Goal: Task Accomplishment & Management: Manage account settings

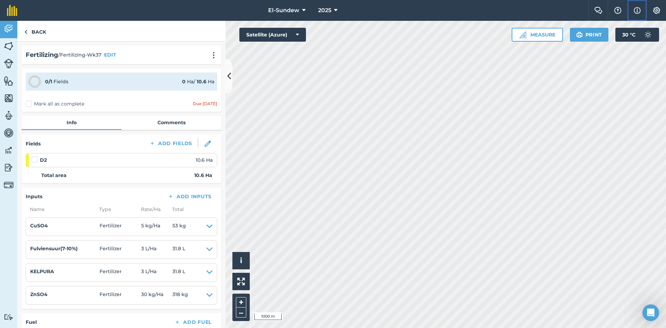
click at [640, 11] on img at bounding box center [636, 10] width 7 height 8
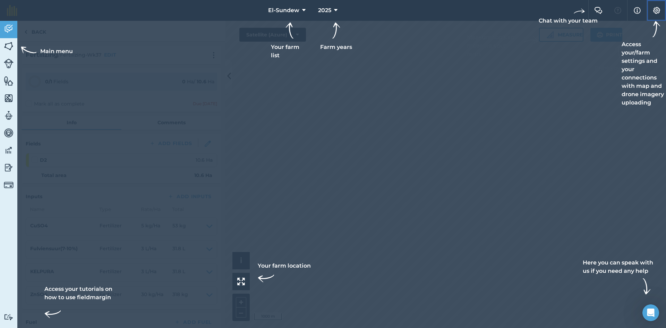
click at [658, 8] on img at bounding box center [656, 10] width 8 height 7
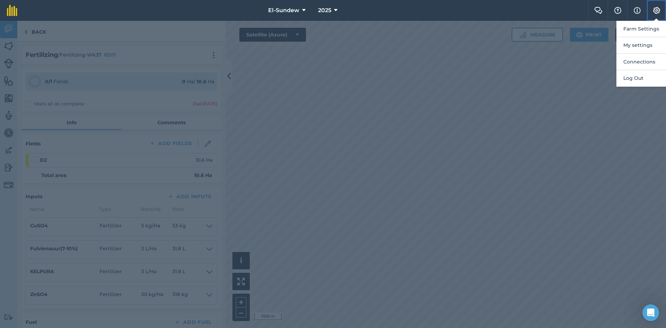
click at [658, 9] on img at bounding box center [656, 10] width 8 height 7
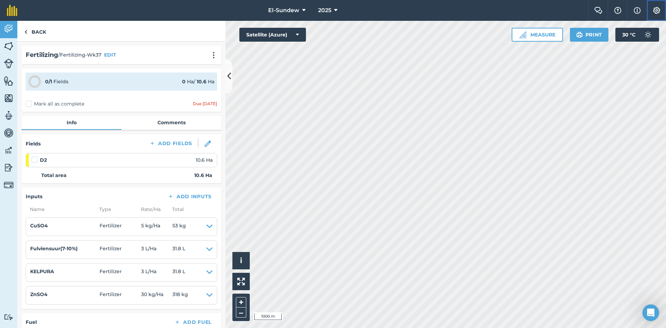
click at [658, 9] on img at bounding box center [656, 10] width 8 height 7
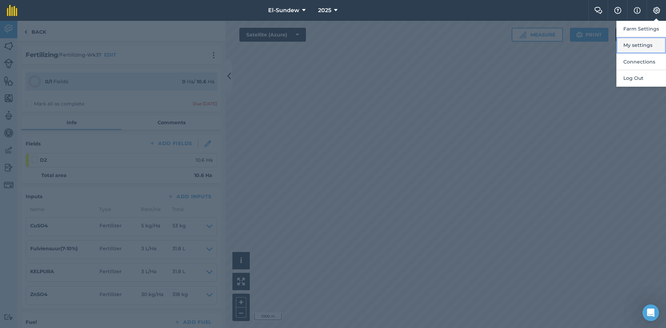
click at [654, 45] on button "My settings" at bounding box center [641, 45] width 50 height 16
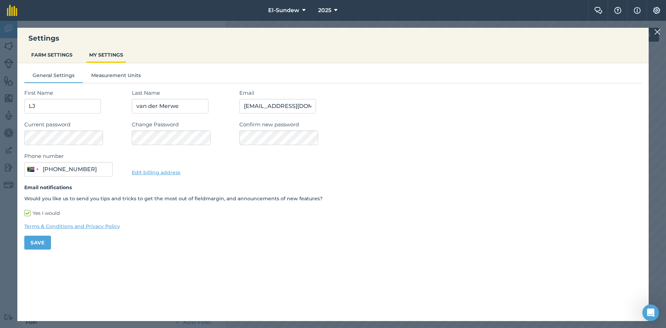
type input "082 320 9933"
click at [58, 58] on button "FARM SETTINGS" at bounding box center [51, 54] width 47 height 13
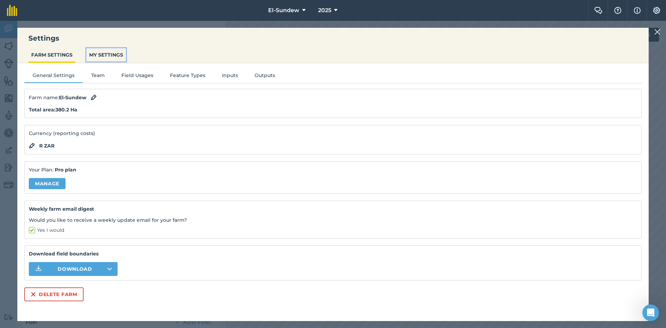
click at [106, 55] on button "MY SETTINGS" at bounding box center [106, 54] width 40 height 13
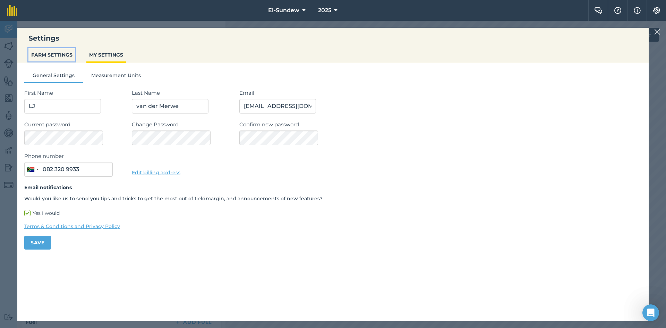
click at [57, 54] on button "FARM SETTINGS" at bounding box center [51, 54] width 47 height 13
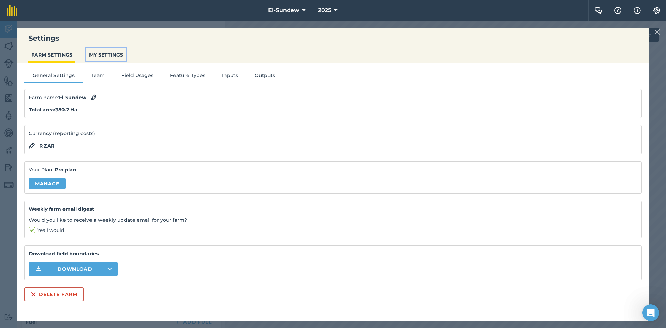
click at [113, 52] on button "MY SETTINGS" at bounding box center [106, 54] width 40 height 13
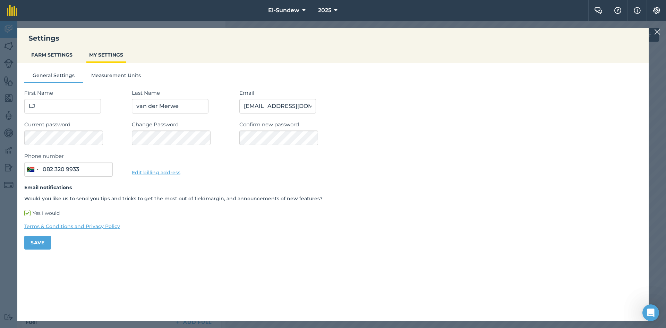
click at [659, 30] on img at bounding box center [657, 32] width 6 height 8
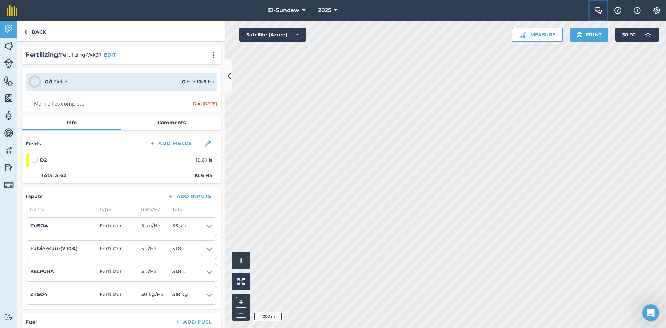
click at [600, 7] on button "Farm Chat" at bounding box center [597, 10] width 19 height 21
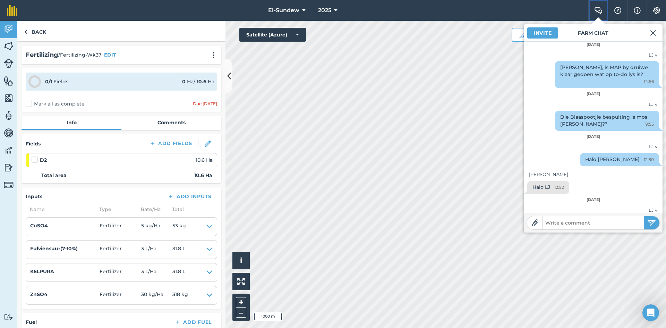
scroll to position [203, 0]
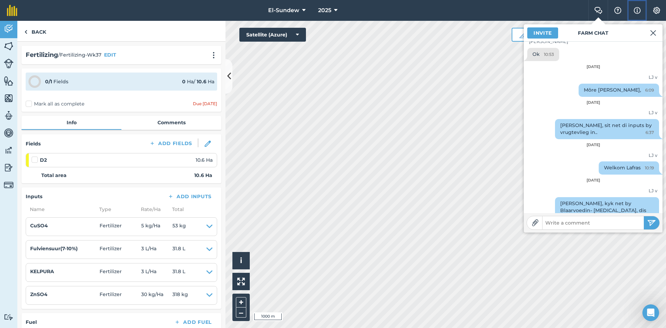
click at [638, 6] on img at bounding box center [636, 10] width 7 height 8
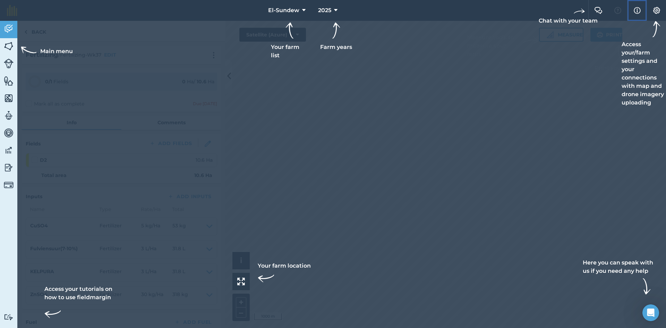
click at [638, 6] on img at bounding box center [636, 10] width 7 height 8
click at [654, 6] on button "Settings" at bounding box center [655, 10] width 19 height 21
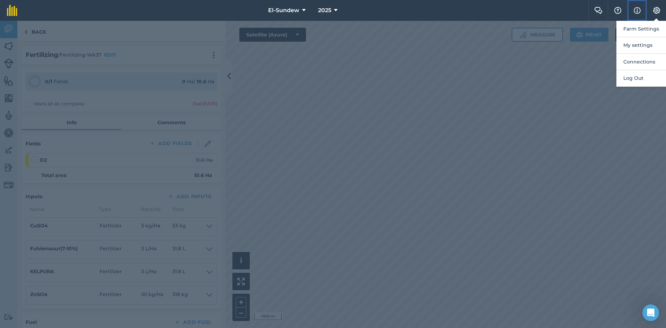
click at [636, 10] on img at bounding box center [636, 10] width 7 height 8
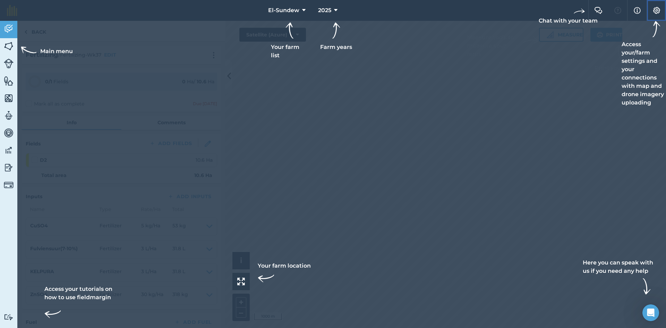
click at [653, 10] on img at bounding box center [656, 10] width 8 height 7
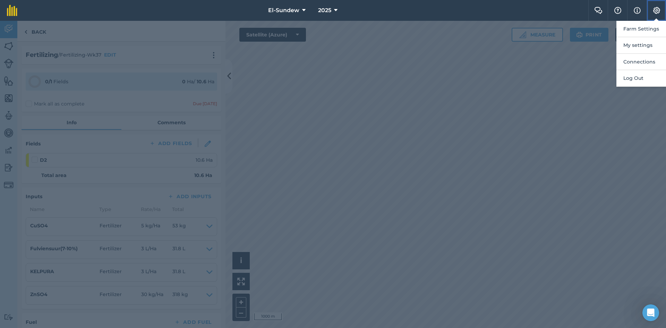
click at [653, 10] on img at bounding box center [656, 10] width 8 height 7
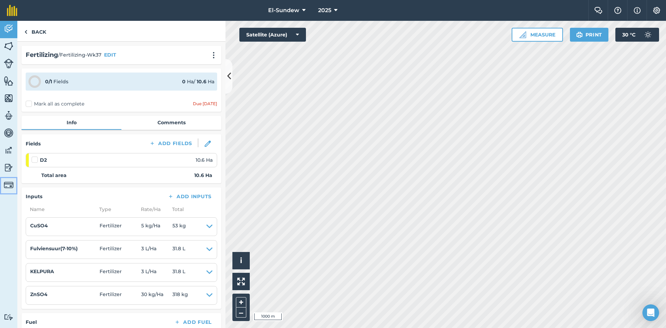
click at [9, 181] on img at bounding box center [9, 185] width 10 height 10
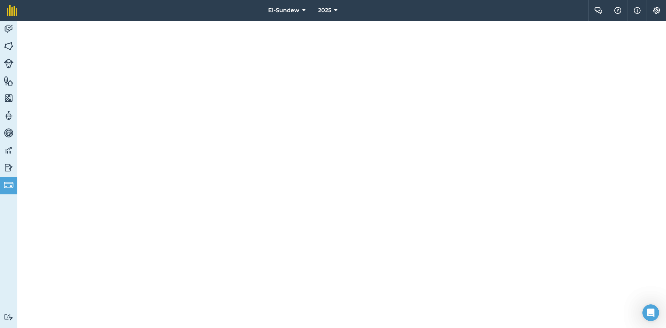
scroll to position [273, 0]
click at [9, 168] on img at bounding box center [9, 167] width 10 height 10
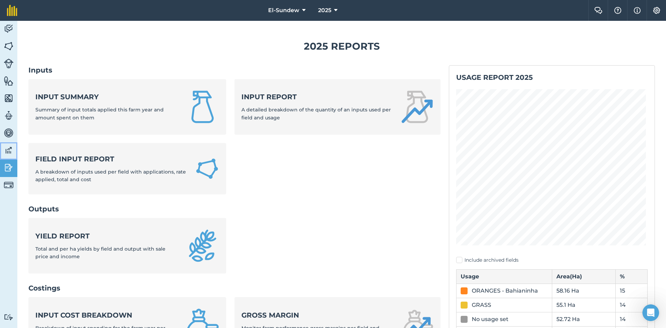
click at [6, 147] on img at bounding box center [9, 150] width 10 height 10
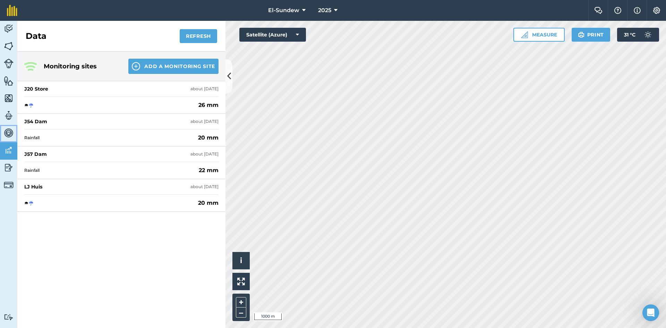
click at [9, 134] on img at bounding box center [9, 133] width 10 height 10
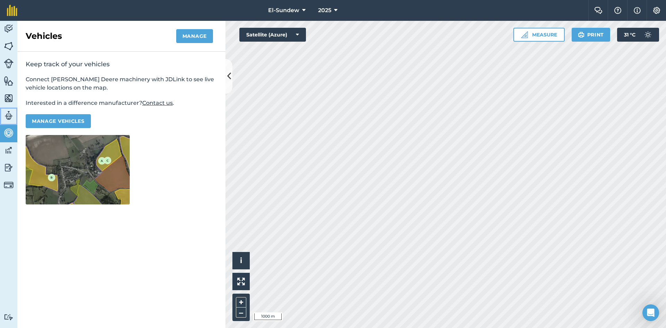
click at [6, 118] on img at bounding box center [9, 115] width 10 height 10
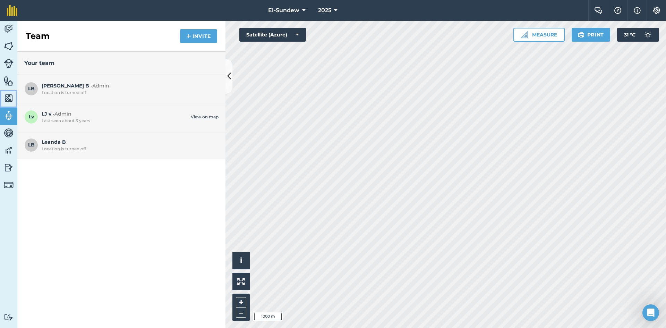
click at [7, 92] on link "Maps" at bounding box center [8, 98] width 17 height 17
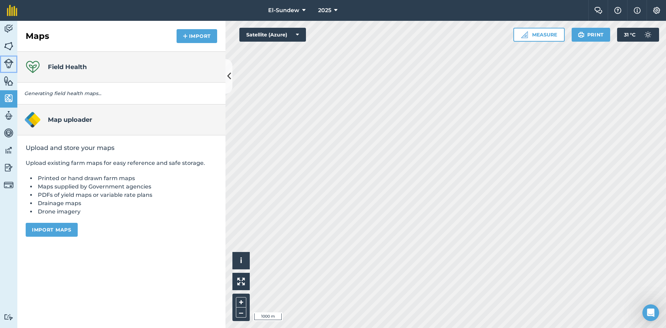
click at [9, 70] on link "Livestock" at bounding box center [8, 63] width 17 height 17
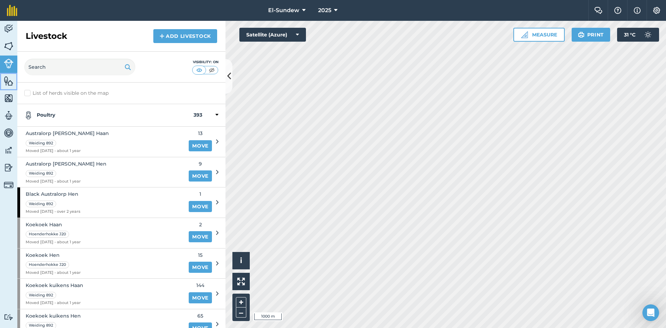
click at [9, 78] on img at bounding box center [9, 81] width 10 height 10
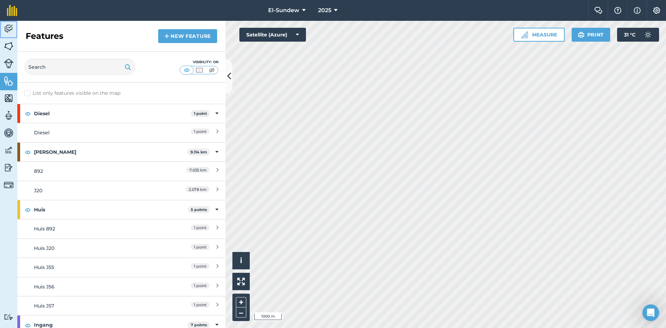
click at [11, 26] on img at bounding box center [9, 29] width 10 height 10
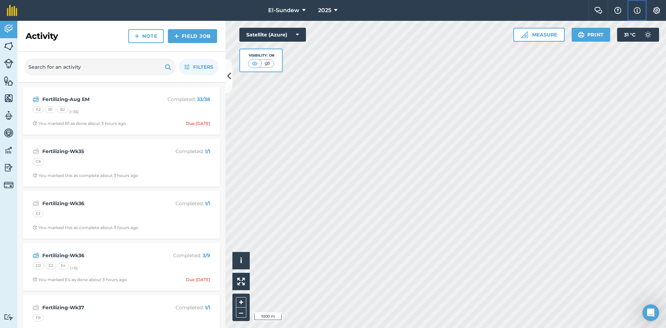
click at [639, 8] on img at bounding box center [636, 10] width 7 height 8
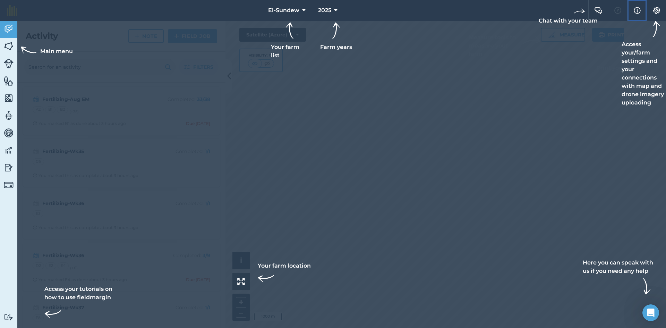
click at [639, 8] on img at bounding box center [636, 10] width 7 height 8
click at [662, 7] on button "Settings" at bounding box center [655, 10] width 19 height 21
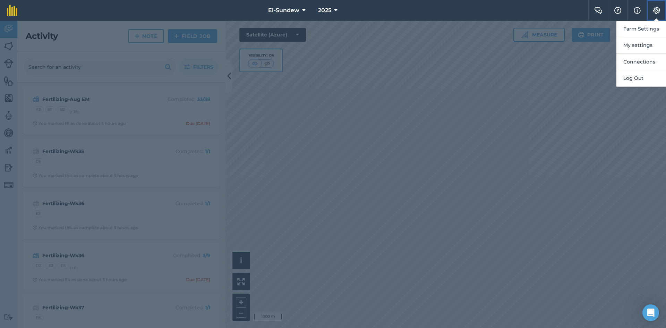
click at [660, 9] on img at bounding box center [656, 10] width 8 height 7
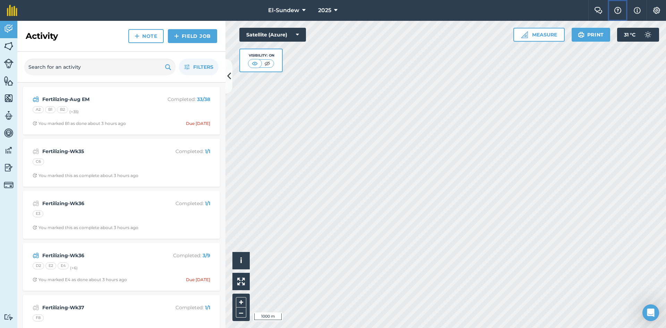
click at [621, 7] on img at bounding box center [617, 10] width 8 height 7
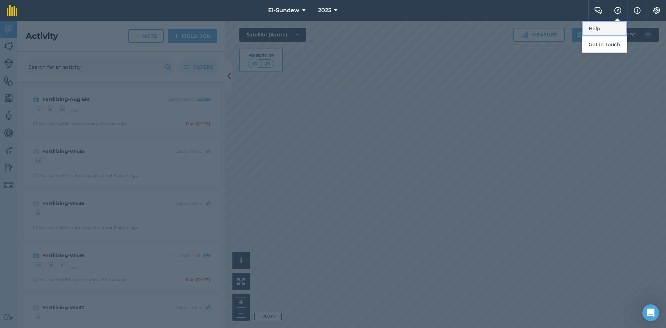
click at [608, 27] on link "Help" at bounding box center [603, 29] width 45 height 16
click at [357, 135] on div at bounding box center [333, 174] width 666 height 307
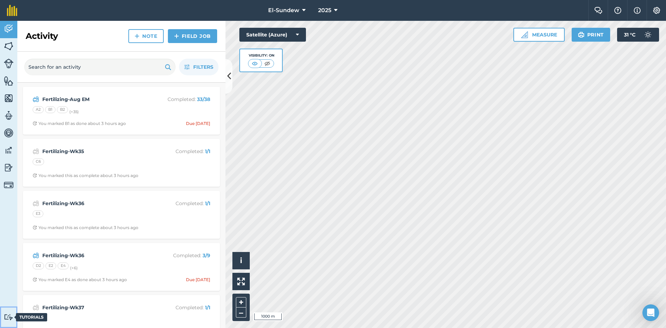
click at [4, 314] on img at bounding box center [9, 316] width 10 height 7
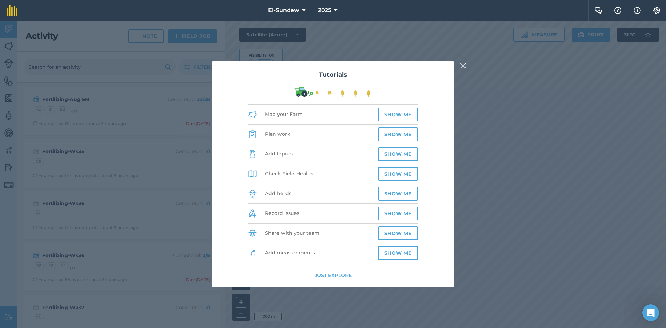
click at [340, 276] on button "Just explore" at bounding box center [332, 275] width 37 height 8
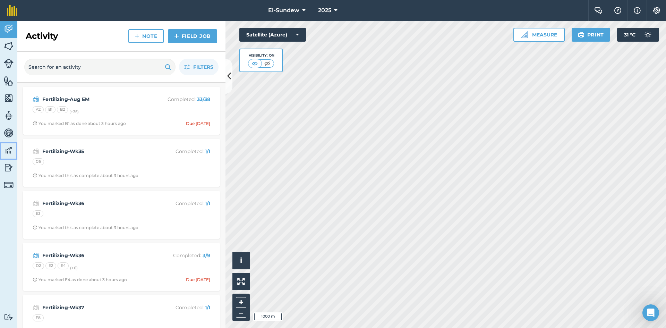
click at [9, 153] on img at bounding box center [9, 150] width 10 height 10
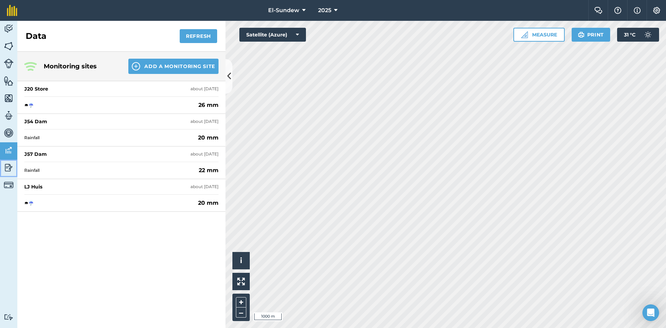
click at [9, 168] on img at bounding box center [9, 167] width 10 height 10
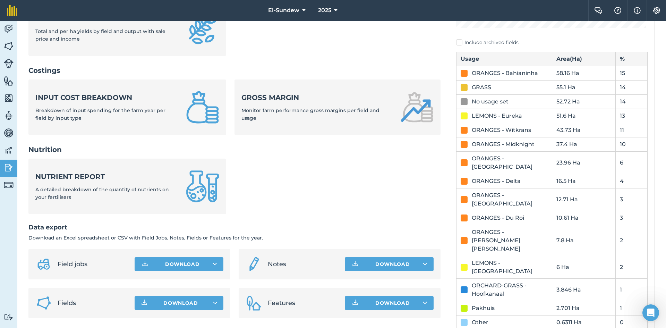
scroll to position [224, 0]
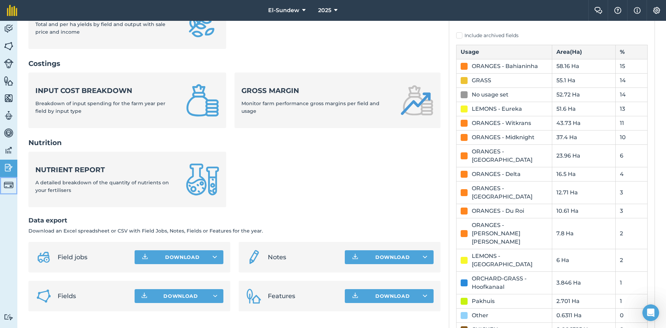
click at [12, 188] on img at bounding box center [9, 185] width 10 height 10
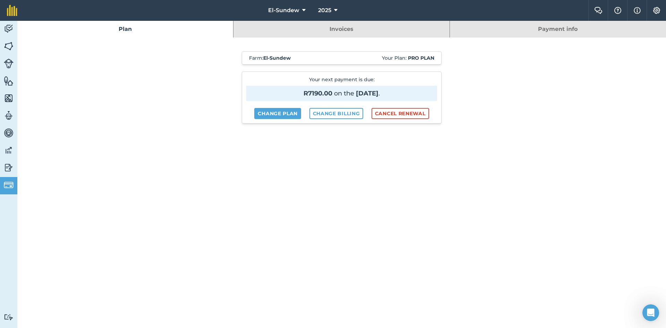
click at [132, 28] on link "Plan" at bounding box center [125, 29] width 216 height 17
click at [348, 32] on link "Invoices" at bounding box center [341, 29] width 216 height 17
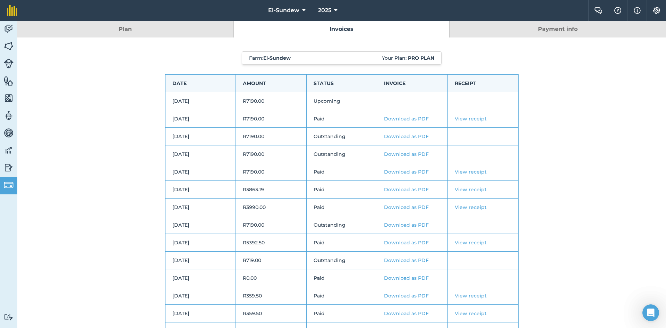
click at [492, 31] on link "Payment info" at bounding box center [558, 29] width 216 height 17
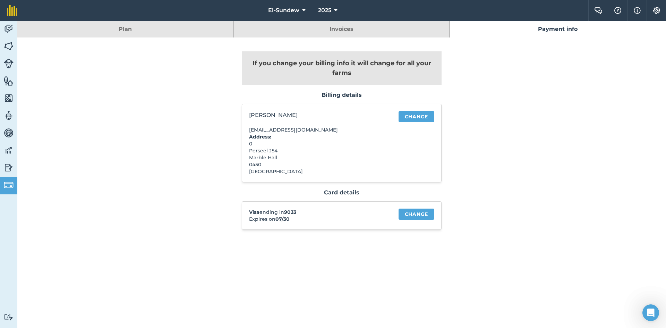
click at [104, 34] on link "Plan" at bounding box center [125, 29] width 216 height 17
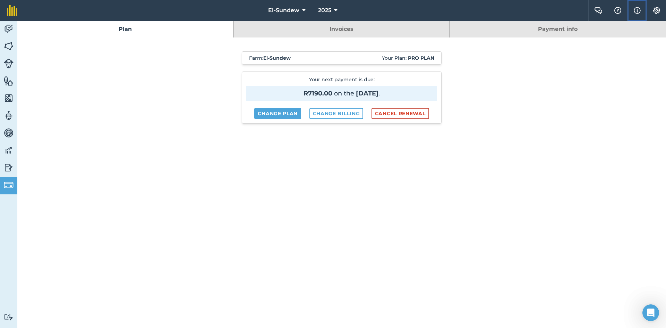
click at [634, 10] on img at bounding box center [636, 10] width 7 height 8
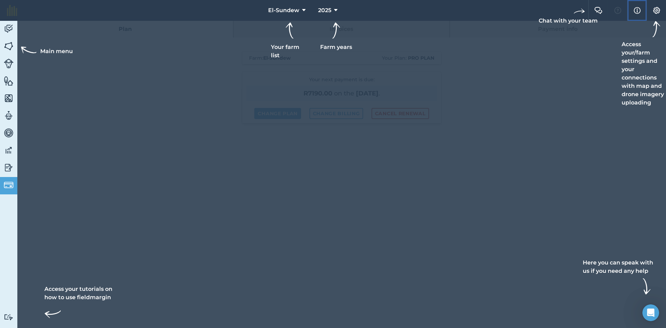
click at [638, 11] on img at bounding box center [636, 10] width 7 height 8
click at [639, 53] on div "Access your/farm settings and your connections with map and drone imagery uploa…" at bounding box center [643, 64] width 44 height 86
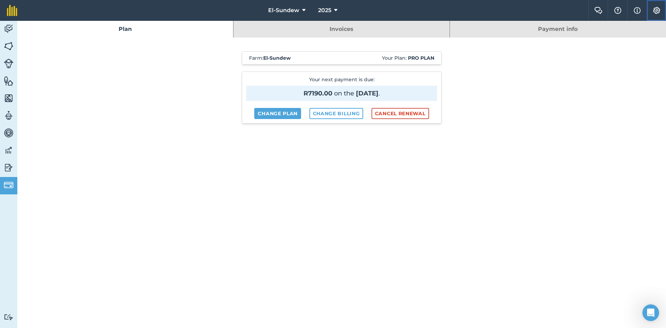
click at [661, 12] on button "Settings" at bounding box center [655, 10] width 19 height 21
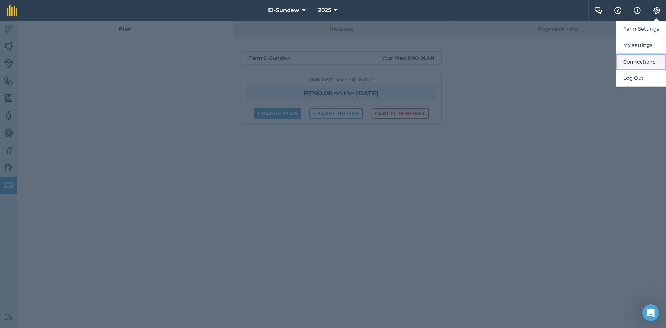
click at [643, 66] on button "Connections" at bounding box center [641, 62] width 50 height 16
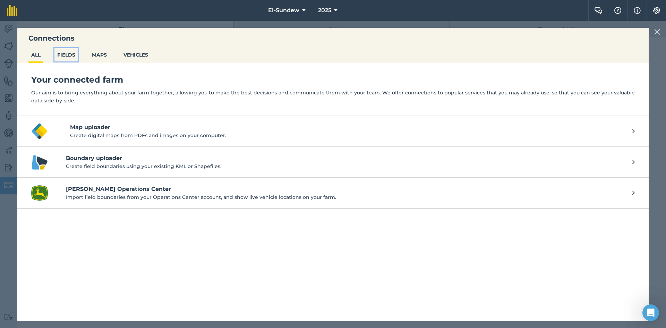
click at [66, 56] on button "FIELDS" at bounding box center [66, 54] width 24 height 13
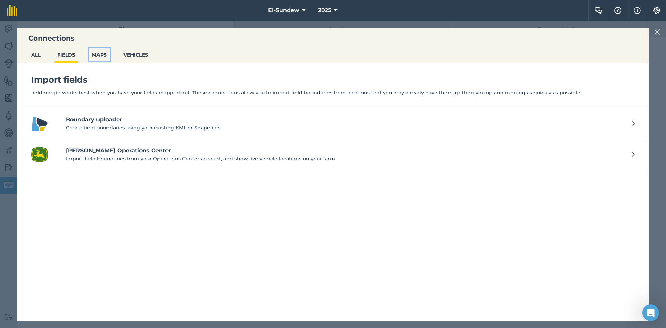
click at [93, 57] on button "MAPS" at bounding box center [99, 54] width 20 height 13
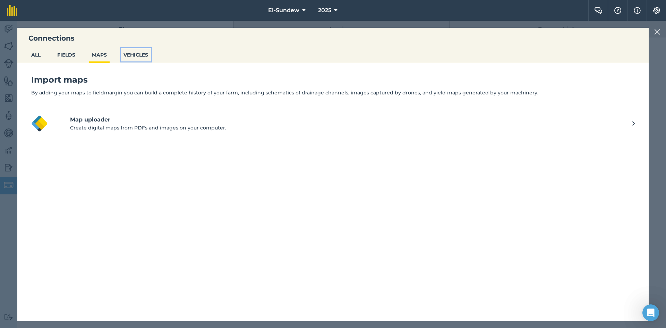
click at [130, 58] on button "VEHICLES" at bounding box center [136, 54] width 30 height 13
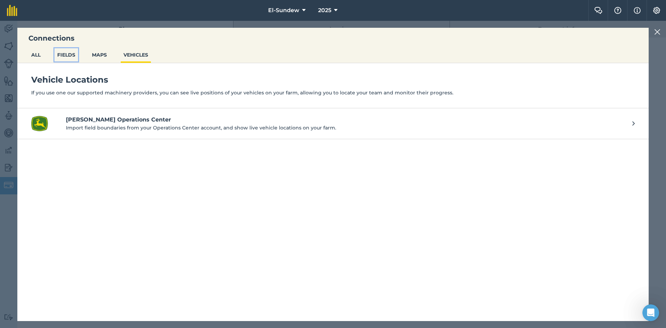
click at [69, 59] on button "FIELDS" at bounding box center [66, 54] width 24 height 13
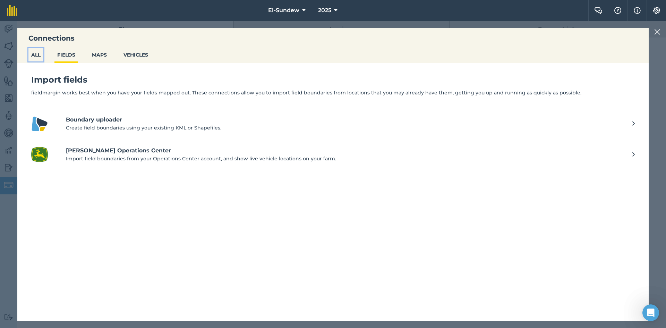
click at [41, 55] on button "ALL" at bounding box center [35, 54] width 15 height 13
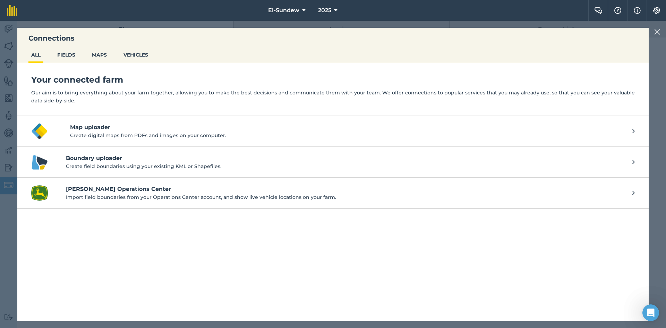
click at [658, 34] on img at bounding box center [657, 32] width 6 height 8
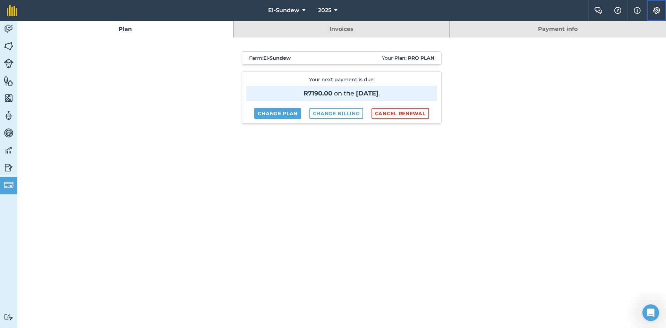
click at [662, 10] on button "Settings" at bounding box center [655, 10] width 19 height 21
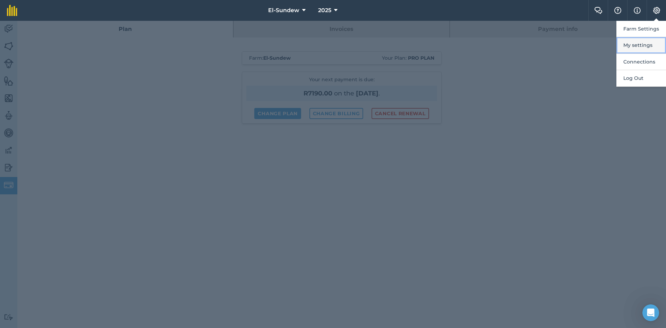
click at [637, 47] on button "My settings" at bounding box center [641, 45] width 50 height 16
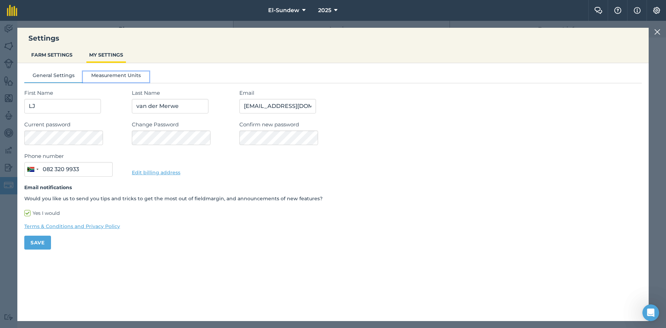
click at [130, 74] on button "Measurement Units" at bounding box center [116, 76] width 66 height 10
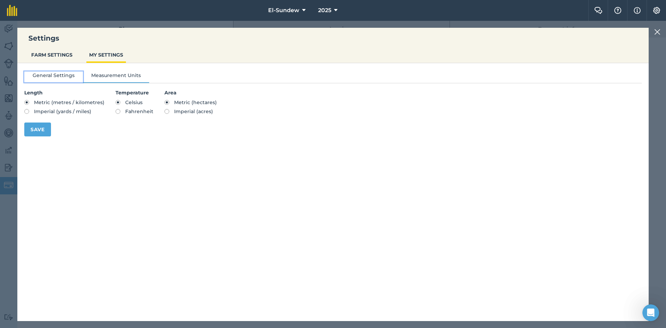
click at [68, 78] on button "General Settings" at bounding box center [53, 76] width 59 height 10
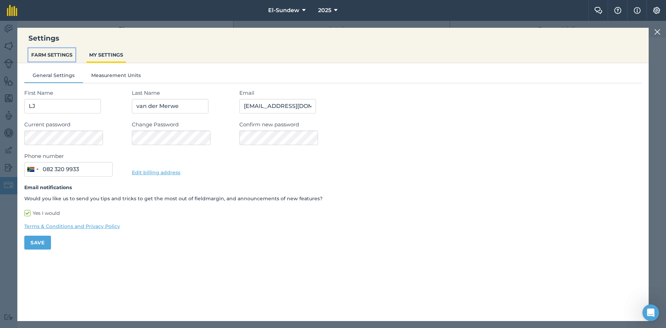
click at [59, 56] on button "FARM SETTINGS" at bounding box center [51, 54] width 47 height 13
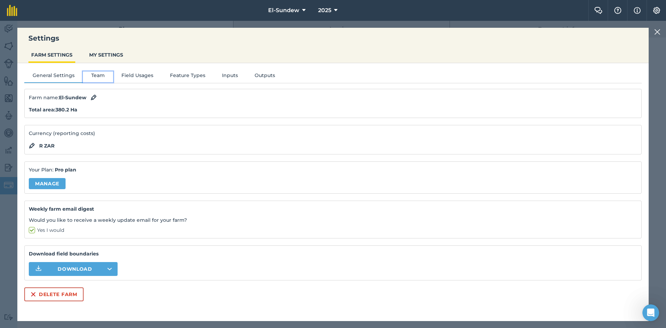
click at [96, 79] on button "Team" at bounding box center [98, 76] width 30 height 10
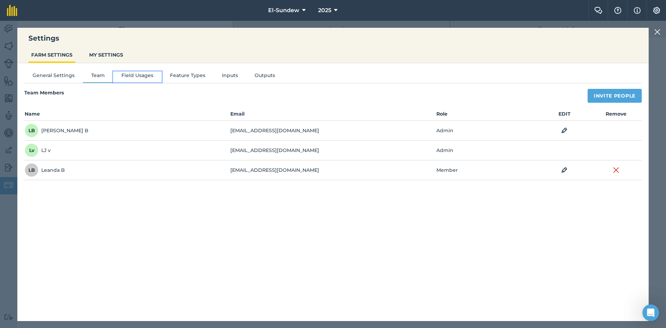
click at [131, 78] on button "Field Usages" at bounding box center [137, 76] width 49 height 10
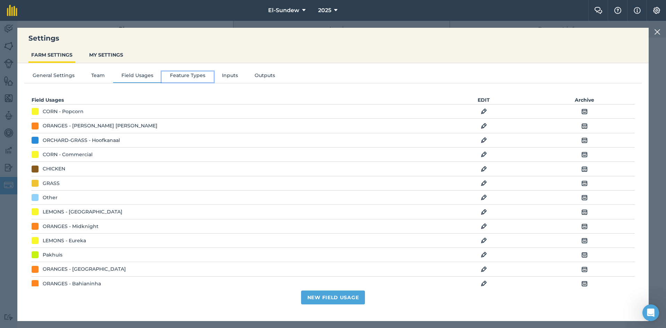
click at [194, 76] on button "Feature Types" at bounding box center [188, 76] width 52 height 10
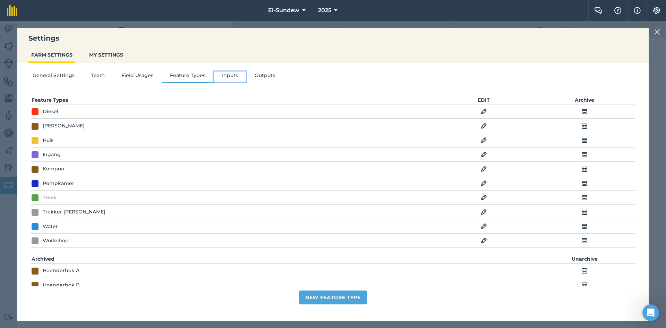
click at [237, 78] on button "Inputs" at bounding box center [230, 76] width 33 height 10
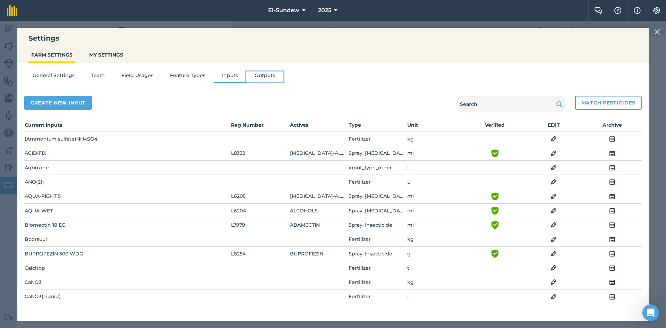
click at [266, 77] on button "Outputs" at bounding box center [264, 76] width 37 height 10
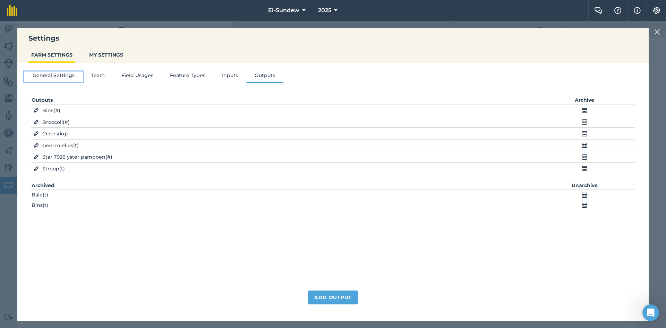
click at [46, 75] on button "General Settings" at bounding box center [53, 76] width 59 height 10
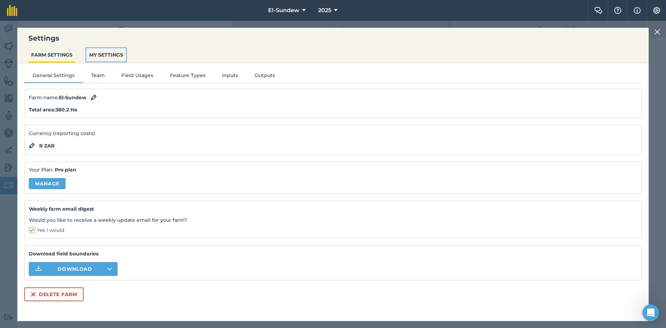
click at [93, 53] on button "MY SETTINGS" at bounding box center [106, 54] width 40 height 13
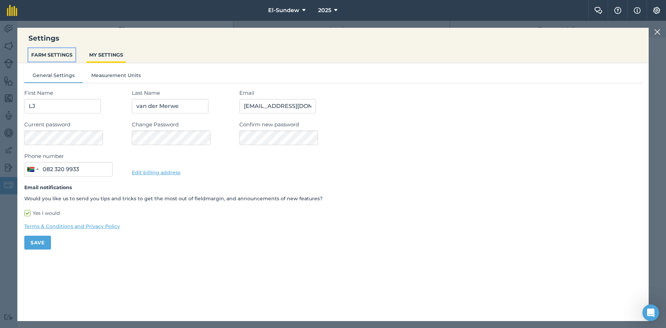
click at [60, 57] on button "FARM SETTINGS" at bounding box center [51, 54] width 47 height 13
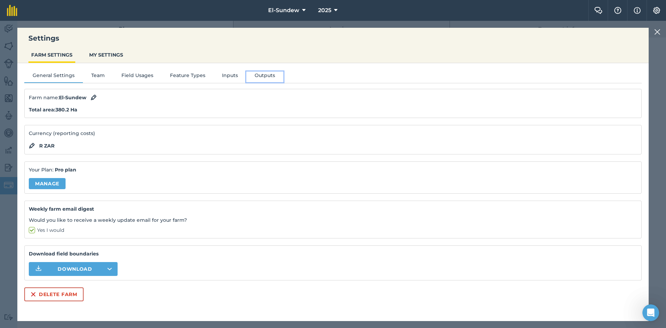
click at [255, 76] on button "Outputs" at bounding box center [264, 76] width 37 height 10
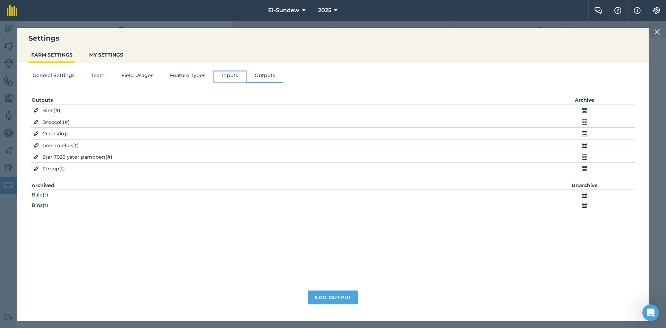
click at [228, 75] on button "Inputs" at bounding box center [230, 76] width 33 height 10
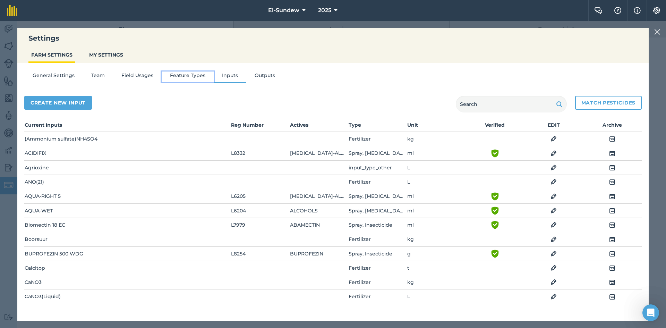
click at [186, 75] on button "Feature Types" at bounding box center [188, 76] width 52 height 10
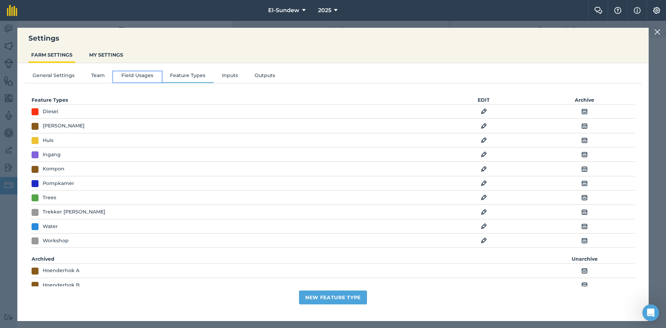
click at [151, 77] on button "Field Usages" at bounding box center [137, 76] width 49 height 10
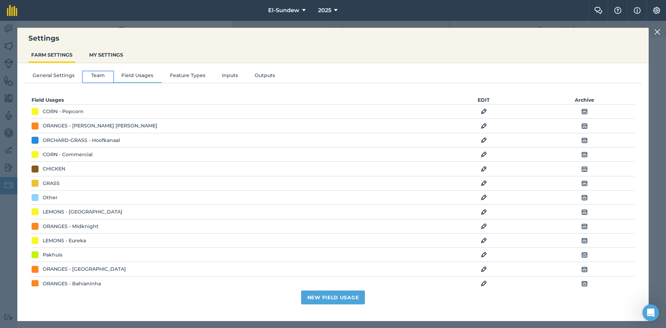
click at [92, 76] on button "Team" at bounding box center [98, 76] width 30 height 10
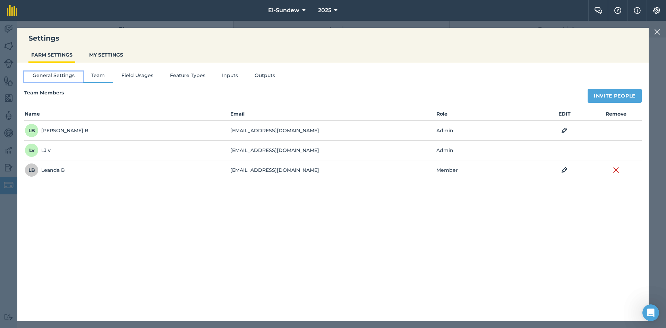
click at [60, 76] on button "General Settings" at bounding box center [53, 76] width 59 height 10
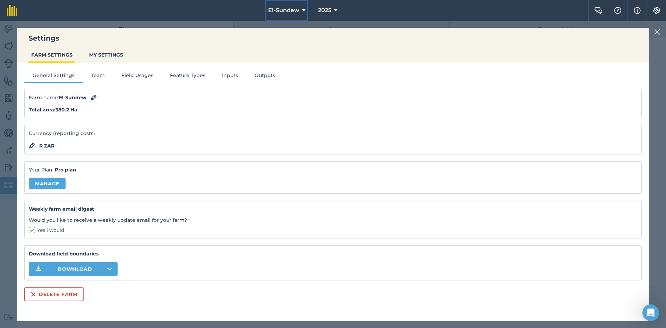
click at [304, 5] on button "El-Sundew" at bounding box center [286, 10] width 43 height 21
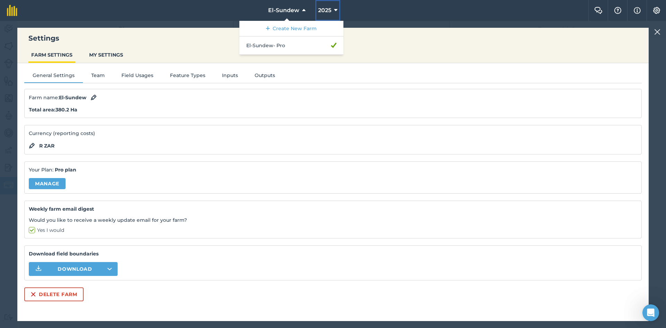
click at [336, 9] on icon at bounding box center [335, 10] width 3 height 8
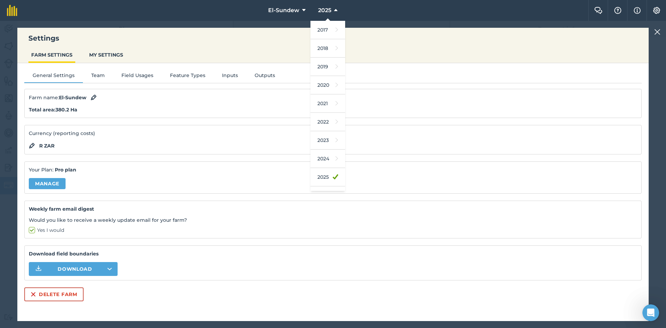
click at [402, 16] on nav "El-Sundew 2025 2017 2018 2019 2020 2021 2022 2023 2024 2025 2026 2027" at bounding box center [306, 10] width 564 height 21
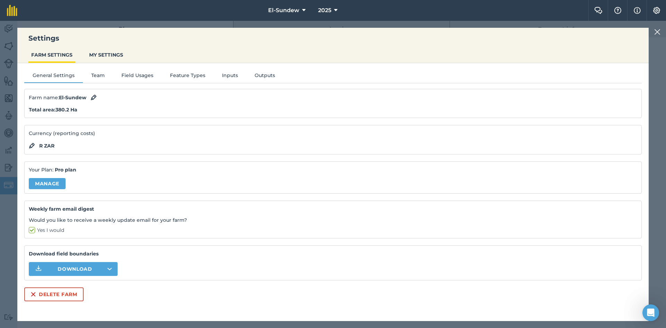
click at [655, 35] on img at bounding box center [657, 32] width 6 height 8
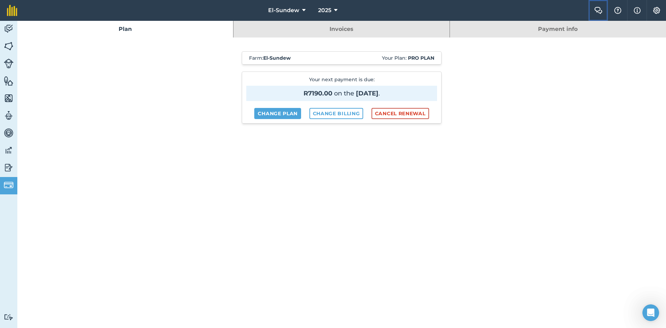
click at [593, 9] on button "Farm Chat" at bounding box center [597, 10] width 19 height 21
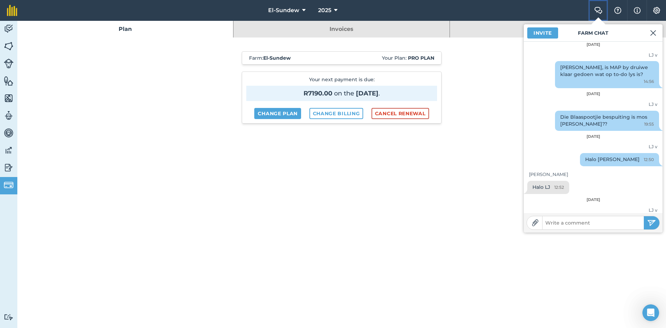
scroll to position [203, 0]
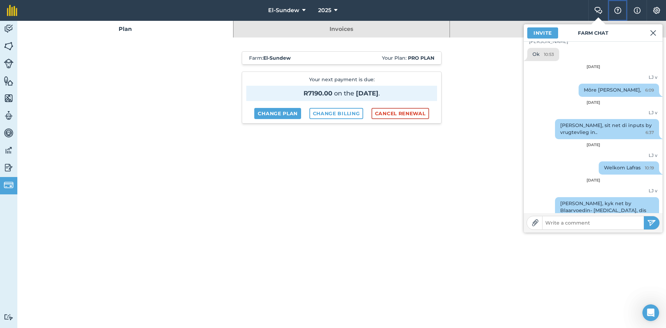
click at [618, 9] on img at bounding box center [617, 10] width 8 height 7
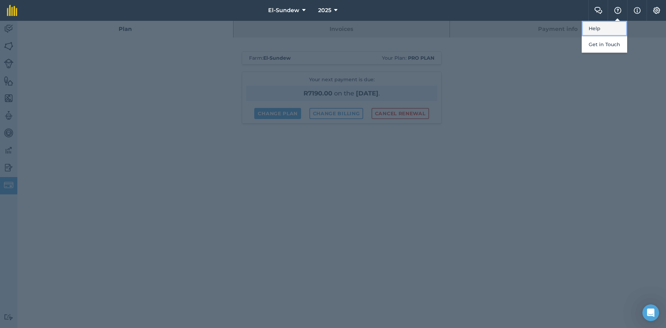
click at [603, 30] on link "Help" at bounding box center [603, 29] width 45 height 16
click at [652, 108] on div at bounding box center [333, 174] width 666 height 307
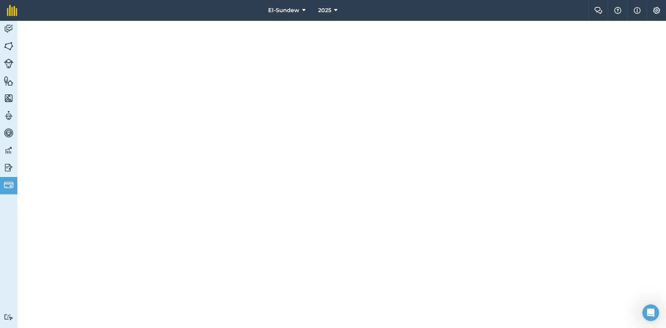
scroll to position [273, 0]
click at [13, 44] on img at bounding box center [9, 46] width 10 height 10
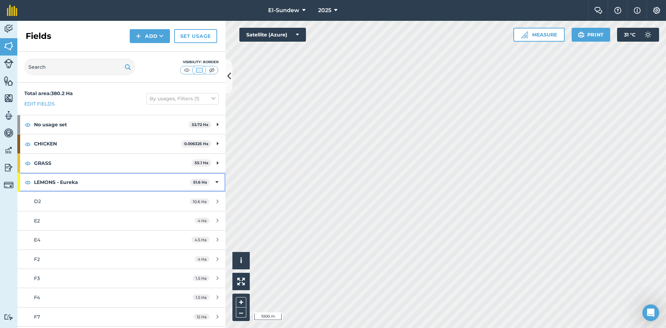
click at [110, 183] on strong "LEMONS - Eureka" at bounding box center [112, 182] width 156 height 19
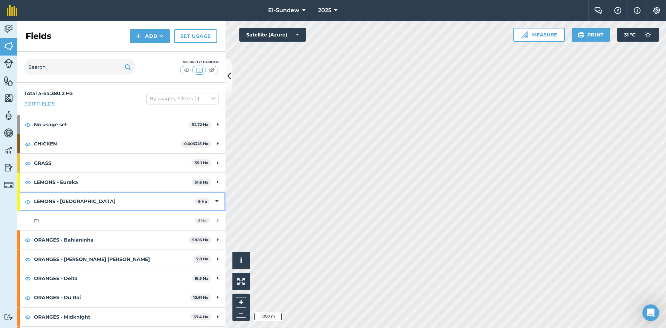
click at [109, 199] on strong "LEMONS - [GEOGRAPHIC_DATA]" at bounding box center [114, 201] width 161 height 19
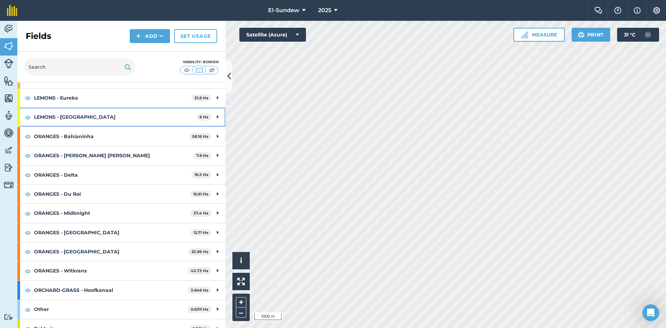
scroll to position [94, 0]
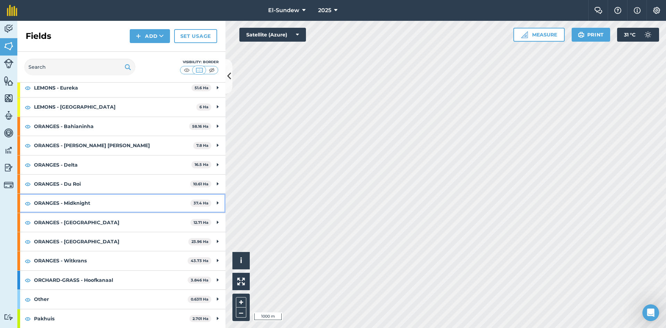
click at [106, 203] on strong "ORANGES - Midknight" at bounding box center [112, 202] width 156 height 19
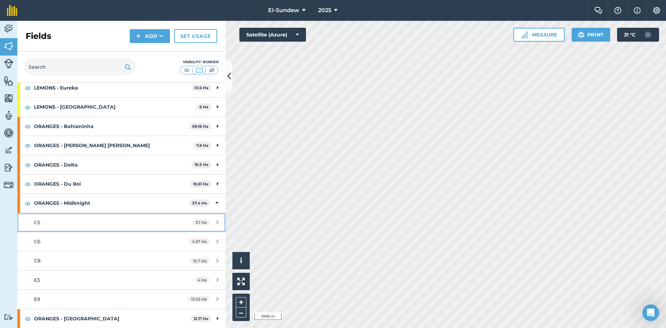
click at [100, 223] on div "C5" at bounding box center [99, 222] width 130 height 8
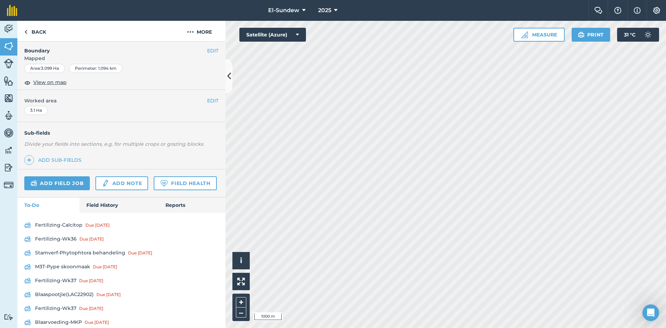
scroll to position [231, 0]
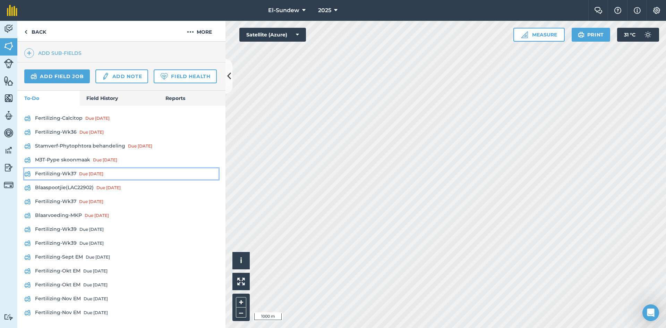
click at [77, 179] on link "Fertilizing-Wk37 Due [DATE]" at bounding box center [121, 173] width 194 height 11
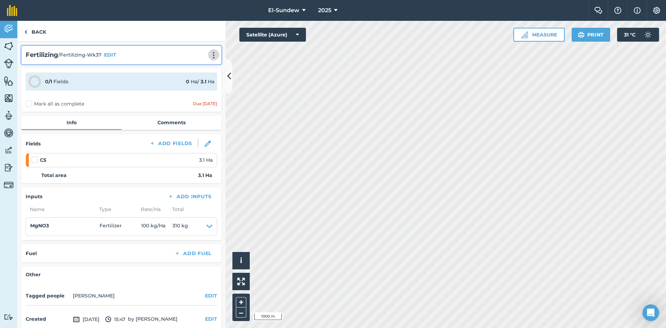
click at [210, 56] on img at bounding box center [213, 55] width 8 height 7
click at [194, 70] on link "Print" at bounding box center [199, 70] width 44 height 14
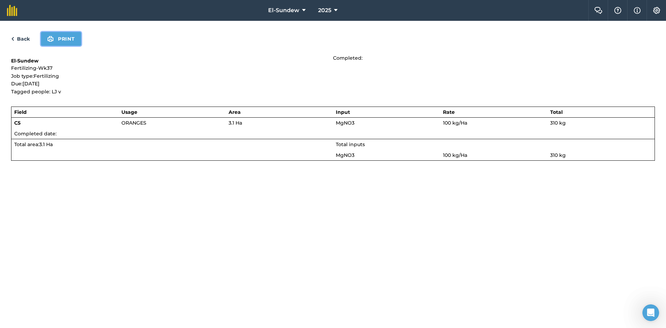
click at [67, 41] on button "Print" at bounding box center [61, 39] width 40 height 14
click at [26, 42] on link "Back" at bounding box center [20, 39] width 19 height 8
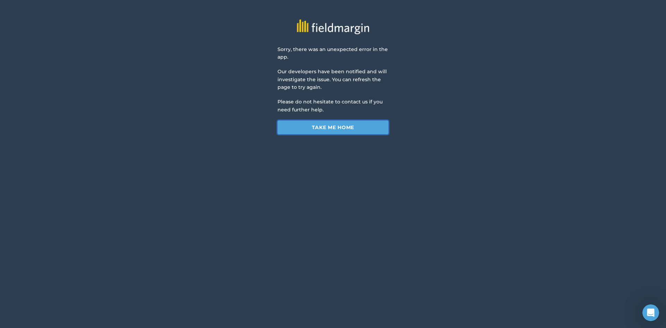
click at [297, 130] on link "Take me home" at bounding box center [332, 127] width 111 height 14
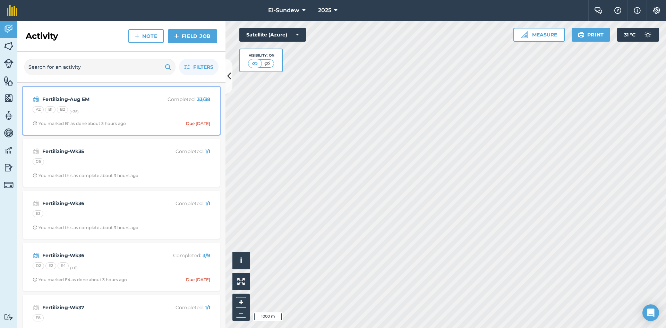
click at [142, 116] on div "Fertilizing-Aug EM Completed : 33 / 38 A2 B1 B2 (+ 35 ) You marked B1 as done a…" at bounding box center [121, 111] width 189 height 40
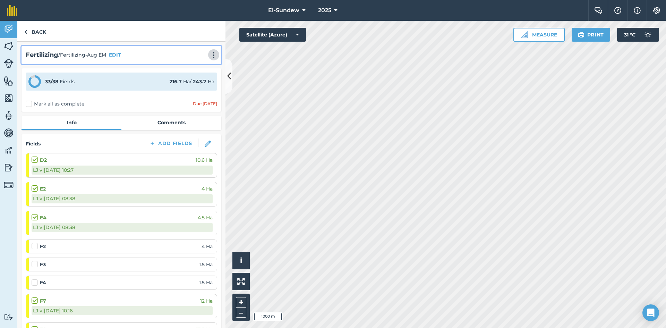
click at [211, 53] on img at bounding box center [213, 55] width 8 height 7
click at [198, 66] on link "Print" at bounding box center [199, 70] width 44 height 14
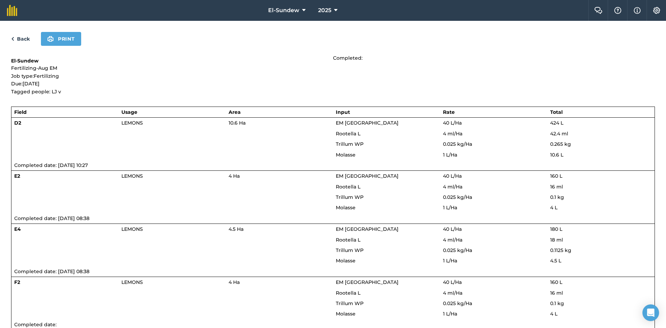
click at [24, 38] on link "Back" at bounding box center [20, 39] width 19 height 8
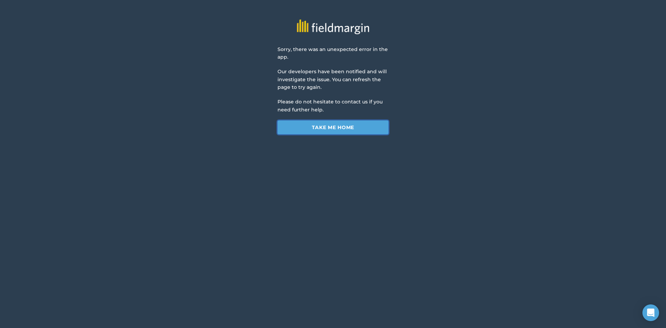
click at [302, 127] on link "Take me home" at bounding box center [332, 127] width 111 height 14
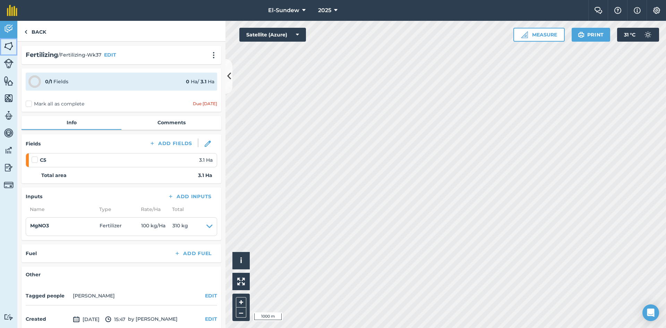
click at [11, 49] on img at bounding box center [9, 46] width 10 height 10
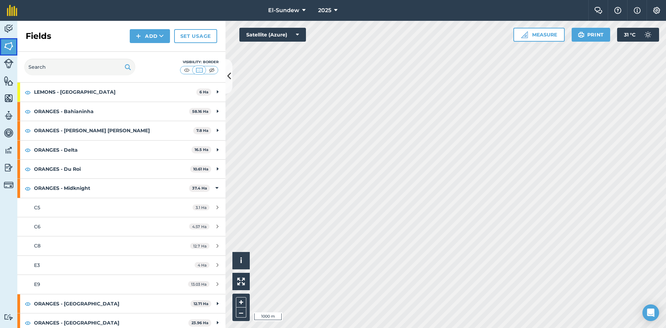
scroll to position [115, 0]
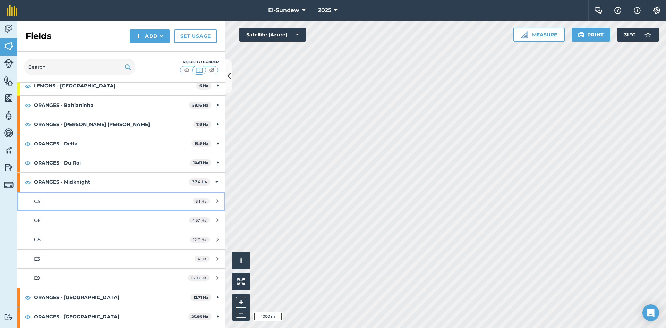
click at [96, 197] on link "C5 3.1 Ha" at bounding box center [121, 201] width 208 height 19
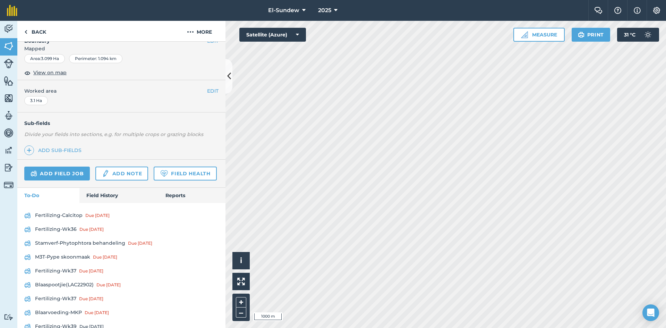
scroll to position [231, 0]
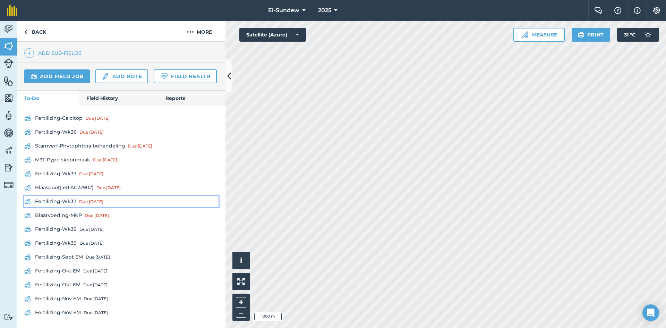
click at [75, 207] on link "Fertilizing-Wk37 Due [DATE]" at bounding box center [121, 201] width 194 height 11
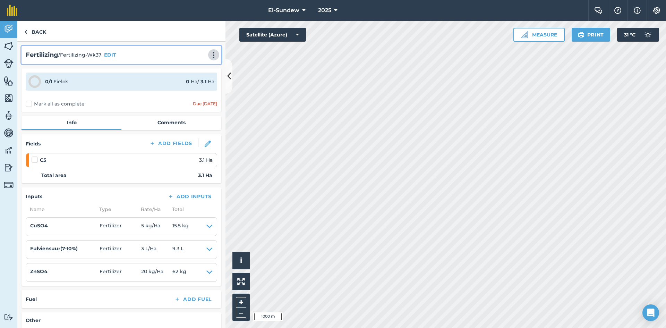
click at [209, 52] on img at bounding box center [213, 55] width 8 height 7
click at [197, 68] on link "Print" at bounding box center [199, 70] width 44 height 14
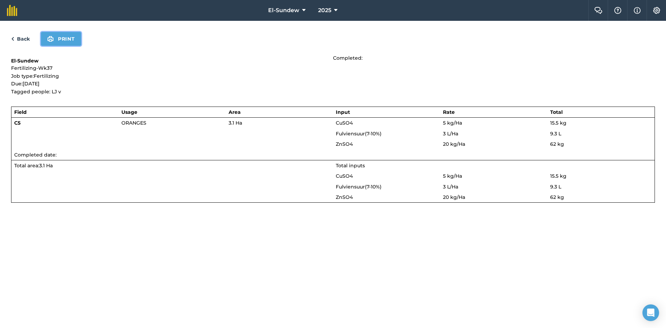
click at [64, 40] on button "Print" at bounding box center [61, 39] width 40 height 14
click at [24, 35] on link "Back" at bounding box center [20, 39] width 19 height 8
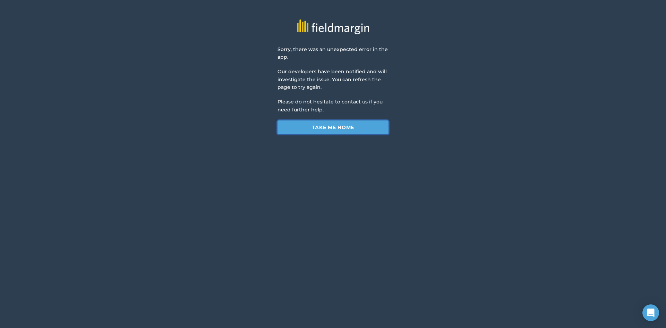
click at [307, 133] on link "Take me home" at bounding box center [332, 127] width 111 height 14
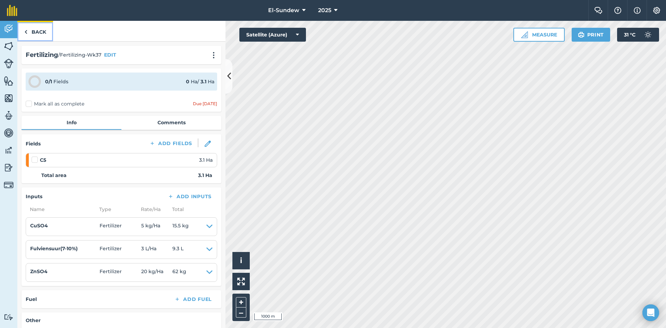
click at [36, 33] on link "Back" at bounding box center [35, 31] width 36 height 20
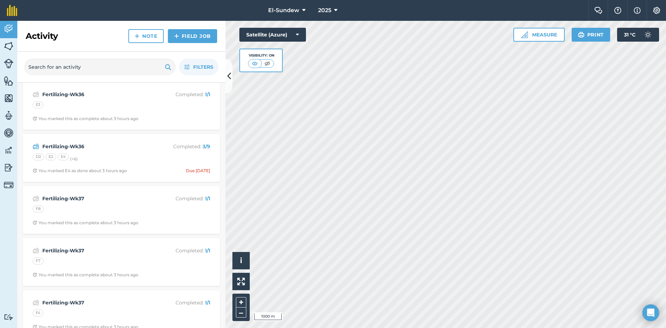
scroll to position [115, 0]
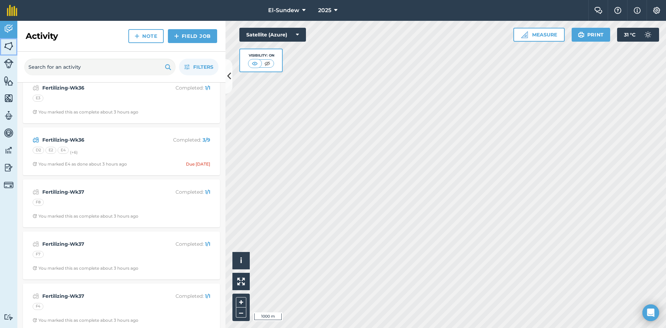
click at [7, 44] on img at bounding box center [9, 46] width 10 height 10
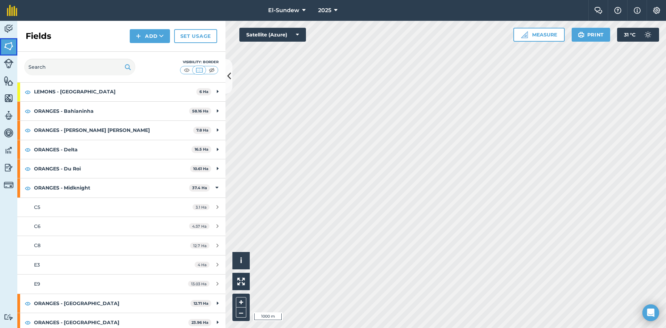
scroll to position [115, 0]
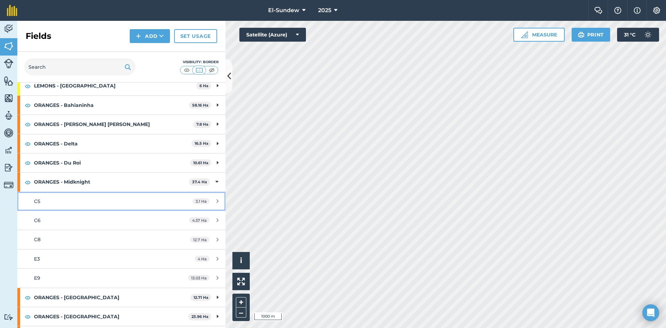
click at [91, 199] on div "C5" at bounding box center [99, 201] width 130 height 8
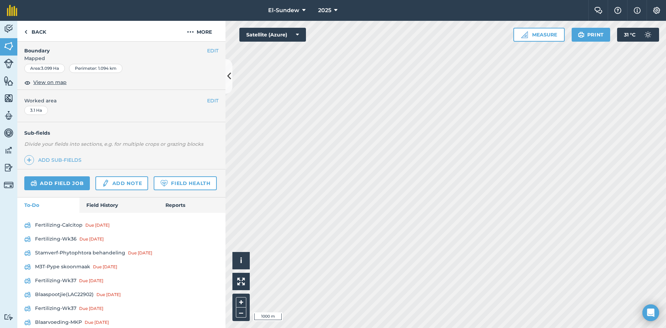
scroll to position [231, 0]
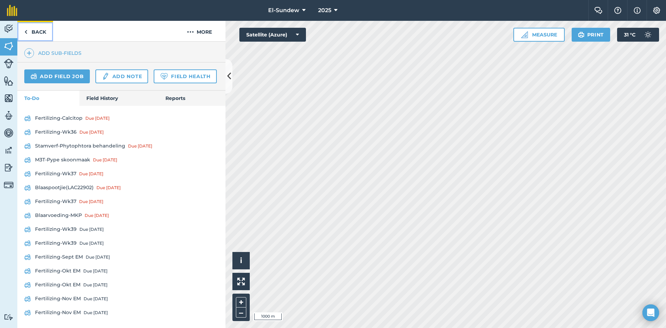
click at [39, 32] on link "Back" at bounding box center [35, 31] width 36 height 20
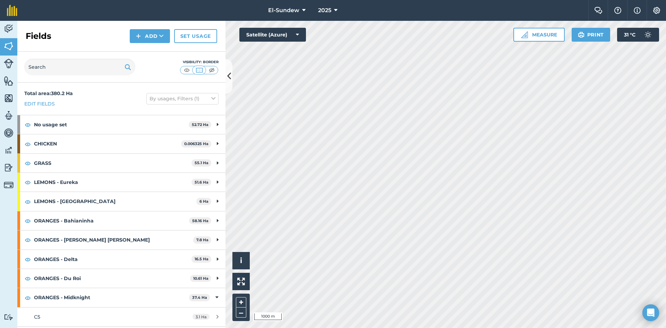
scroll to position [115, 0]
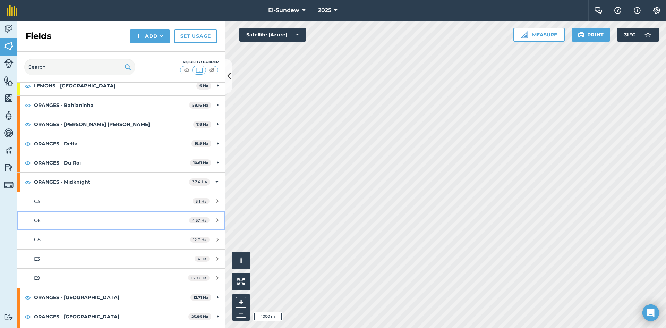
click at [86, 217] on div "C6" at bounding box center [99, 220] width 130 height 8
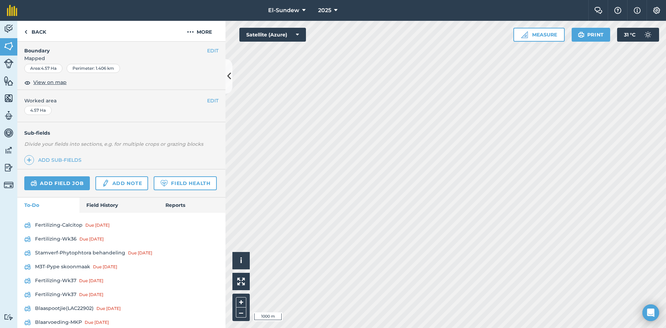
scroll to position [231, 0]
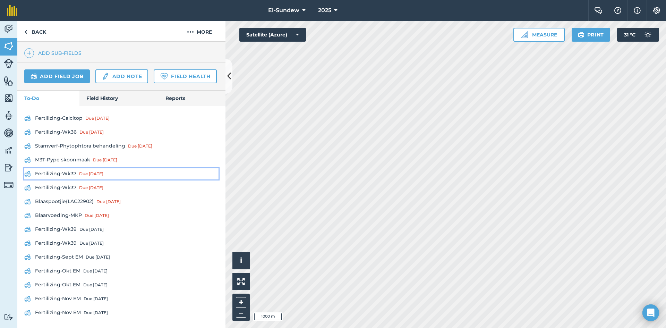
click at [65, 179] on link "Fertilizing-Wk37 Due [DATE]" at bounding box center [121, 173] width 194 height 11
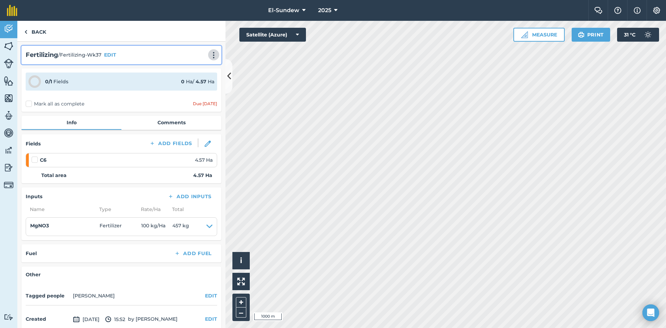
click at [209, 55] on img at bounding box center [213, 55] width 8 height 7
click at [188, 70] on link "Print" at bounding box center [199, 70] width 44 height 14
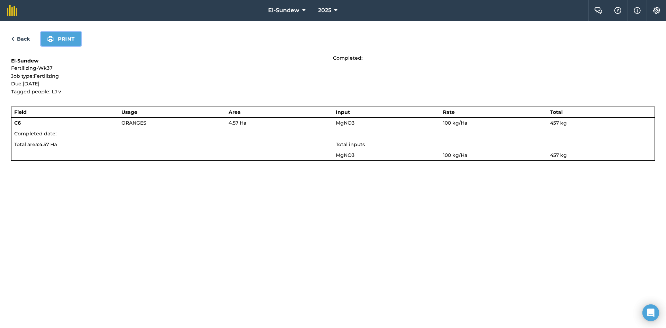
click at [66, 40] on button "Print" at bounding box center [61, 39] width 40 height 14
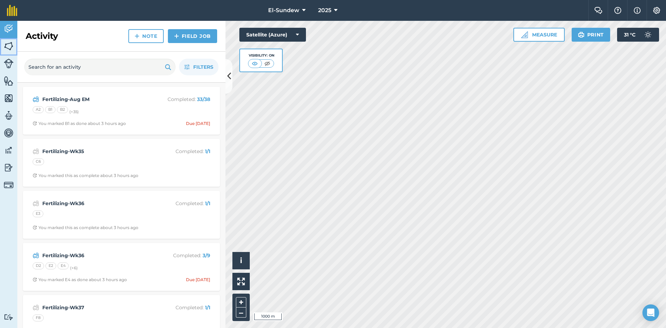
click at [10, 51] on img at bounding box center [9, 46] width 10 height 10
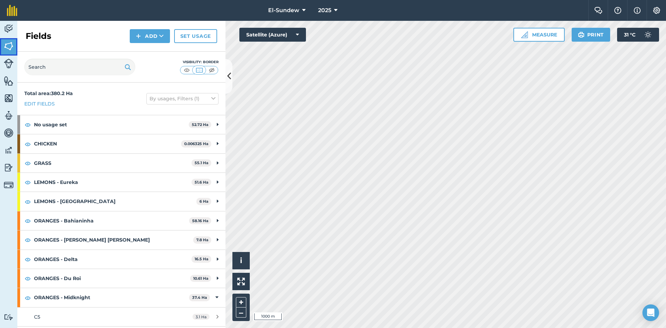
scroll to position [115, 0]
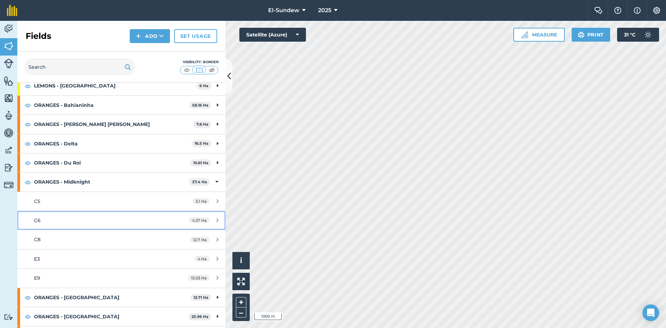
click at [92, 212] on link "C6 4.57 Ha" at bounding box center [121, 220] width 208 height 19
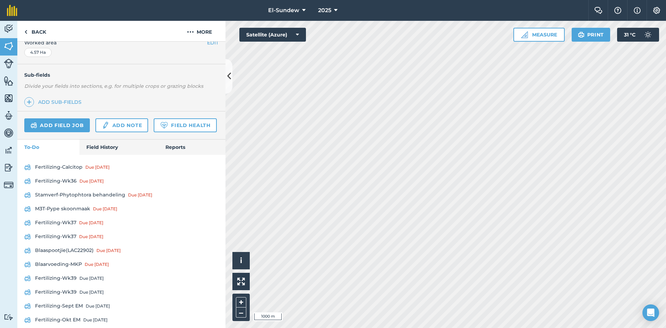
scroll to position [231, 0]
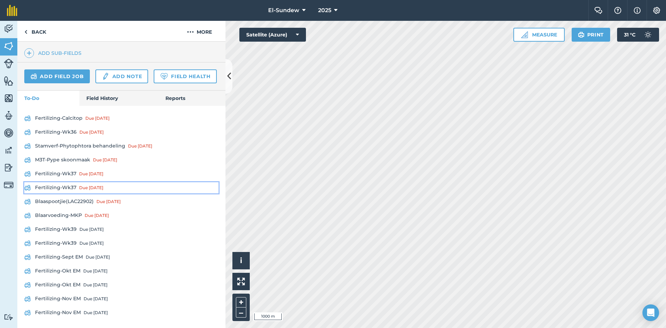
click at [76, 193] on link "Fertilizing-Wk37 Due [DATE]" at bounding box center [121, 187] width 194 height 11
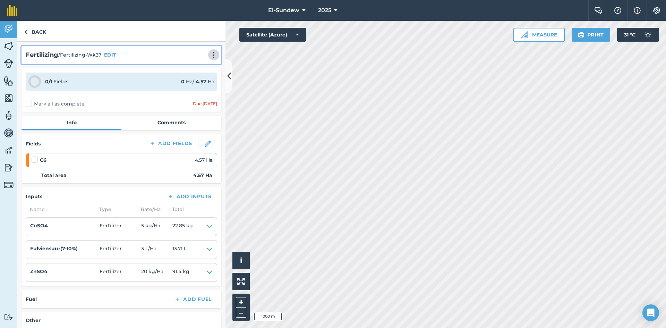
click at [209, 55] on img at bounding box center [213, 55] width 8 height 7
click at [196, 70] on link "Print" at bounding box center [199, 70] width 44 height 14
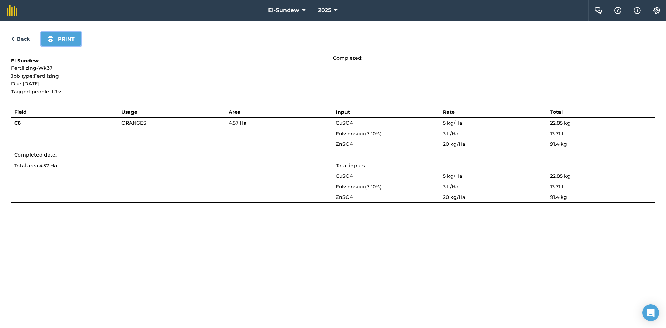
click at [63, 38] on button "Print" at bounding box center [61, 39] width 40 height 14
click at [17, 40] on link "Back" at bounding box center [20, 39] width 19 height 8
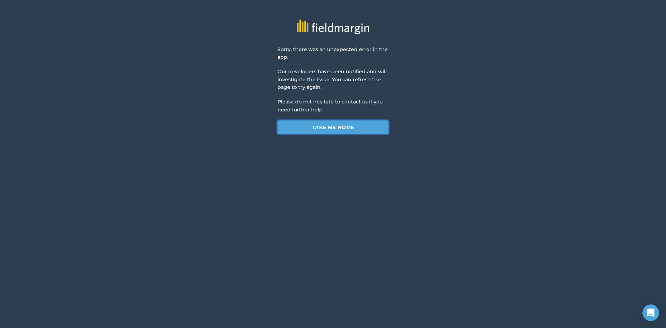
click at [287, 126] on link "Take me home" at bounding box center [332, 127] width 111 height 14
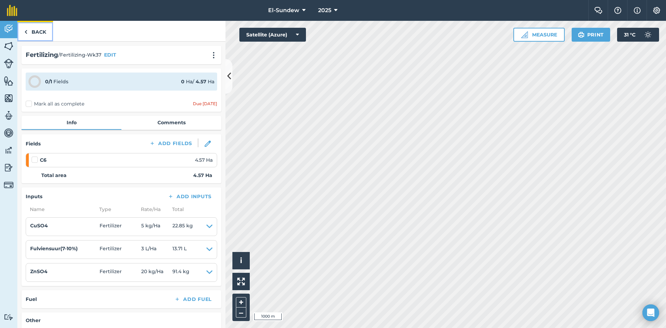
click at [36, 30] on link "Back" at bounding box center [35, 31] width 36 height 20
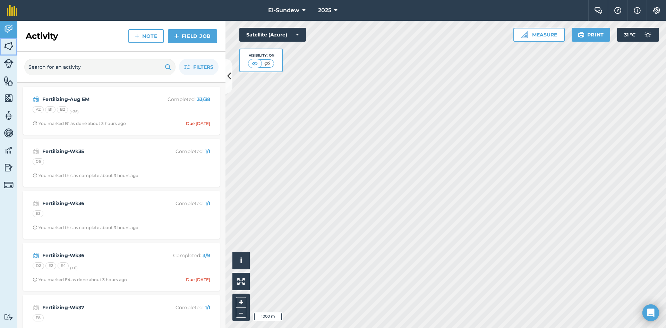
click at [11, 44] on img at bounding box center [9, 46] width 10 height 10
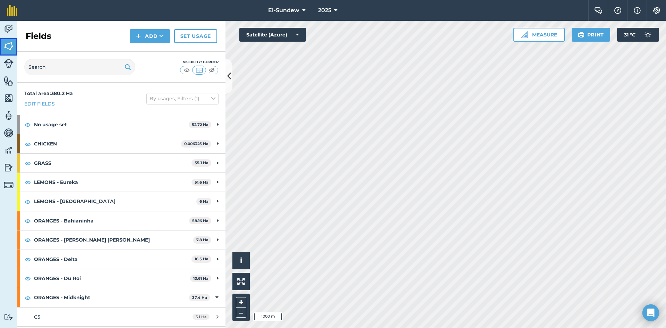
scroll to position [115, 0]
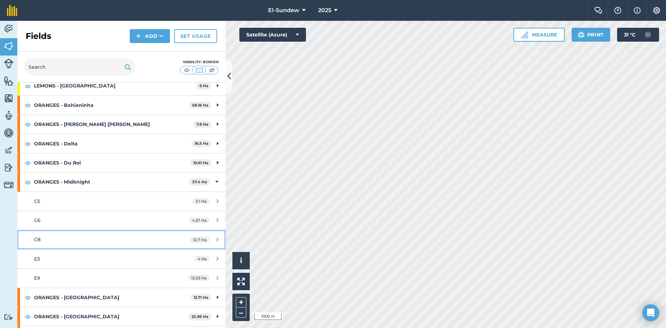
click at [103, 237] on div "C8" at bounding box center [99, 239] width 130 height 8
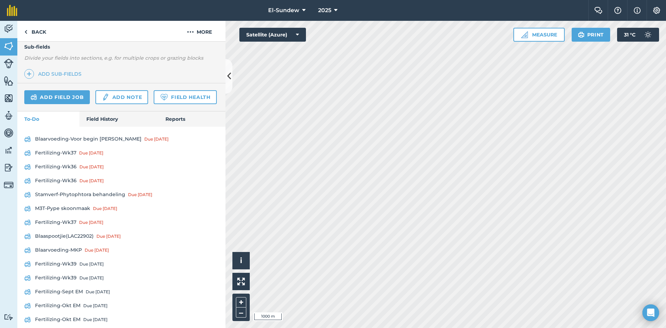
scroll to position [231, 0]
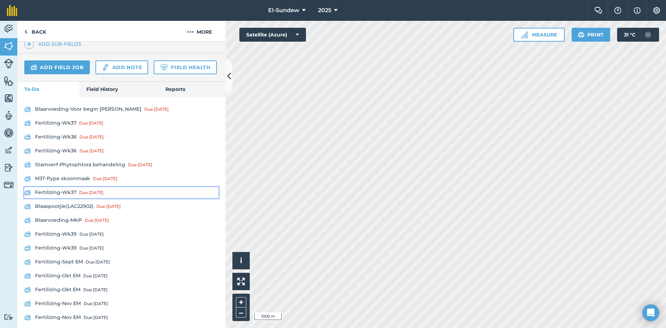
click at [66, 198] on link "Fertilizing-Wk37 Due [DATE]" at bounding box center [121, 192] width 194 height 11
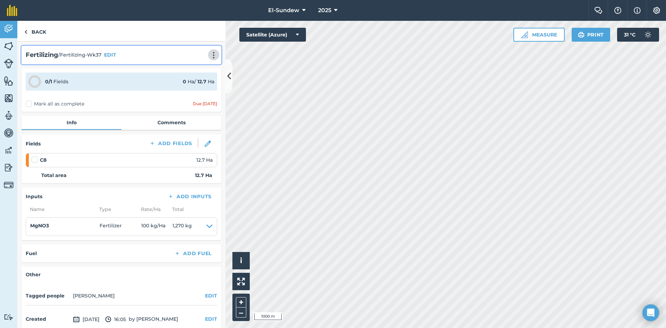
click at [209, 54] on img at bounding box center [213, 55] width 8 height 7
click at [184, 76] on link "Print" at bounding box center [199, 70] width 44 height 14
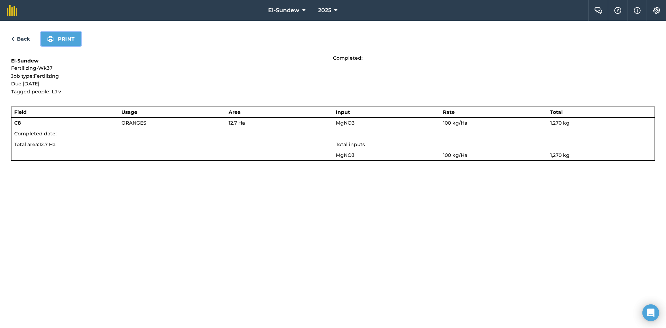
click at [54, 41] on button "Print" at bounding box center [61, 39] width 40 height 14
click at [24, 35] on link "Back" at bounding box center [20, 39] width 19 height 8
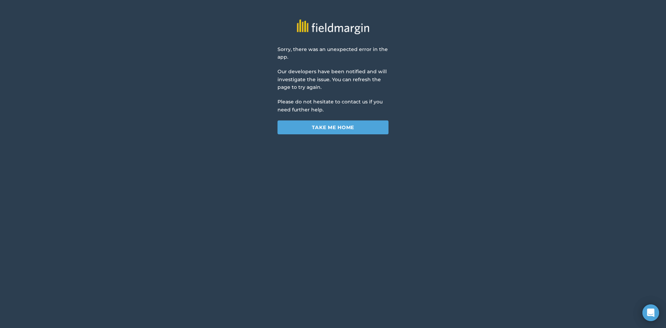
click at [296, 120] on div "Sorry, there was an unexpected error in the app. Our developers have been notif…" at bounding box center [332, 89] width 111 height 89
click at [296, 125] on link "Take me home" at bounding box center [332, 127] width 111 height 14
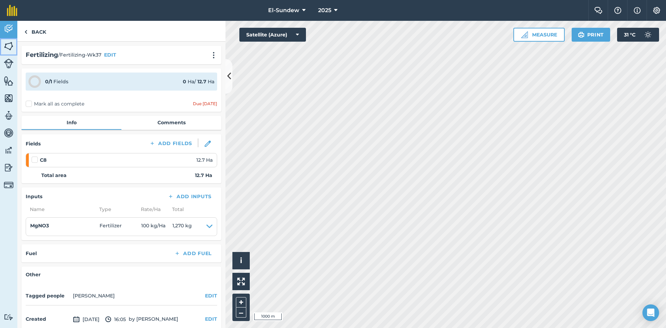
click at [14, 43] on link "Fields" at bounding box center [8, 46] width 17 height 17
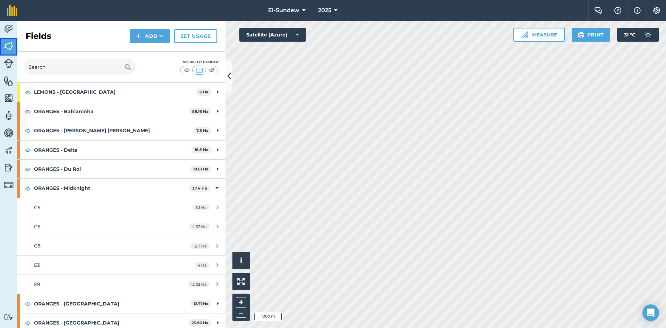
scroll to position [115, 0]
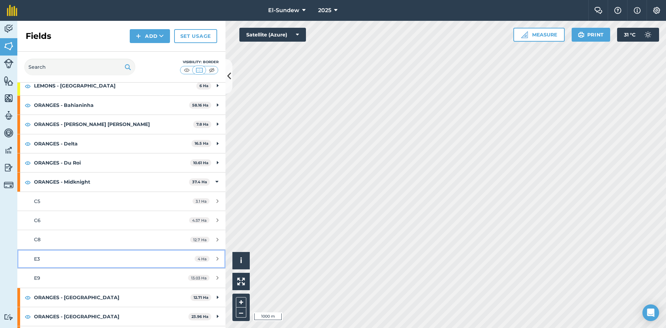
click at [92, 251] on link "E3 4 Ha" at bounding box center [121, 258] width 208 height 19
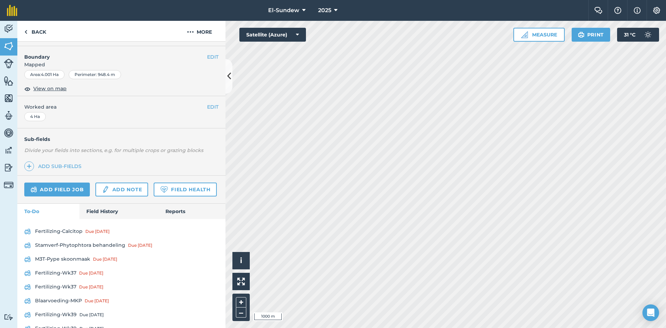
scroll to position [115, 0]
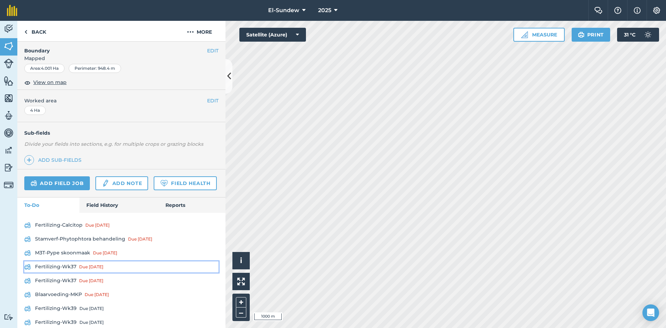
click at [68, 272] on link "Fertilizing-Wk37 Due [DATE]" at bounding box center [121, 266] width 194 height 11
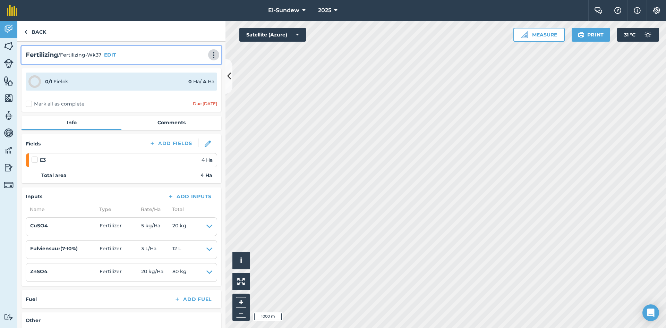
click at [209, 58] on img at bounding box center [213, 55] width 8 height 7
click at [190, 70] on link "Print" at bounding box center [199, 70] width 44 height 14
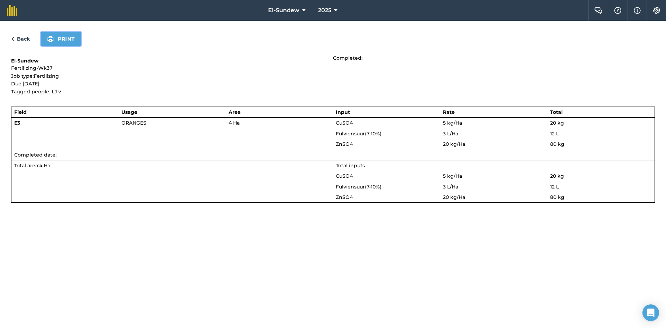
click at [66, 44] on button "Print" at bounding box center [61, 39] width 40 height 14
click at [21, 41] on link "Back" at bounding box center [20, 39] width 19 height 8
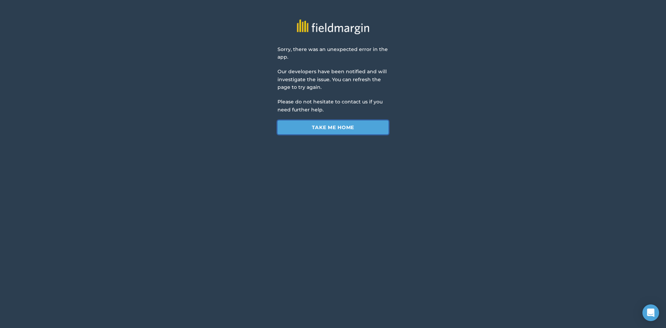
click at [307, 131] on link "Take me home" at bounding box center [332, 127] width 111 height 14
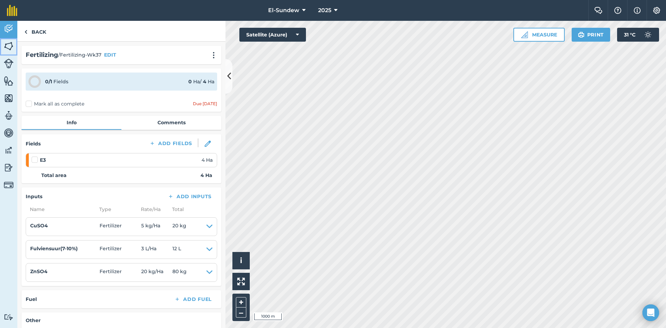
click at [12, 49] on img at bounding box center [9, 46] width 10 height 10
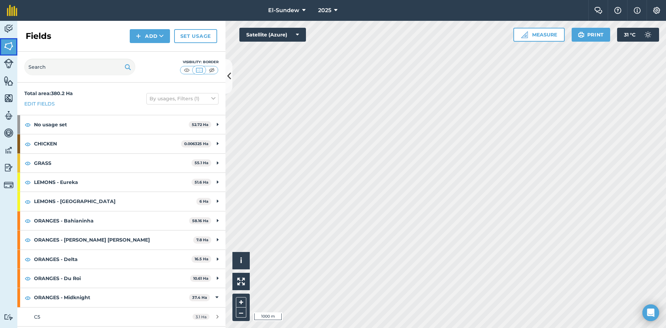
scroll to position [115, 0]
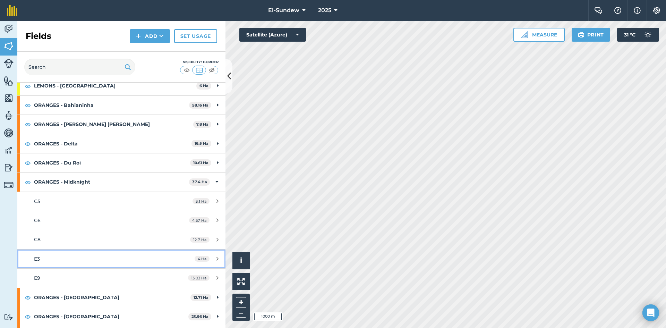
click at [103, 257] on div "E3" at bounding box center [99, 259] width 130 height 8
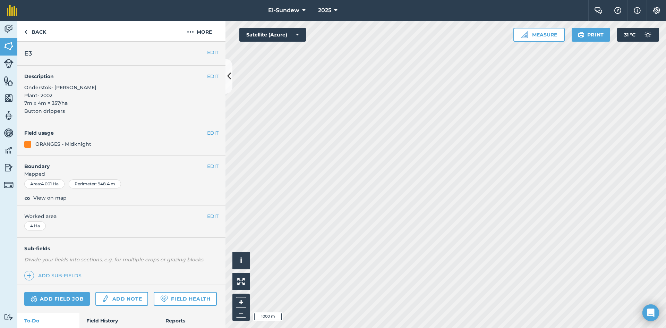
scroll to position [214, 0]
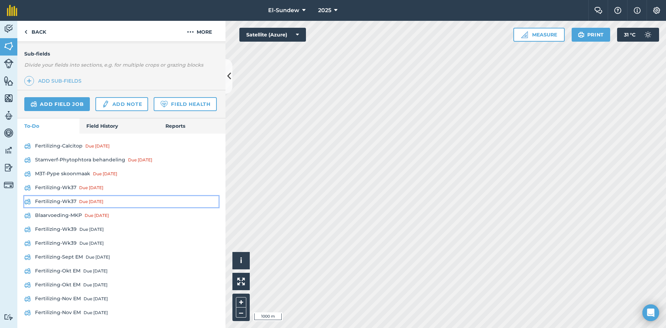
click at [65, 203] on link "Fertilizing-Wk37 Due [DATE]" at bounding box center [121, 201] width 194 height 11
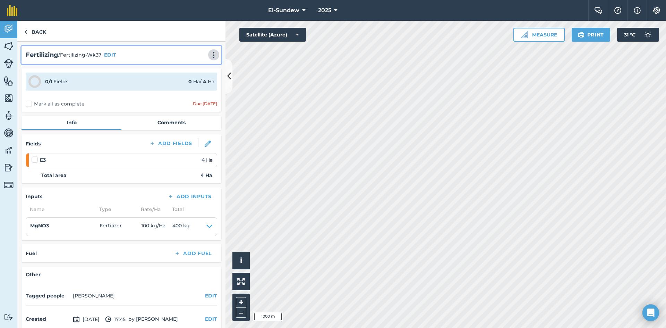
click at [210, 52] on img at bounding box center [213, 55] width 8 height 7
click at [197, 71] on link "Print" at bounding box center [199, 70] width 44 height 14
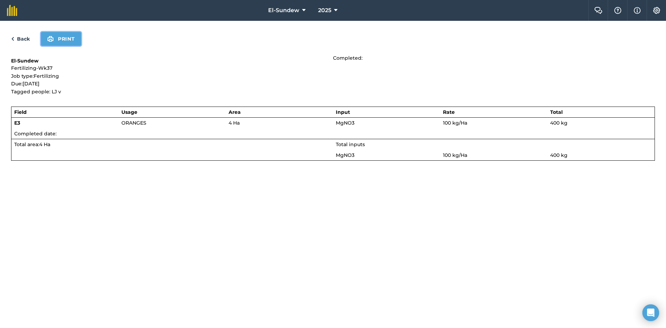
click at [65, 44] on button "Print" at bounding box center [61, 39] width 40 height 14
click at [21, 38] on link "Back" at bounding box center [20, 39] width 19 height 8
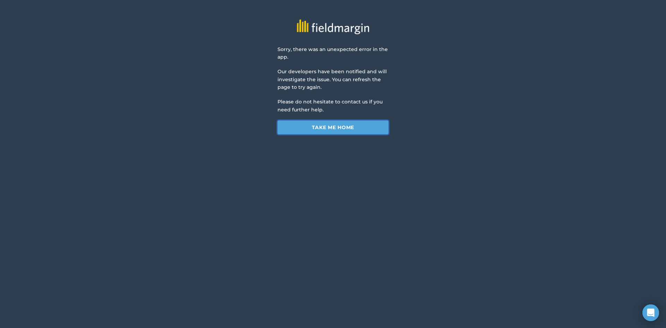
click at [292, 123] on link "Take me home" at bounding box center [332, 127] width 111 height 14
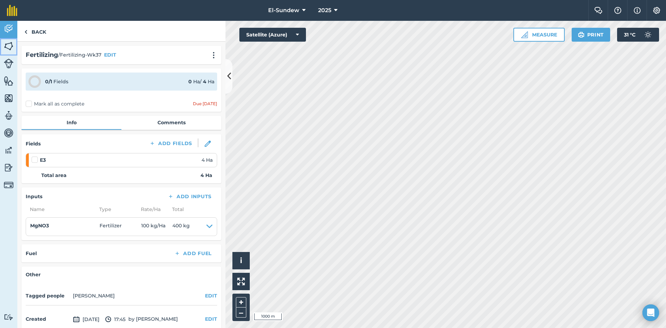
click at [12, 44] on img at bounding box center [9, 46] width 10 height 10
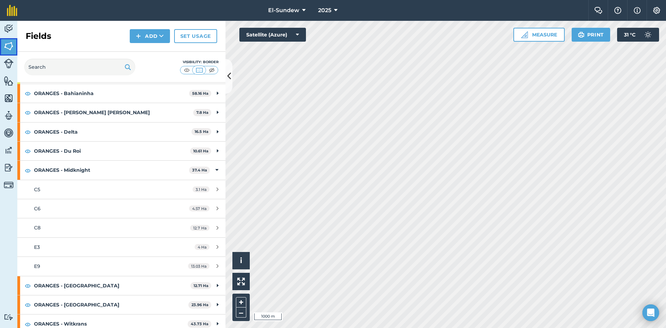
scroll to position [190, 0]
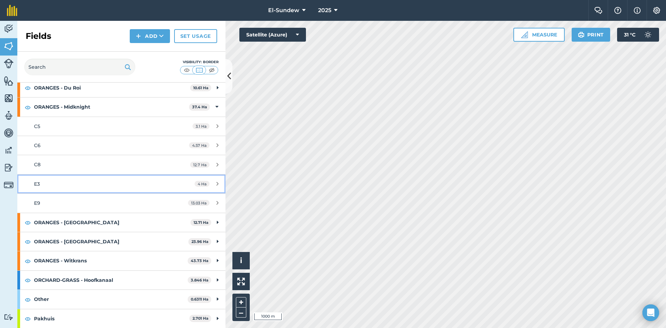
click at [82, 180] on div "E3" at bounding box center [99, 184] width 130 height 8
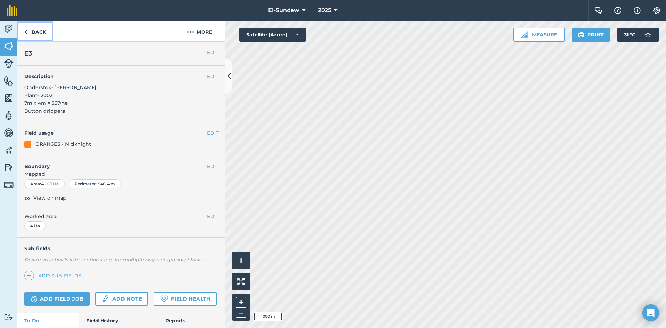
click at [36, 37] on link "Back" at bounding box center [35, 31] width 36 height 20
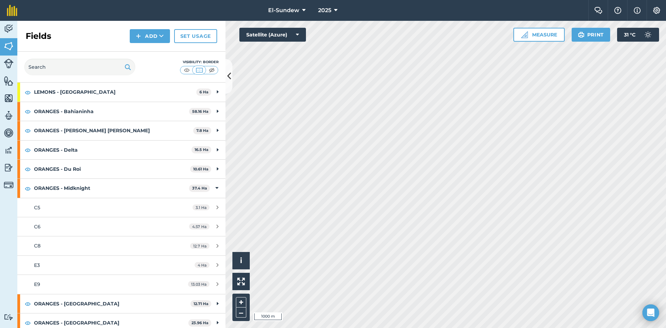
scroll to position [115, 0]
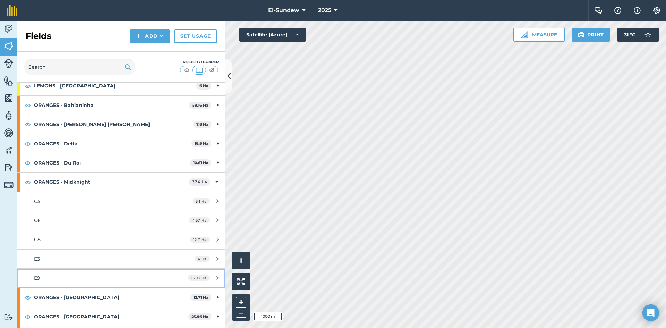
click at [89, 271] on link "E9 13.03 Ha" at bounding box center [121, 277] width 208 height 19
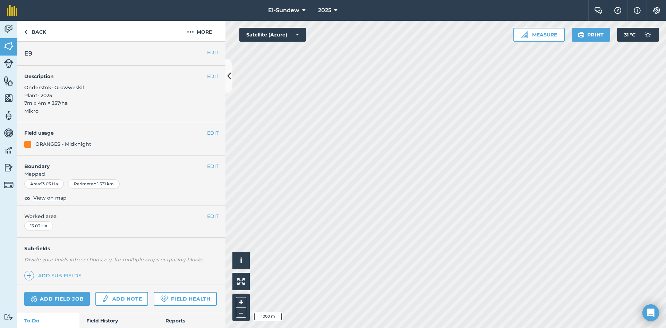
scroll to position [103, 0]
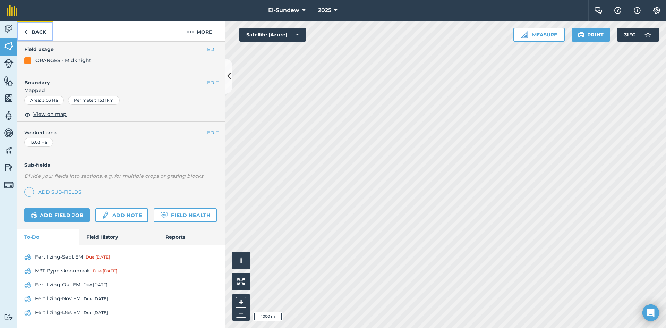
click at [42, 37] on link "Back" at bounding box center [35, 31] width 36 height 20
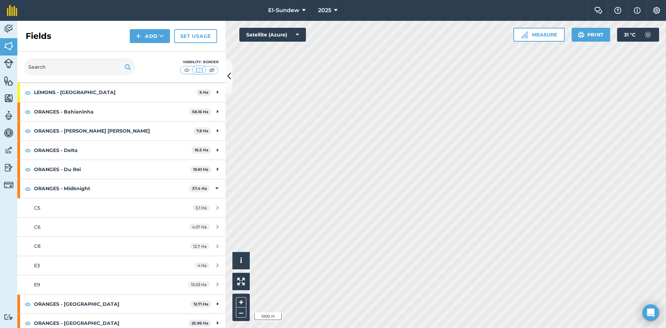
scroll to position [115, 0]
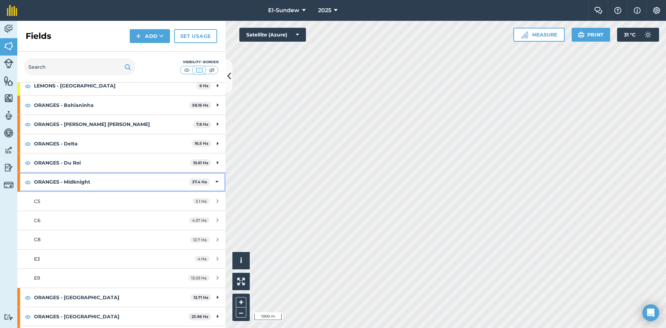
click at [99, 185] on strong "ORANGES - Midknight" at bounding box center [111, 181] width 155 height 19
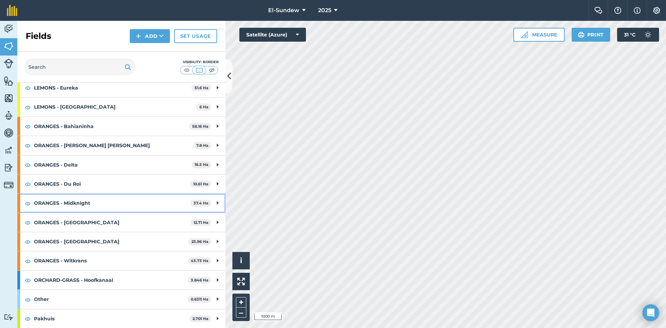
scroll to position [94, 0]
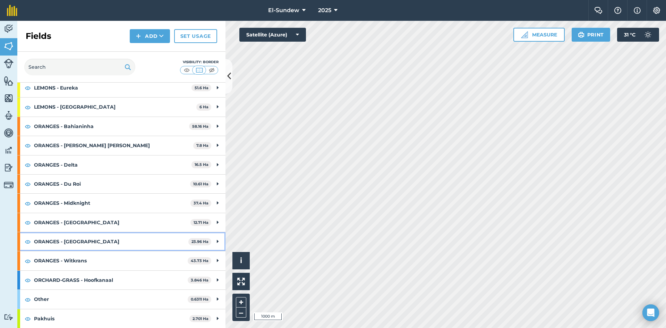
click at [99, 236] on strong "ORANGES - [GEOGRAPHIC_DATA]" at bounding box center [111, 241] width 154 height 19
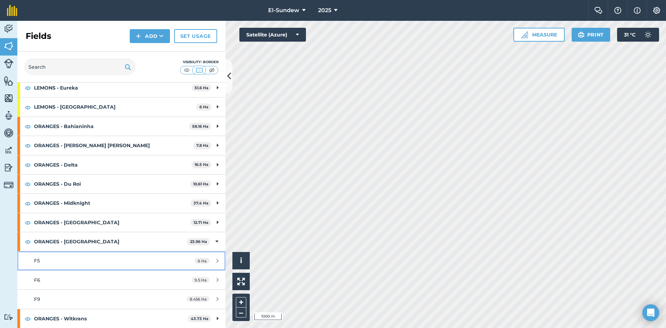
click at [51, 264] on div "F5" at bounding box center [99, 261] width 130 height 8
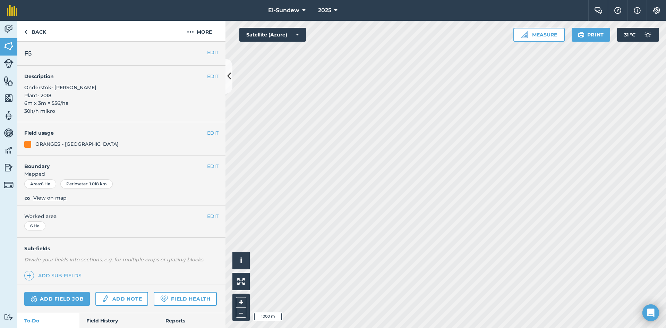
scroll to position [115, 0]
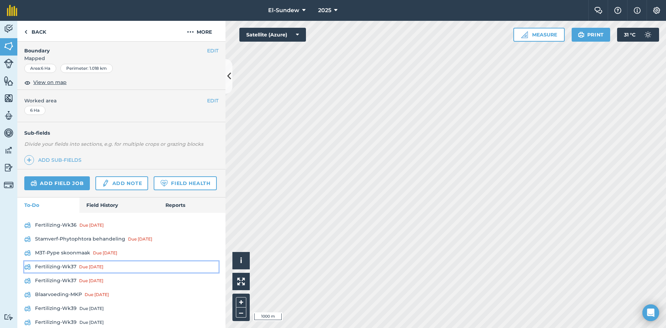
click at [71, 272] on link "Fertilizing-Wk37 Due [DATE]" at bounding box center [121, 266] width 194 height 11
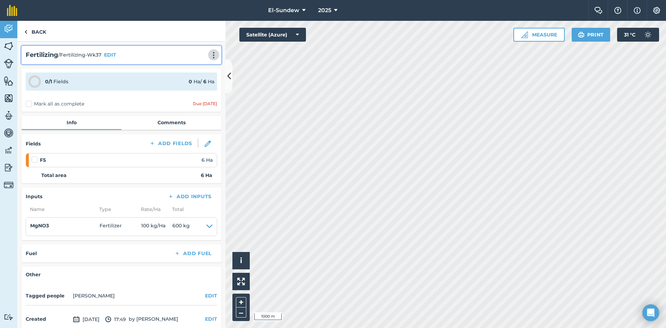
click at [209, 55] on img at bounding box center [213, 55] width 8 height 7
click at [194, 68] on link "Print" at bounding box center [199, 70] width 44 height 14
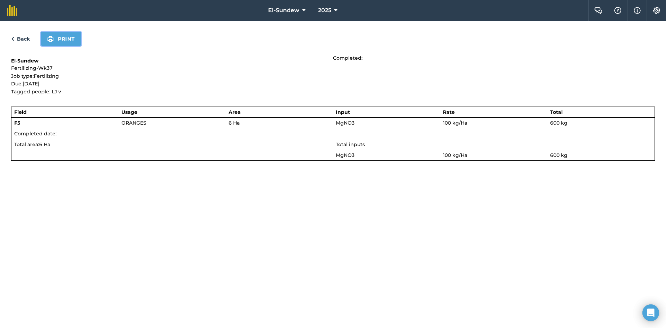
drag, startPoint x: 70, startPoint y: 37, endPoint x: 505, endPoint y: 280, distance: 497.4
click at [70, 37] on button "Print" at bounding box center [61, 39] width 40 height 14
click at [15, 37] on link "Back" at bounding box center [20, 39] width 19 height 8
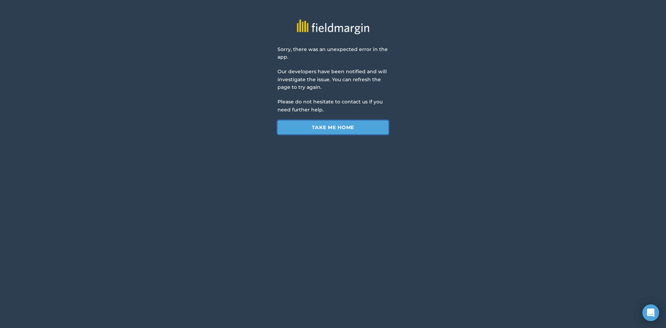
click at [307, 130] on link "Take me home" at bounding box center [332, 127] width 111 height 14
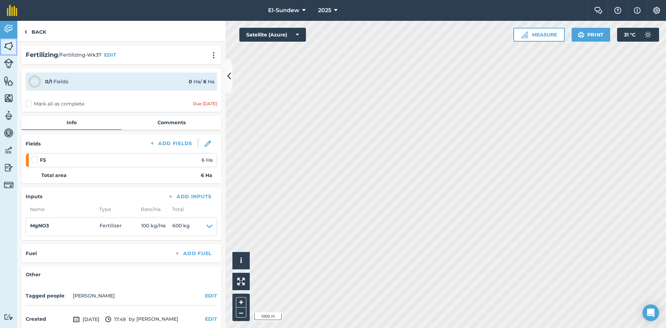
click at [13, 50] on img at bounding box center [9, 46] width 10 height 10
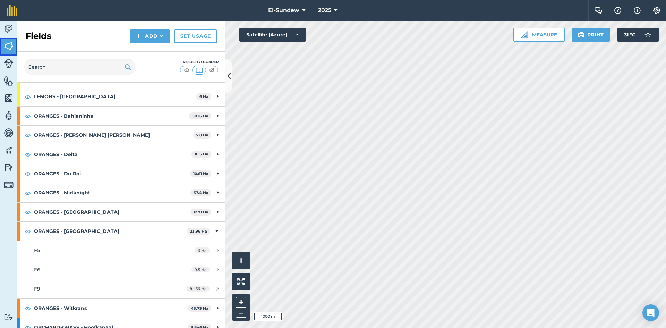
scroll to position [152, 0]
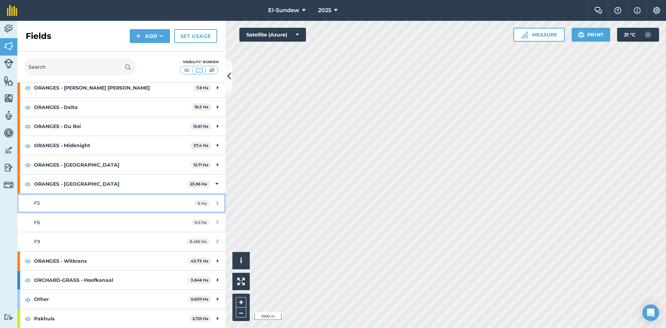
click at [86, 205] on div "F5" at bounding box center [99, 203] width 130 height 8
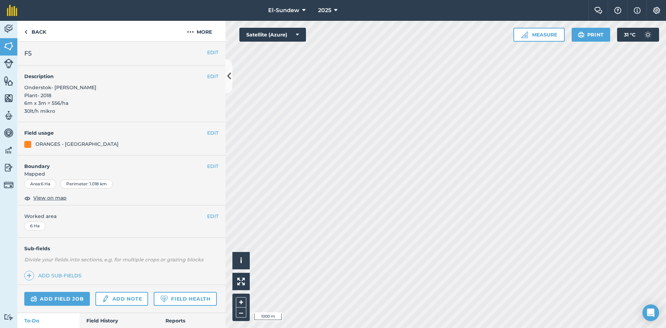
scroll to position [115, 0]
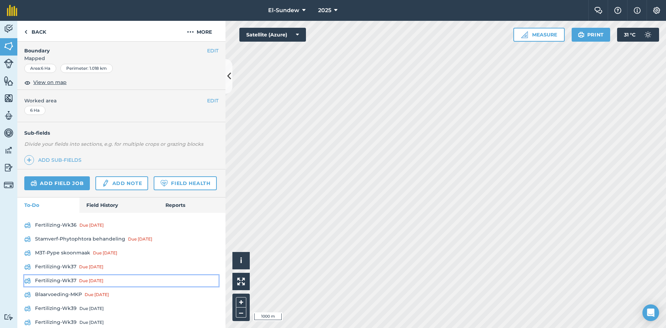
click at [71, 286] on link "Fertilizing-Wk37 Due [DATE]" at bounding box center [121, 280] width 194 height 11
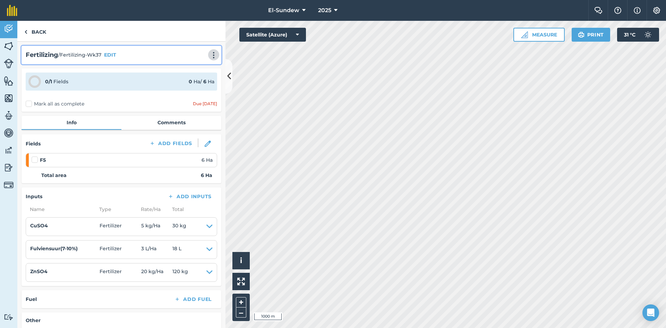
click at [209, 54] on img at bounding box center [213, 55] width 8 height 7
click at [199, 67] on link "Print" at bounding box center [199, 70] width 44 height 14
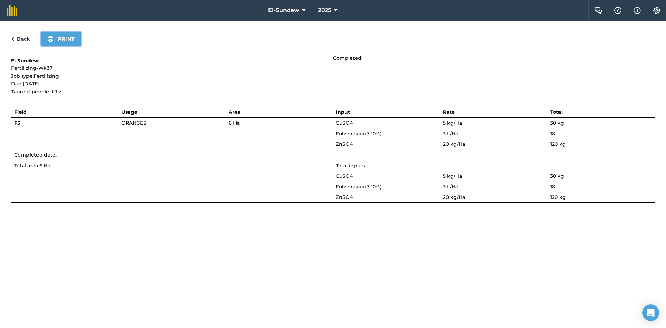
click at [71, 44] on button "Print" at bounding box center [61, 39] width 40 height 14
click at [12, 36] on img at bounding box center [12, 39] width 3 height 8
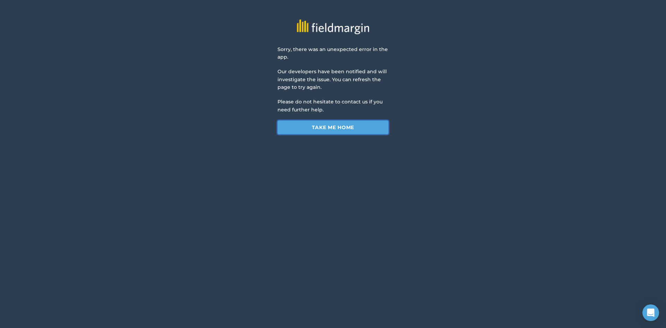
click at [293, 125] on link "Take me home" at bounding box center [332, 127] width 111 height 14
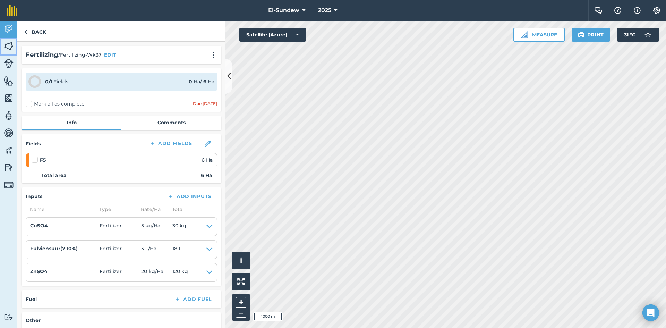
click at [7, 51] on img at bounding box center [9, 46] width 10 height 10
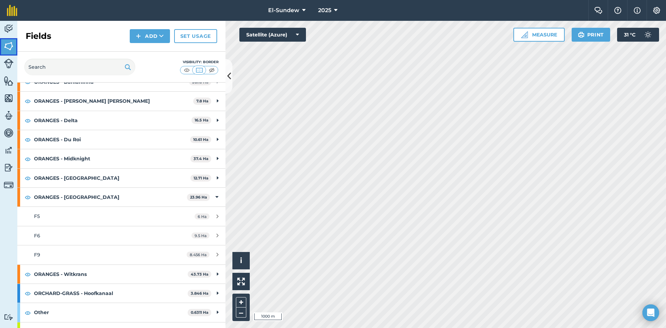
scroll to position [152, 0]
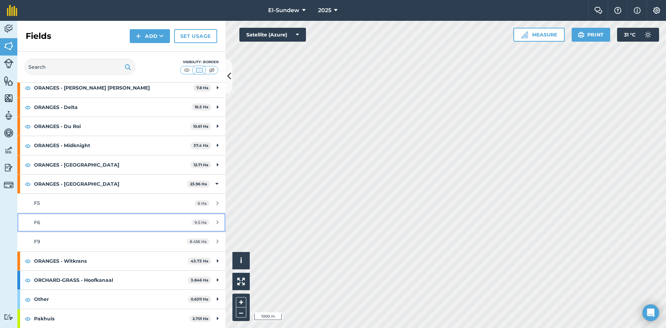
click at [72, 225] on div "F6" at bounding box center [99, 222] width 130 height 8
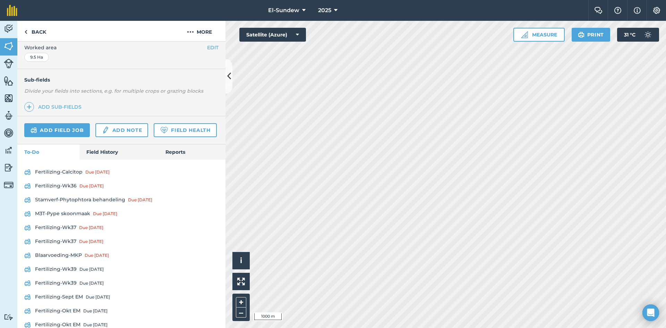
scroll to position [228, 0]
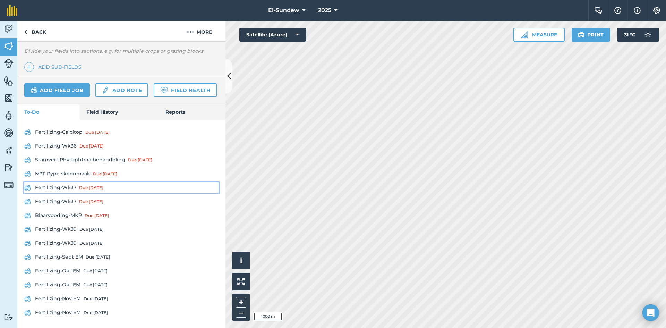
click at [77, 184] on link "Fertilizing-Wk37 Due [DATE]" at bounding box center [121, 187] width 194 height 11
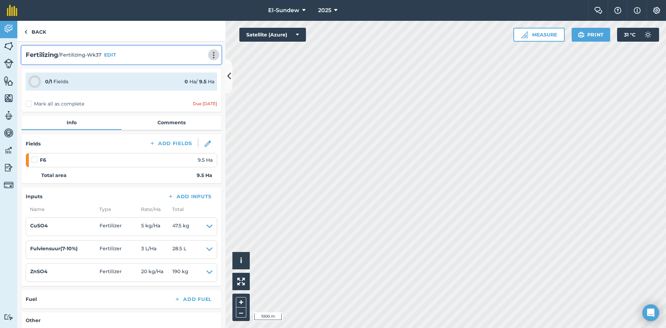
click at [210, 51] on button at bounding box center [213, 55] width 7 height 8
click at [191, 65] on link "Print" at bounding box center [199, 70] width 44 height 14
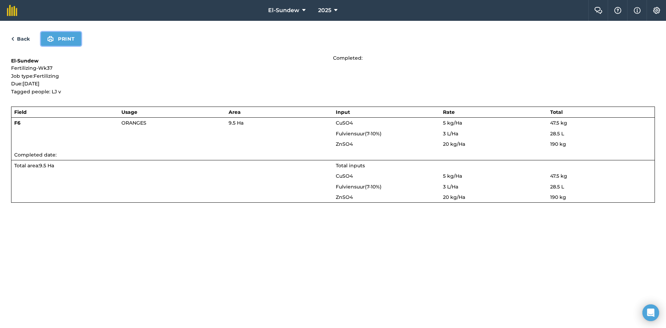
click at [59, 41] on button "Print" at bounding box center [61, 39] width 40 height 14
click at [17, 35] on link "Back" at bounding box center [20, 39] width 19 height 8
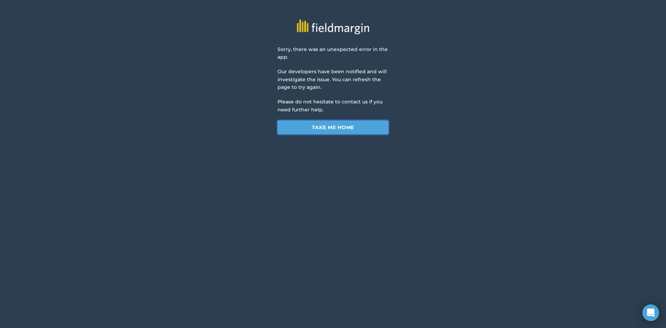
click at [287, 124] on link "Take me home" at bounding box center [332, 127] width 111 height 14
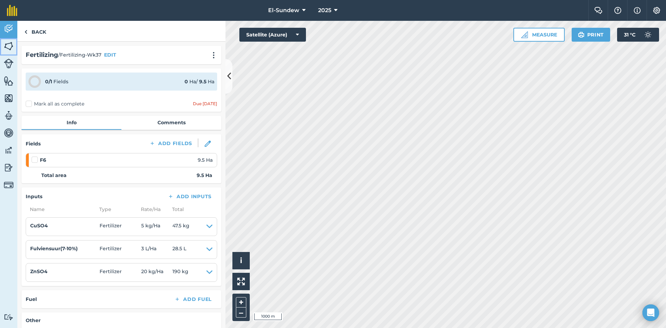
click at [9, 43] on img at bounding box center [9, 46] width 10 height 10
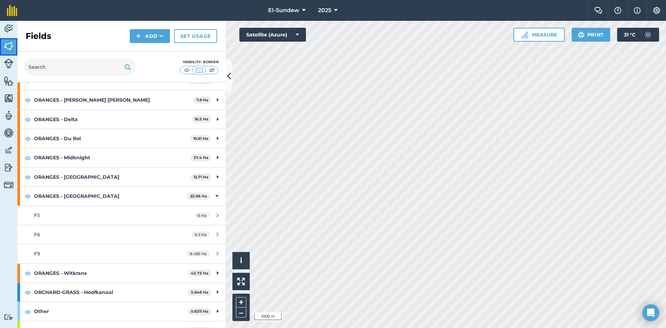
scroll to position [152, 0]
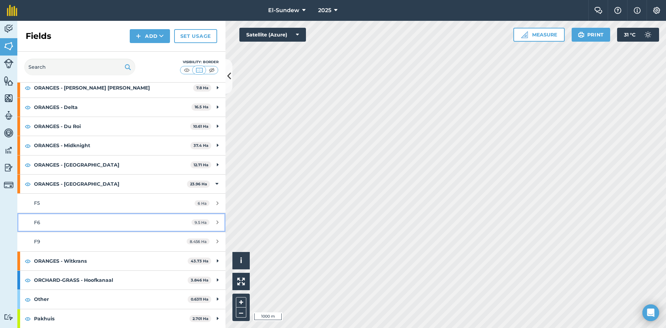
click at [73, 229] on link "F6 9.5 Ha" at bounding box center [121, 222] width 208 height 19
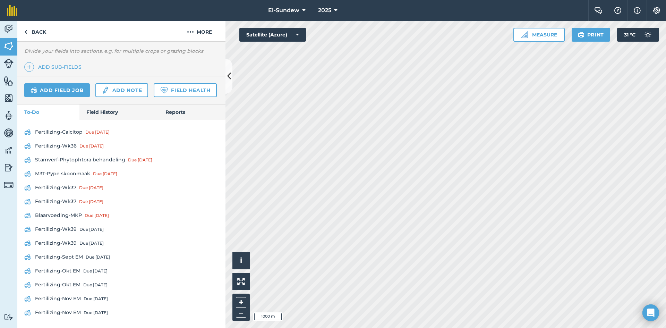
scroll to position [228, 0]
click at [61, 204] on link "Fertilizing-Wk37 Due [DATE]" at bounding box center [121, 201] width 194 height 11
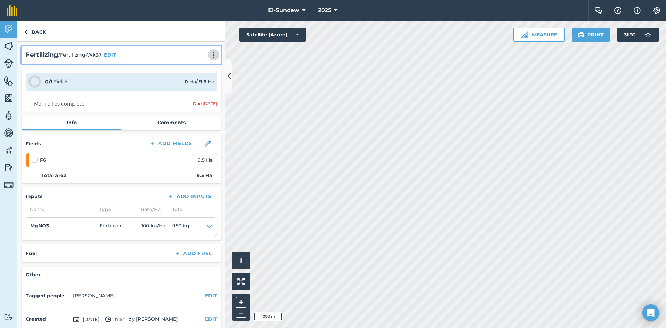
click at [210, 55] on img at bounding box center [213, 55] width 8 height 7
click at [182, 74] on link "Print" at bounding box center [199, 70] width 44 height 14
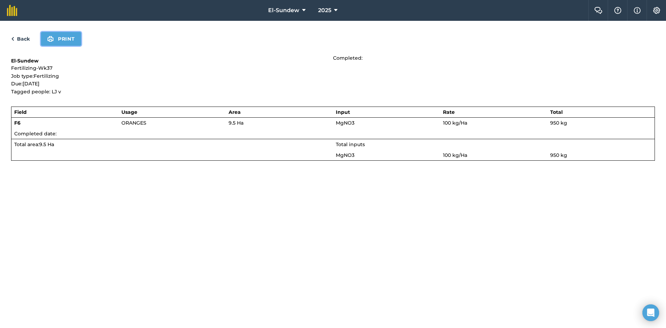
click at [68, 43] on button "Print" at bounding box center [61, 39] width 40 height 14
click at [59, 33] on button "Print" at bounding box center [61, 39] width 40 height 14
click at [19, 38] on link "Back" at bounding box center [20, 39] width 19 height 8
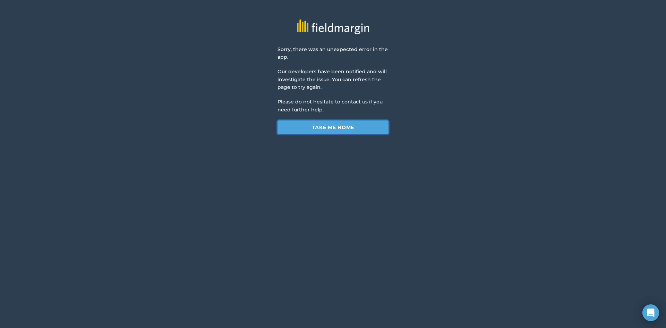
click at [312, 126] on link "Take me home" at bounding box center [332, 127] width 111 height 14
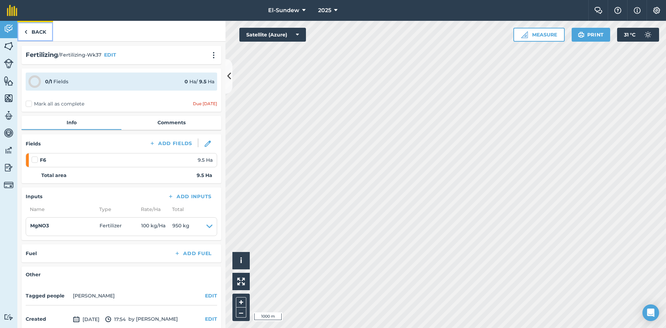
click at [46, 35] on link "Back" at bounding box center [35, 31] width 36 height 20
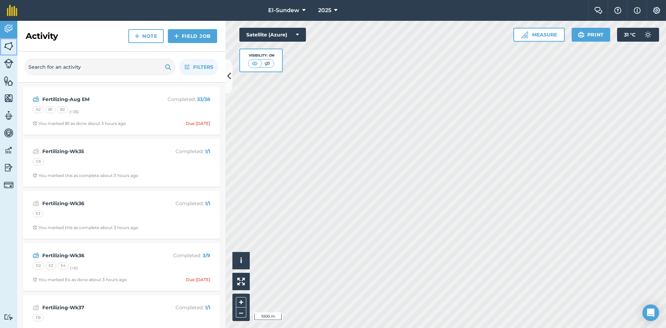
click at [10, 47] on img at bounding box center [9, 46] width 10 height 10
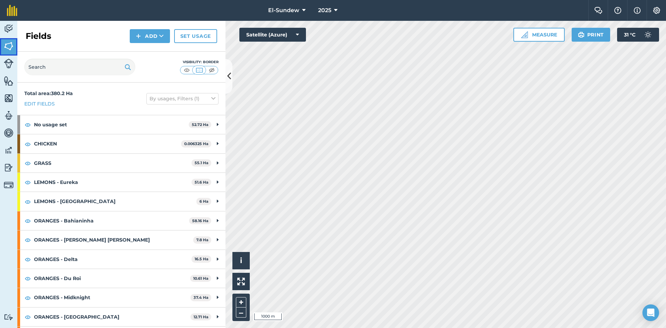
scroll to position [152, 0]
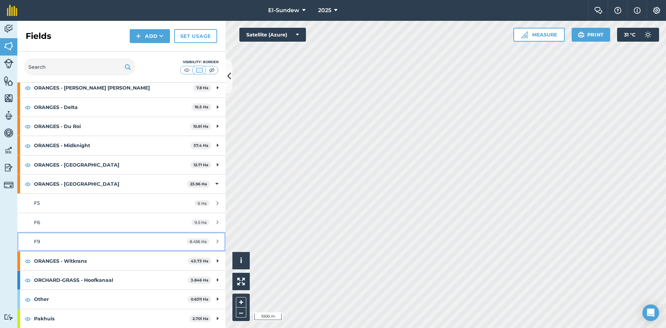
click at [88, 234] on link "F9 8.456 Ha" at bounding box center [121, 241] width 208 height 19
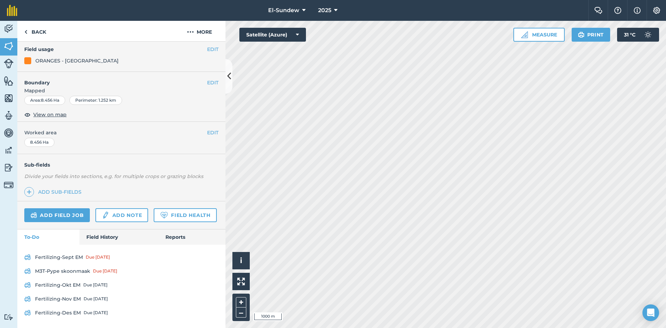
scroll to position [111, 0]
click at [43, 29] on link "Back" at bounding box center [35, 31] width 36 height 20
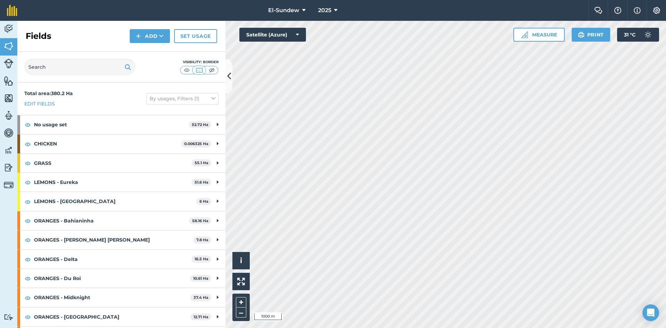
scroll to position [115, 0]
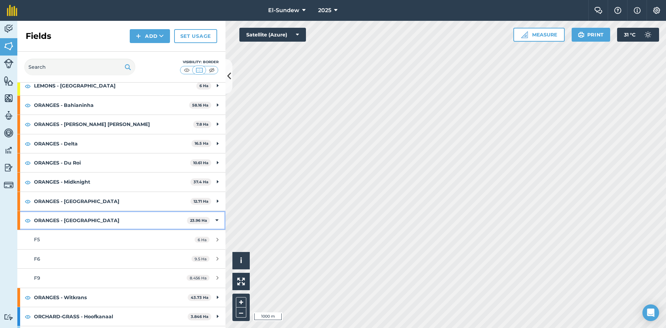
click at [114, 224] on strong "ORANGES - [GEOGRAPHIC_DATA]" at bounding box center [110, 220] width 153 height 19
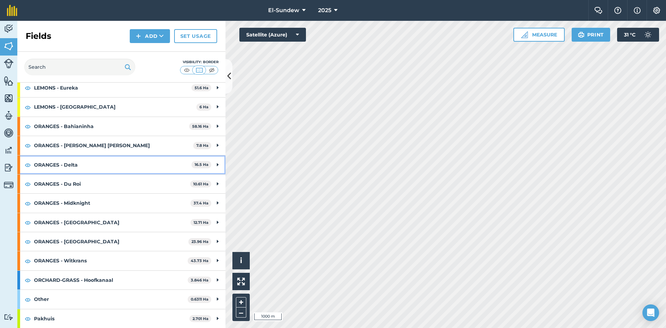
click at [111, 163] on strong "ORANGES - Delta" at bounding box center [112, 164] width 157 height 19
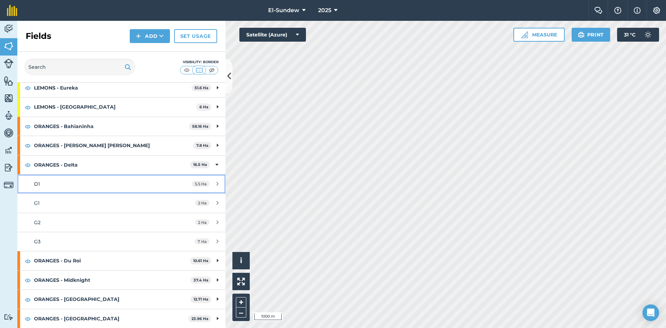
click at [97, 179] on link "D1 5.5 Ha" at bounding box center [121, 183] width 208 height 19
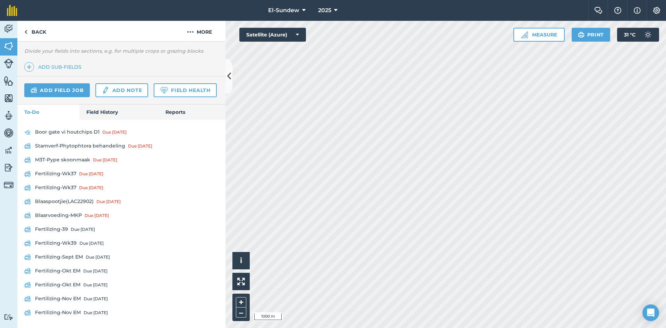
scroll to position [228, 0]
click at [62, 173] on link "Fertilizing-Wk37 Due [DATE]" at bounding box center [121, 173] width 194 height 11
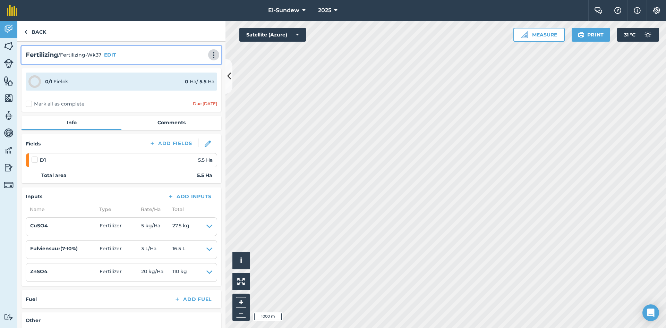
click at [210, 53] on img at bounding box center [213, 55] width 8 height 7
click at [199, 66] on link "Print" at bounding box center [199, 70] width 44 height 14
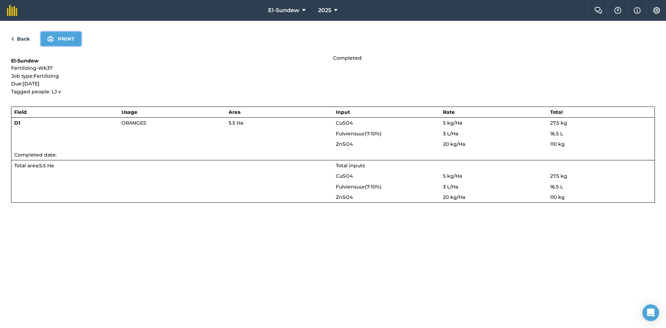
click at [52, 38] on img at bounding box center [50, 39] width 7 height 8
click at [19, 40] on link "Back" at bounding box center [20, 39] width 19 height 8
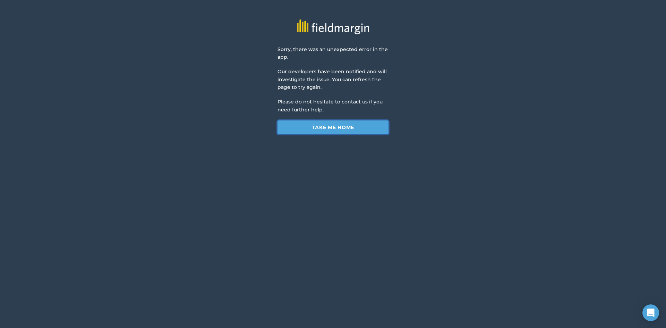
click at [294, 126] on link "Take me home" at bounding box center [332, 127] width 111 height 14
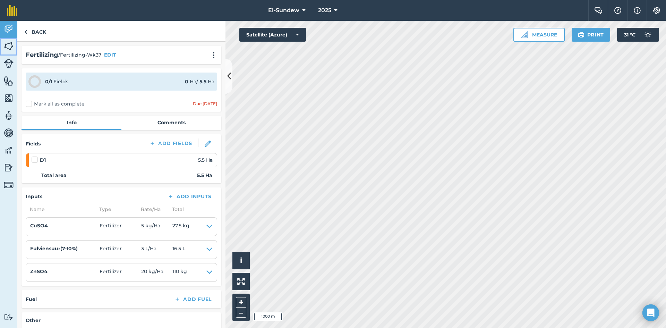
click at [7, 48] on img at bounding box center [9, 46] width 10 height 10
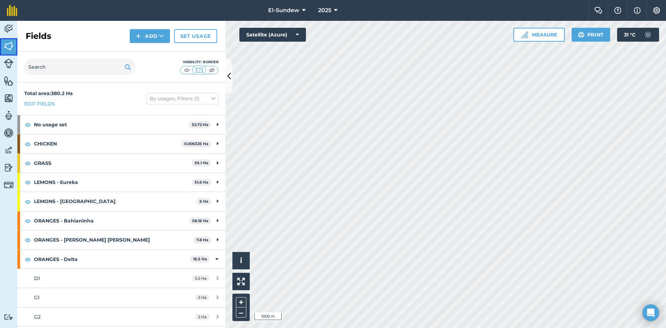
scroll to position [115, 0]
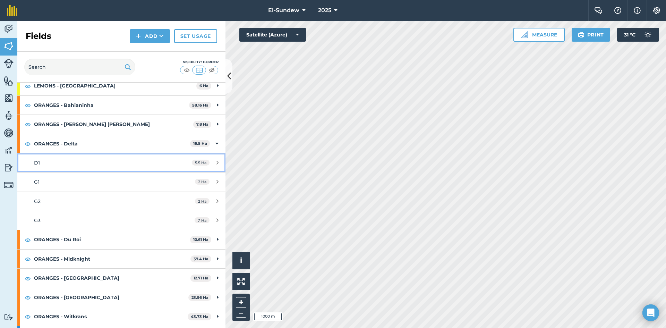
click at [84, 157] on link "D1 5.5 Ha" at bounding box center [121, 162] width 208 height 19
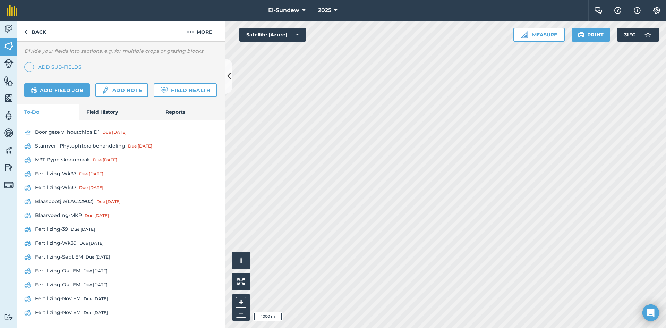
scroll to position [228, 0]
click at [63, 187] on link "Fertilizing-Wk37 Due [DATE]" at bounding box center [121, 187] width 194 height 11
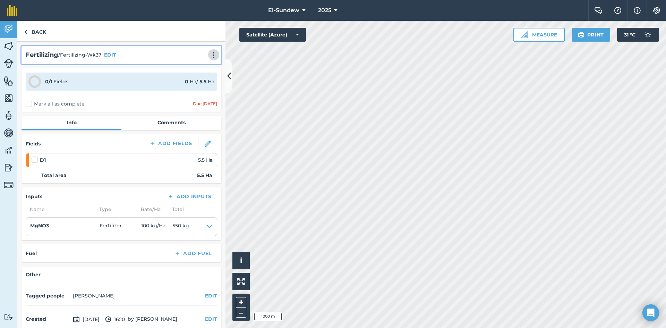
click at [211, 52] on img at bounding box center [213, 55] width 8 height 7
click at [189, 69] on link "Print" at bounding box center [199, 70] width 44 height 14
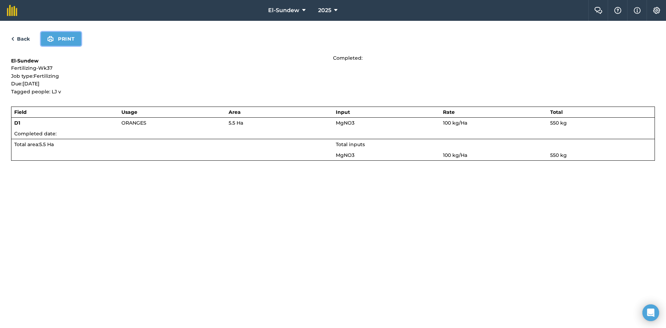
click at [69, 39] on button "Print" at bounding box center [61, 39] width 40 height 14
click at [20, 40] on link "Back" at bounding box center [20, 39] width 19 height 8
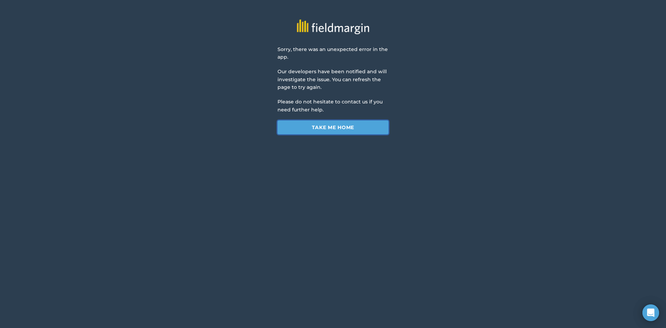
click at [292, 125] on link "Take me home" at bounding box center [332, 127] width 111 height 14
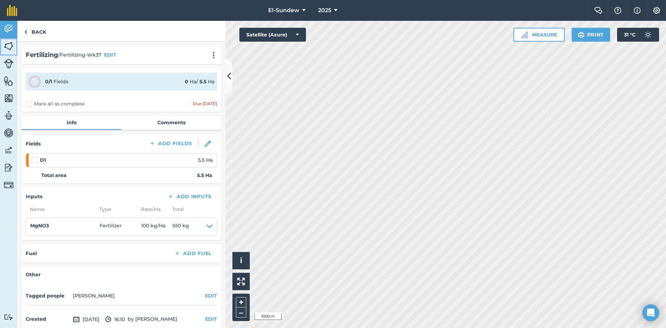
click at [12, 47] on img at bounding box center [9, 46] width 10 height 10
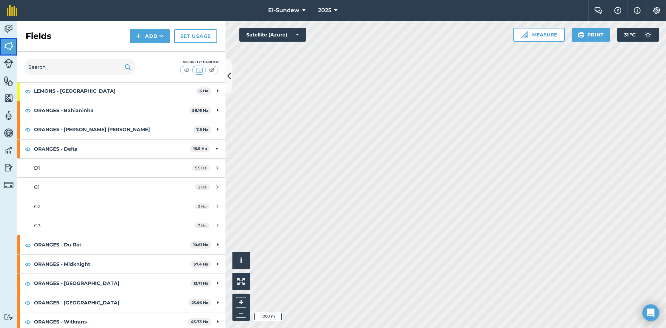
scroll to position [115, 0]
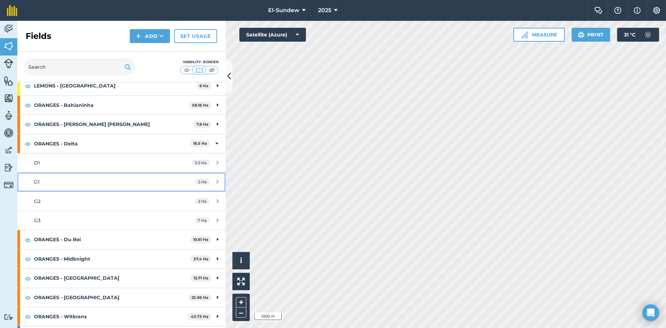
click at [83, 178] on div "G1" at bounding box center [99, 182] width 130 height 8
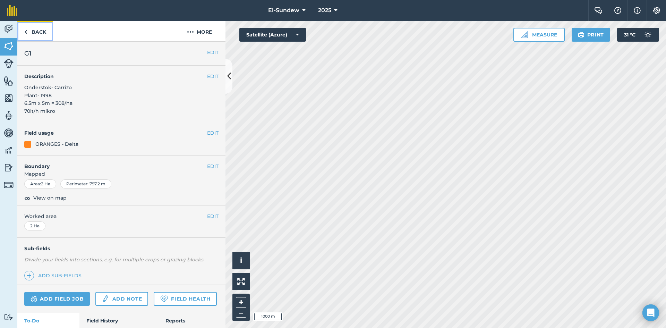
click at [37, 24] on link "Back" at bounding box center [35, 31] width 36 height 20
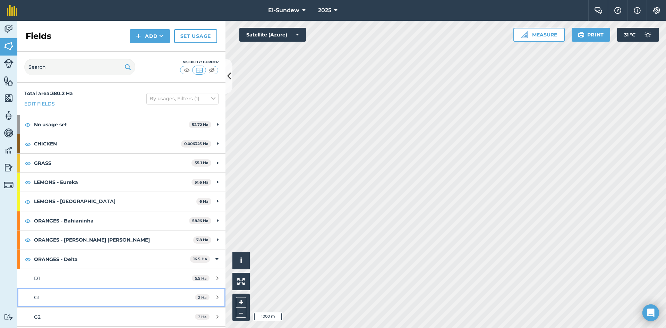
click at [88, 300] on div "G1" at bounding box center [99, 297] width 130 height 8
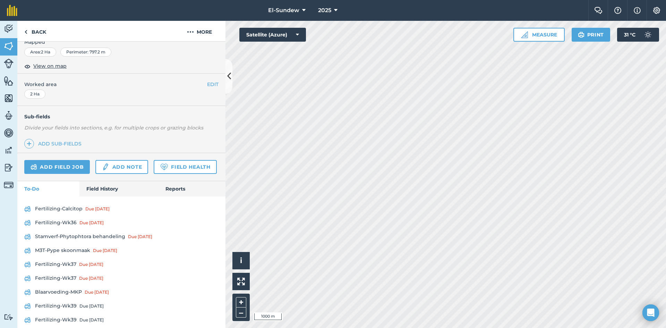
scroll to position [228, 0]
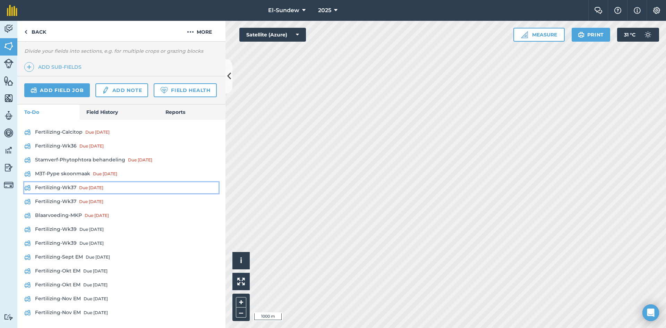
click at [73, 188] on link "Fertilizing-Wk37 Due [DATE]" at bounding box center [121, 187] width 194 height 11
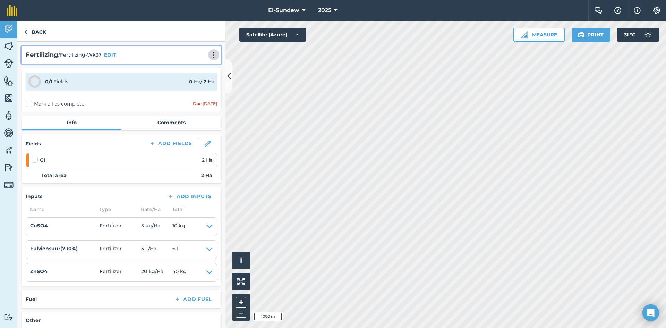
click at [209, 55] on img at bounding box center [213, 55] width 8 height 7
click at [199, 65] on link "Print" at bounding box center [199, 70] width 44 height 14
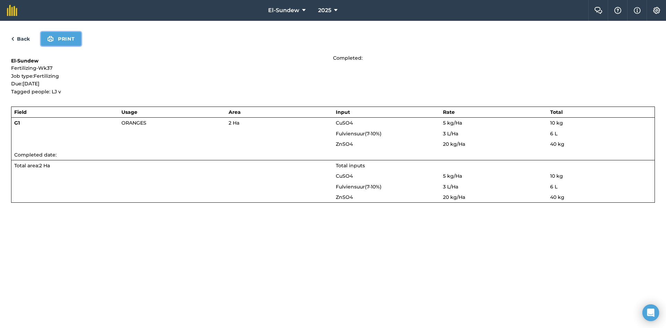
click at [70, 32] on button "Print" at bounding box center [61, 39] width 40 height 14
click at [25, 36] on link "Back" at bounding box center [20, 39] width 19 height 8
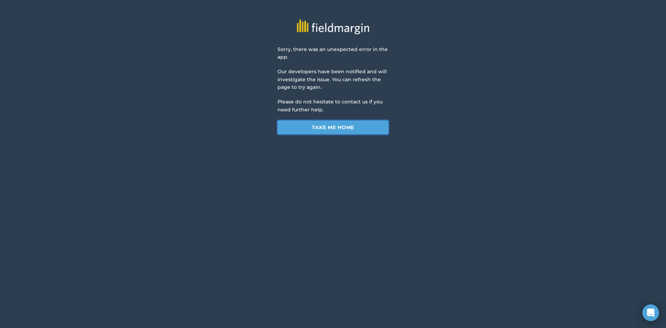
click at [297, 129] on link "Take me home" at bounding box center [332, 127] width 111 height 14
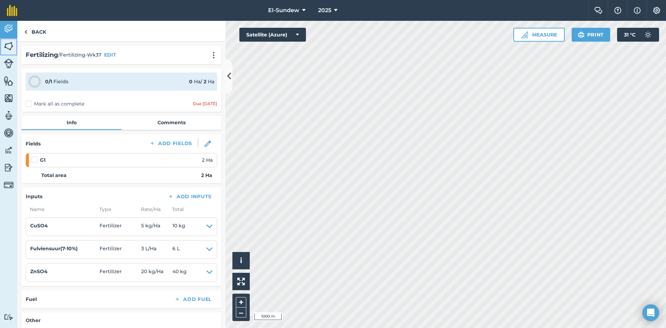
click at [14, 40] on link "Fields" at bounding box center [8, 46] width 17 height 17
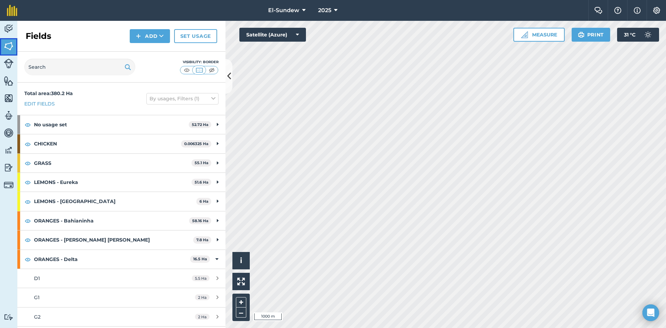
scroll to position [115, 0]
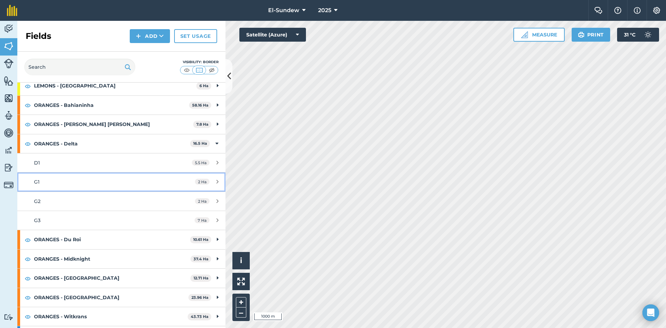
click at [64, 183] on div "G1" at bounding box center [99, 182] width 130 height 8
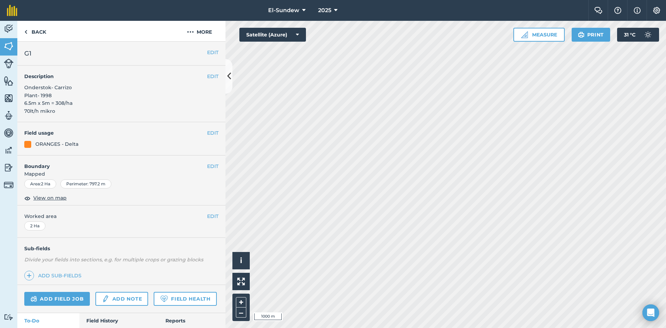
scroll to position [115, 0]
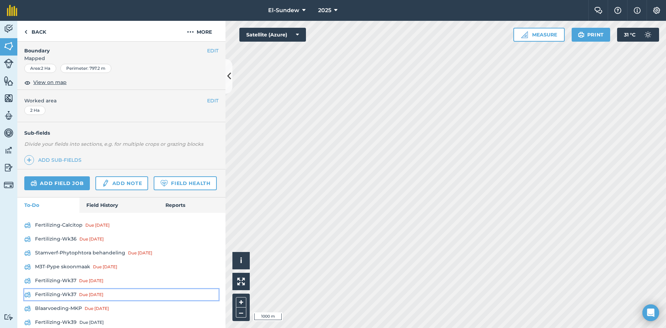
click at [69, 300] on link "Fertilizing-Wk37 Due [DATE]" at bounding box center [121, 294] width 194 height 11
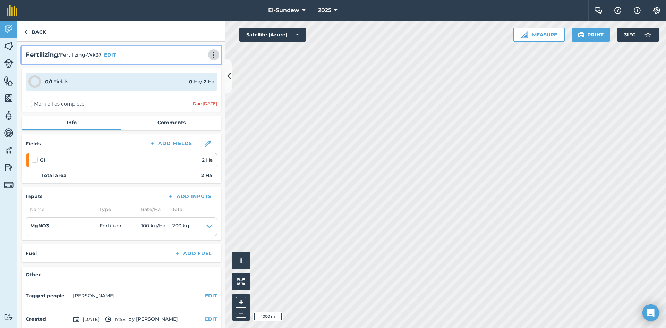
click at [209, 56] on img at bounding box center [213, 55] width 8 height 7
click at [193, 69] on link "Print" at bounding box center [199, 70] width 44 height 14
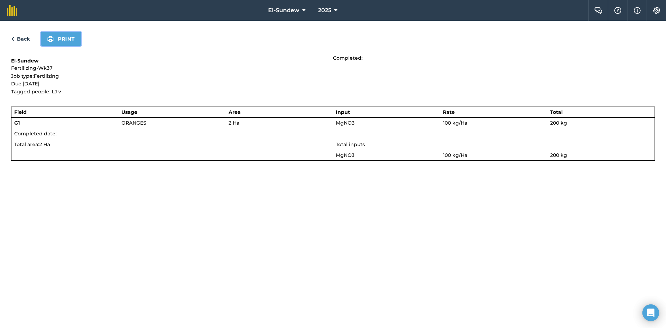
click at [64, 36] on button "Print" at bounding box center [61, 39] width 40 height 14
click at [12, 37] on img at bounding box center [12, 39] width 3 height 8
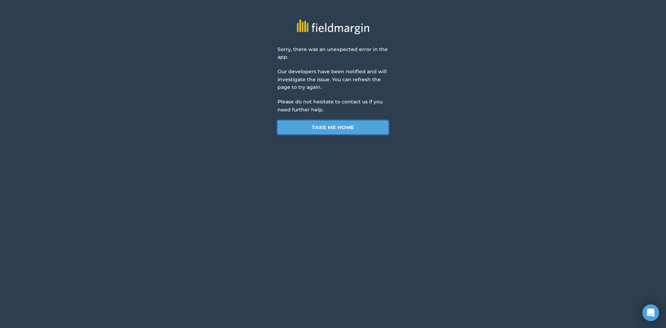
click at [290, 125] on link "Take me home" at bounding box center [332, 127] width 111 height 14
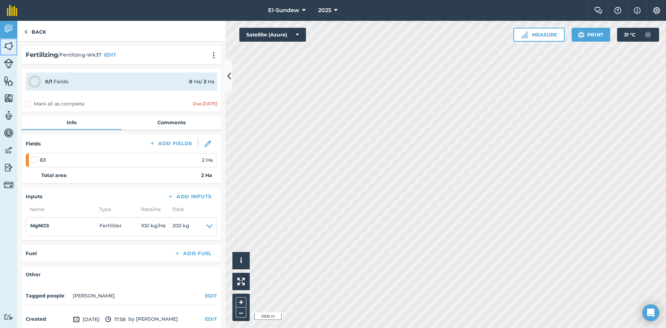
click at [13, 50] on img at bounding box center [9, 46] width 10 height 10
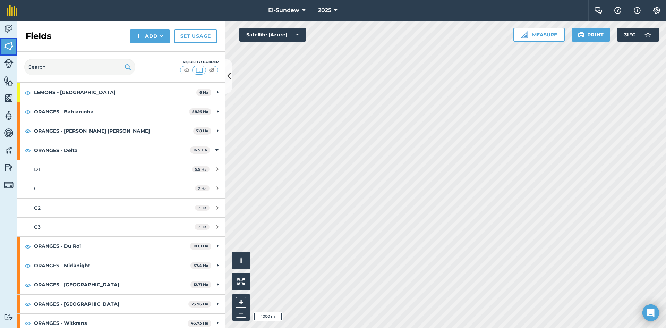
scroll to position [115, 0]
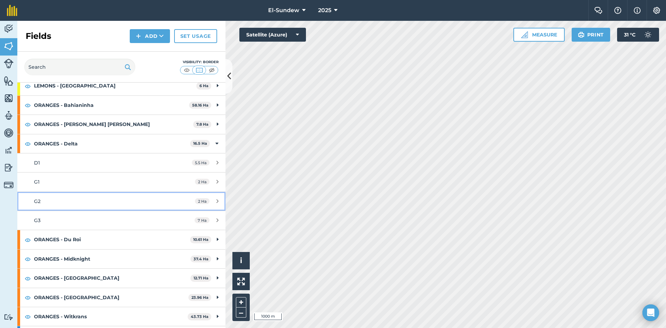
click at [87, 202] on div "G2" at bounding box center [99, 201] width 130 height 8
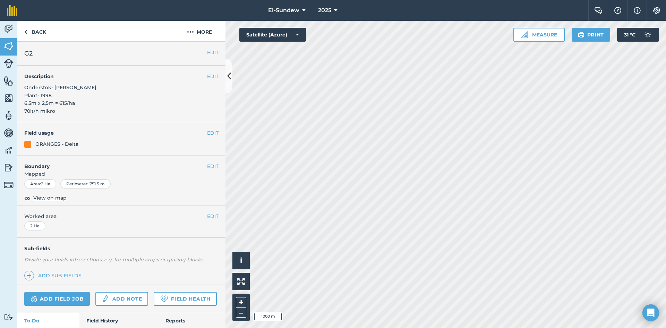
scroll to position [115, 0]
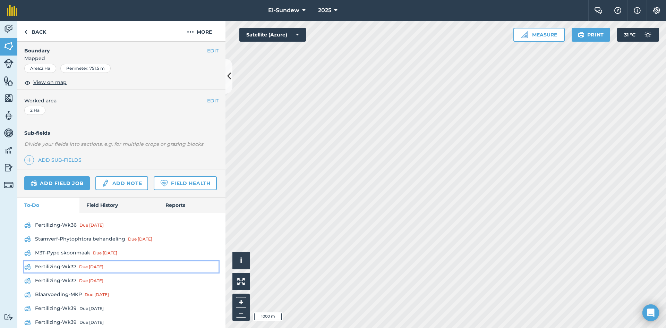
click at [76, 272] on link "Fertilizing-Wk37 Due [DATE]" at bounding box center [121, 266] width 194 height 11
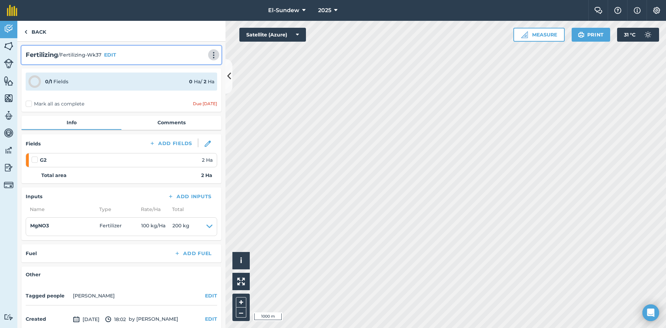
click at [210, 51] on button at bounding box center [213, 55] width 7 height 8
click at [190, 71] on link "Print" at bounding box center [199, 70] width 44 height 14
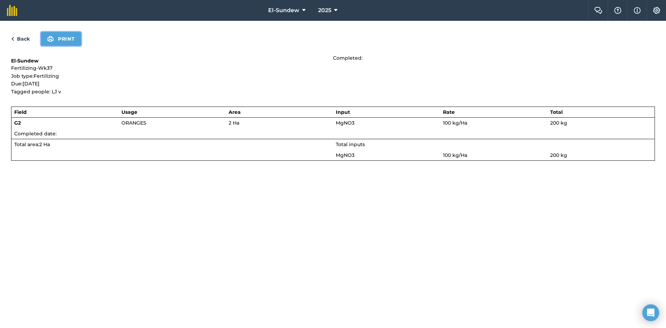
click at [67, 42] on button "Print" at bounding box center [61, 39] width 40 height 14
click at [24, 37] on link "Back" at bounding box center [20, 39] width 19 height 8
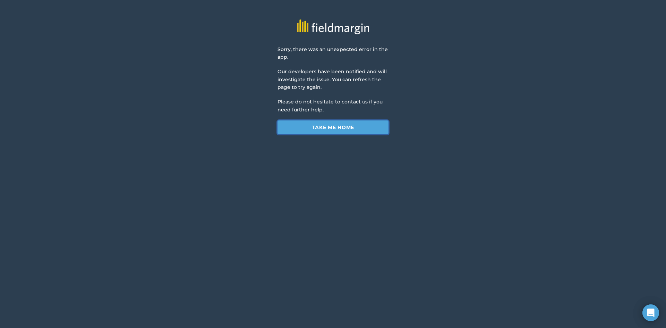
click at [292, 124] on link "Take me home" at bounding box center [332, 127] width 111 height 14
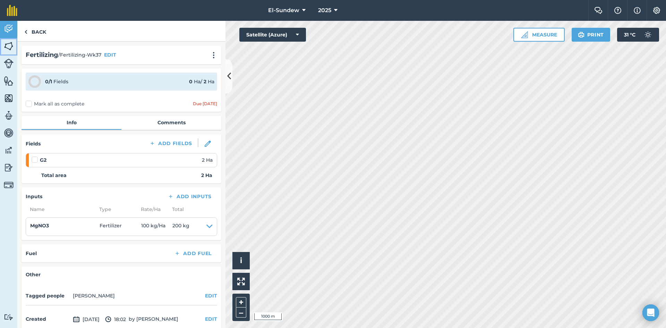
click at [7, 47] on img at bounding box center [9, 46] width 10 height 10
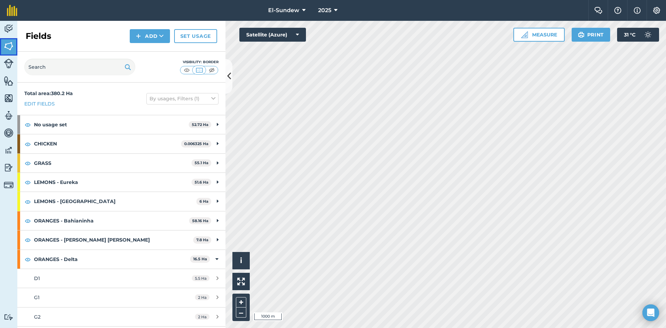
scroll to position [115, 0]
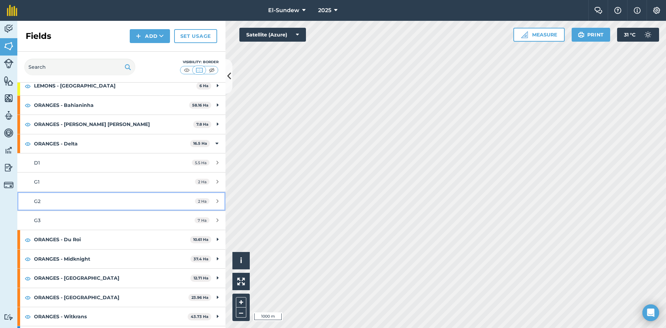
click at [63, 199] on div "G2" at bounding box center [99, 201] width 130 height 8
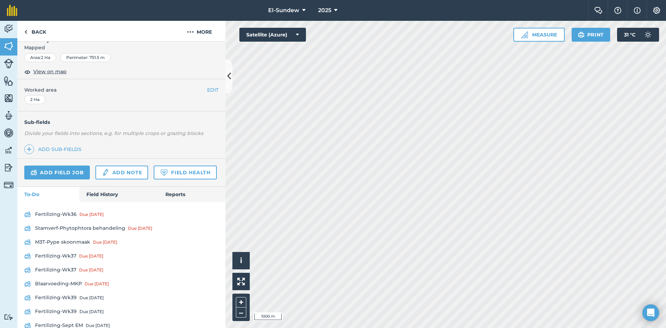
scroll to position [214, 0]
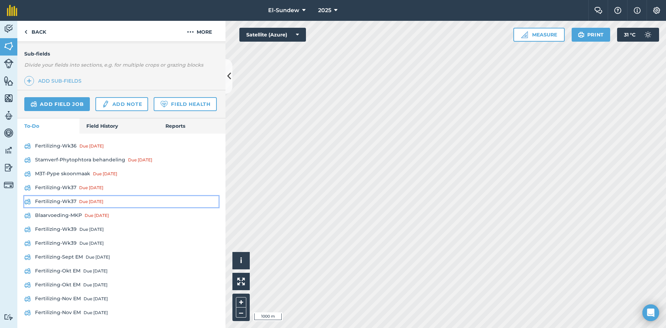
click at [63, 199] on link "Fertilizing-Wk37 Due [DATE]" at bounding box center [121, 201] width 194 height 11
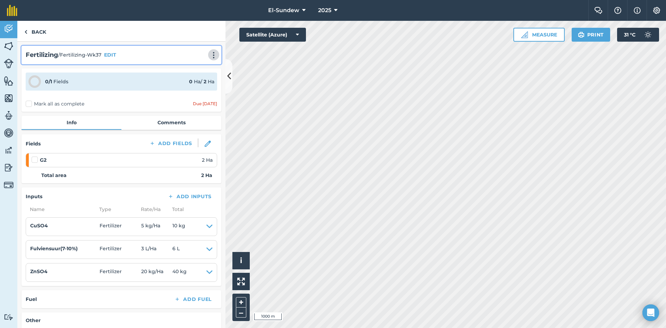
click at [210, 52] on button at bounding box center [213, 55] width 7 height 8
click at [189, 65] on link "Print" at bounding box center [199, 70] width 44 height 14
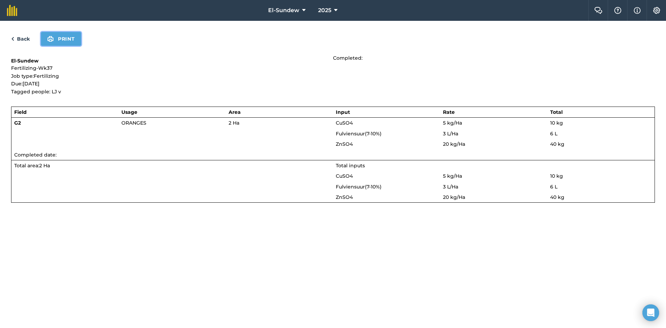
click at [55, 37] on button "Print" at bounding box center [61, 39] width 40 height 14
click at [12, 41] on img at bounding box center [12, 39] width 3 height 8
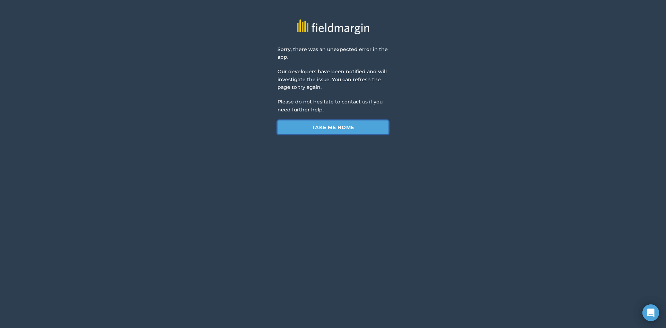
click at [294, 130] on link "Take me home" at bounding box center [332, 127] width 111 height 14
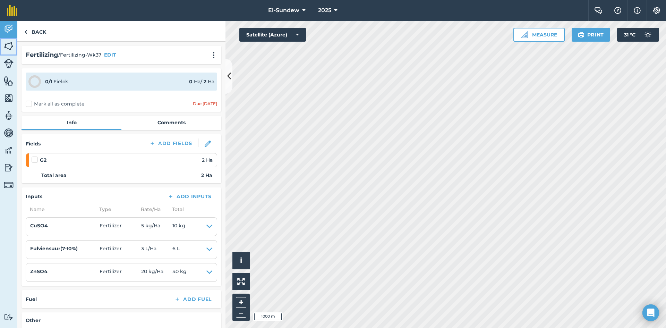
click at [6, 50] on img at bounding box center [9, 46] width 10 height 10
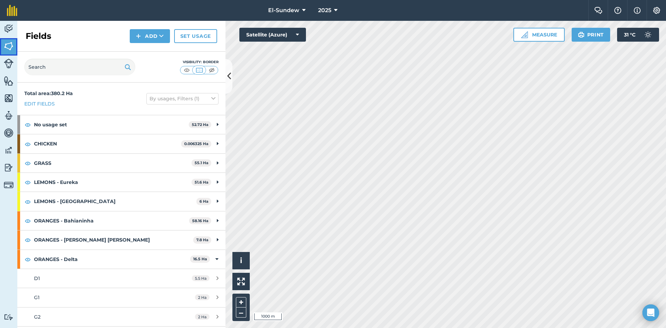
scroll to position [115, 0]
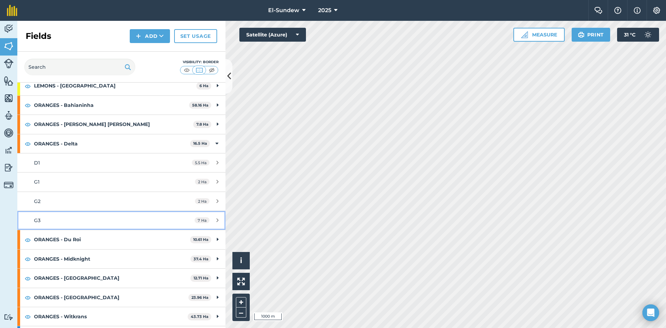
click at [85, 223] on div "G3" at bounding box center [99, 220] width 130 height 8
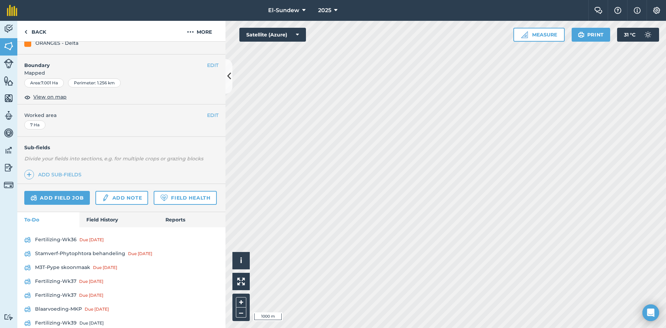
scroll to position [214, 0]
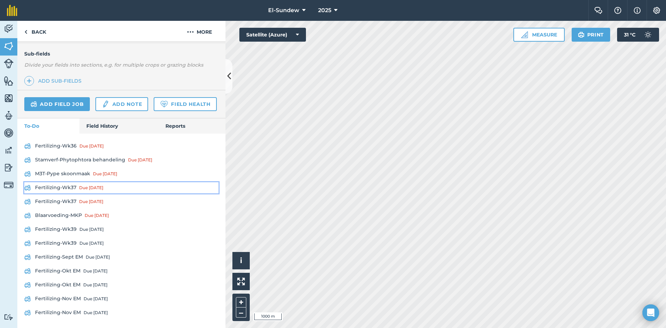
click at [60, 184] on link "Fertilizing-Wk37 Due [DATE]" at bounding box center [121, 187] width 194 height 11
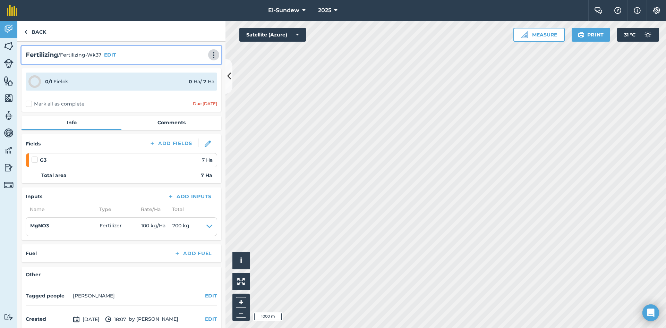
click at [209, 53] on img at bounding box center [213, 55] width 8 height 7
click at [203, 70] on link "Print" at bounding box center [199, 70] width 44 height 14
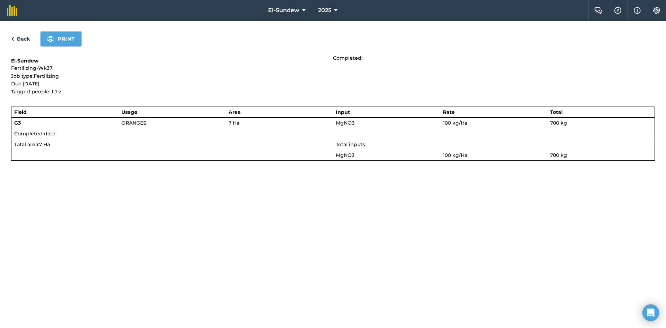
drag, startPoint x: 203, startPoint y: 70, endPoint x: 480, endPoint y: 266, distance: 339.2
click at [68, 42] on button "Print" at bounding box center [61, 39] width 40 height 14
click at [27, 42] on link "Back" at bounding box center [20, 39] width 19 height 8
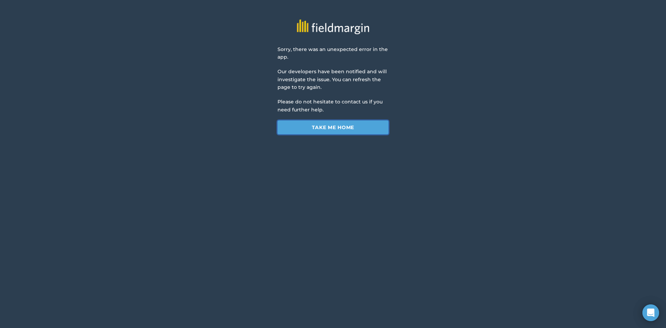
click at [295, 132] on link "Take me home" at bounding box center [332, 127] width 111 height 14
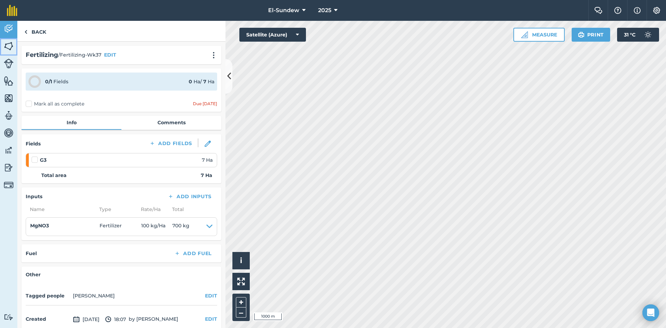
click at [12, 50] on img at bounding box center [9, 46] width 10 height 10
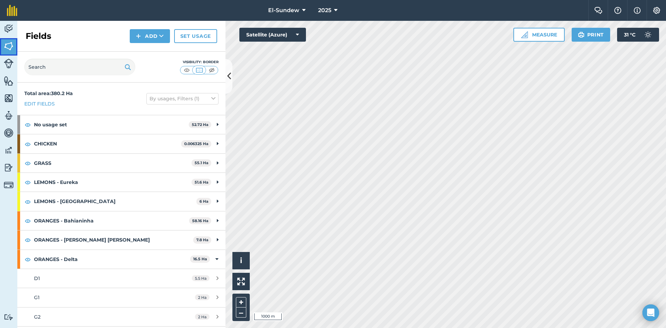
scroll to position [115, 0]
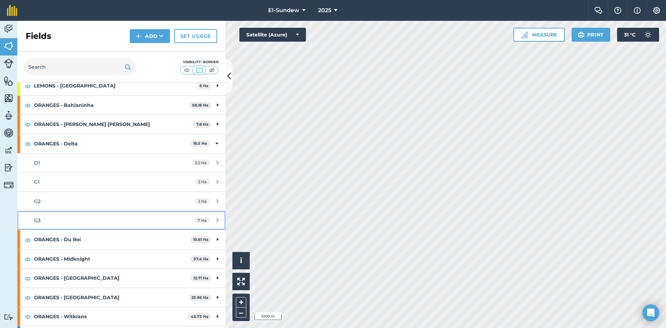
click at [70, 222] on div "G3" at bounding box center [99, 220] width 130 height 8
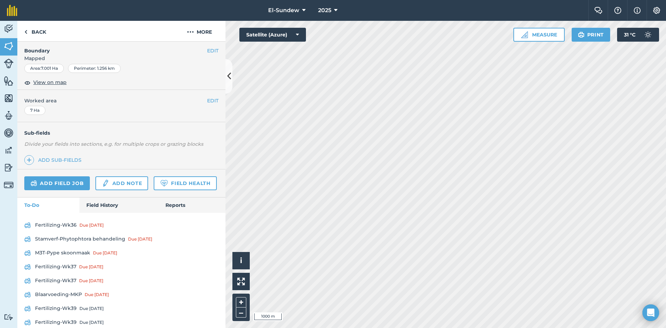
scroll to position [214, 0]
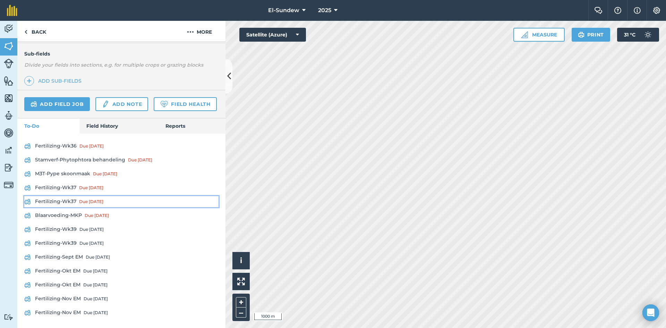
click at [71, 199] on link "Fertilizing-Wk37 Due [DATE]" at bounding box center [121, 201] width 194 height 11
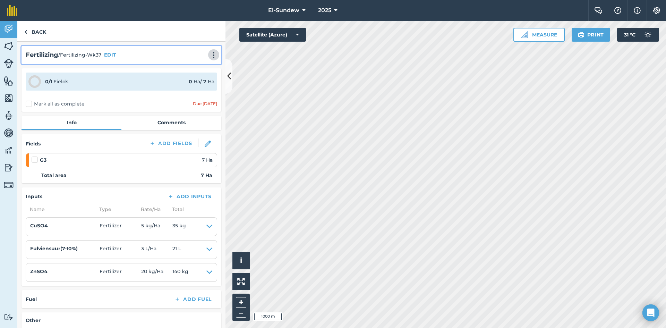
click at [209, 56] on img at bounding box center [213, 55] width 8 height 7
click at [199, 64] on link "Print" at bounding box center [199, 70] width 44 height 14
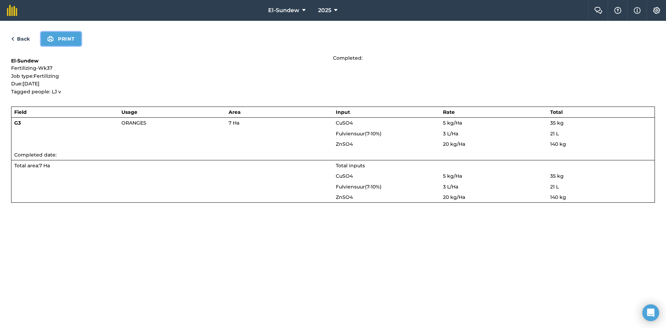
click at [69, 41] on button "Print" at bounding box center [61, 39] width 40 height 14
click at [23, 36] on link "Back" at bounding box center [20, 39] width 19 height 8
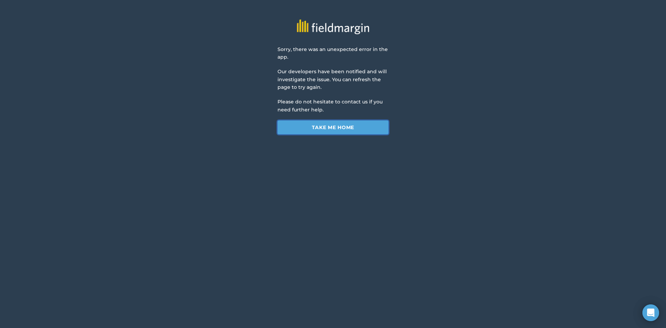
click at [293, 125] on link "Take me home" at bounding box center [332, 127] width 111 height 14
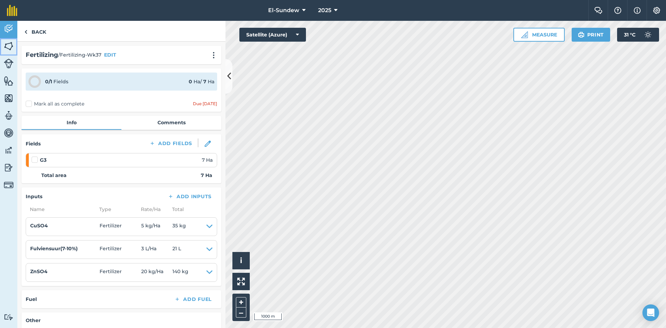
click at [11, 45] on img at bounding box center [9, 46] width 10 height 10
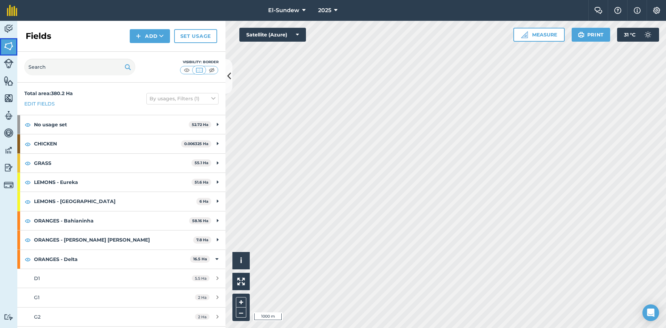
scroll to position [115, 0]
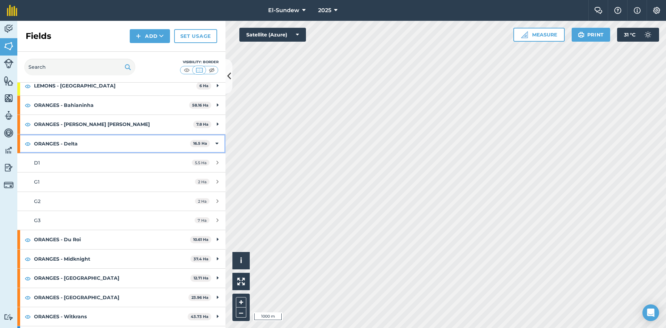
click at [105, 146] on strong "ORANGES - Delta" at bounding box center [112, 143] width 156 height 19
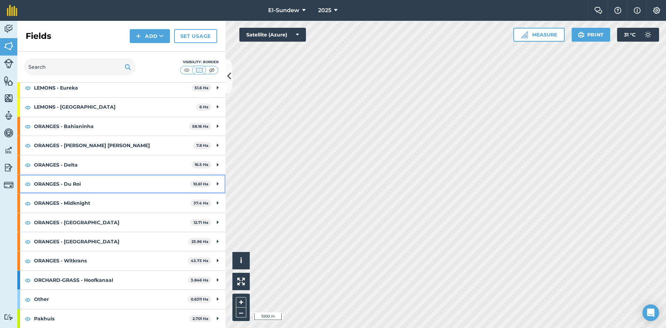
click at [106, 181] on strong "ORANGES - Du Roi" at bounding box center [112, 183] width 156 height 19
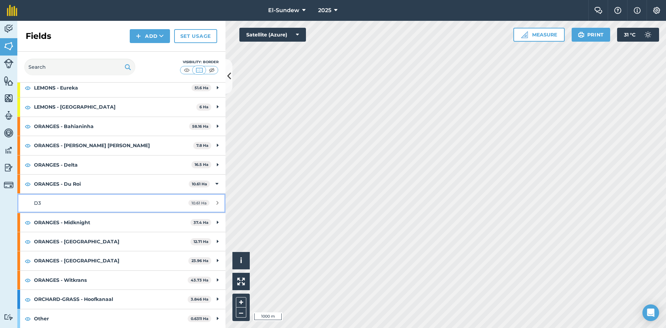
click at [90, 203] on div "D3" at bounding box center [99, 203] width 130 height 8
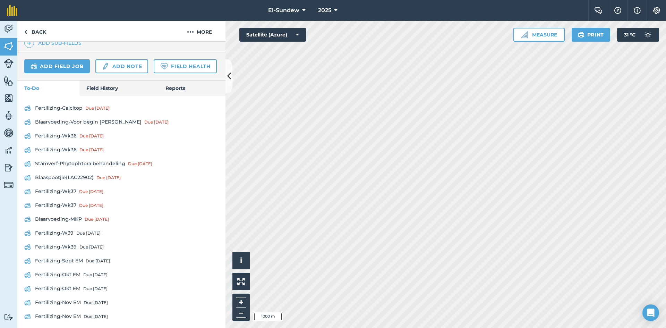
scroll to position [255, 0]
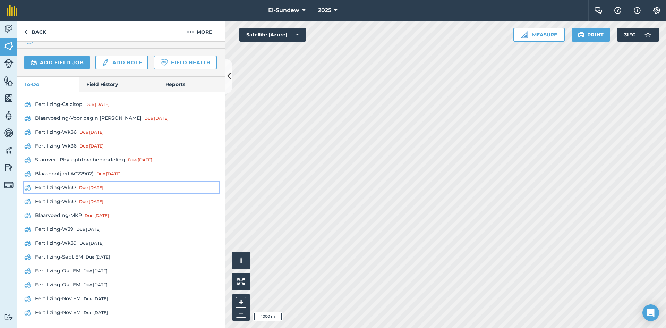
click at [67, 188] on link "Fertilizing-Wk37 Due [DATE]" at bounding box center [121, 187] width 194 height 11
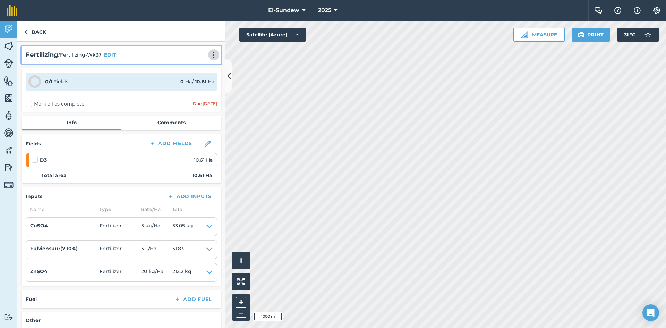
click at [209, 52] on img at bounding box center [213, 55] width 8 height 7
click at [197, 73] on link "Print" at bounding box center [199, 70] width 44 height 14
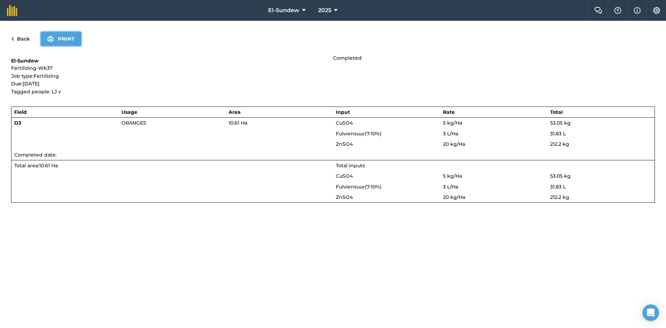
click at [63, 41] on button "Print" at bounding box center [61, 39] width 40 height 14
click at [25, 36] on link "Back" at bounding box center [20, 39] width 19 height 8
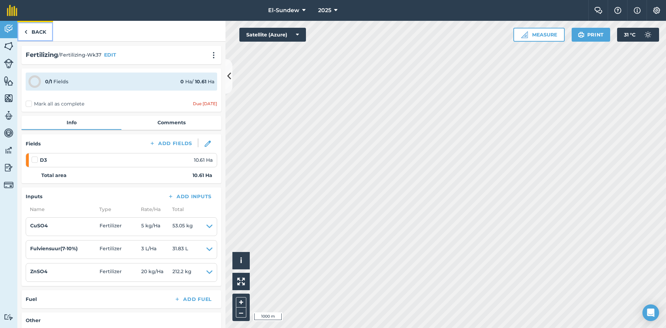
click at [40, 35] on link "Back" at bounding box center [35, 31] width 36 height 20
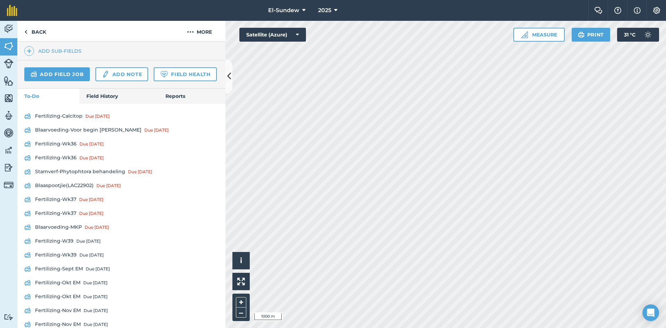
scroll to position [231, 0]
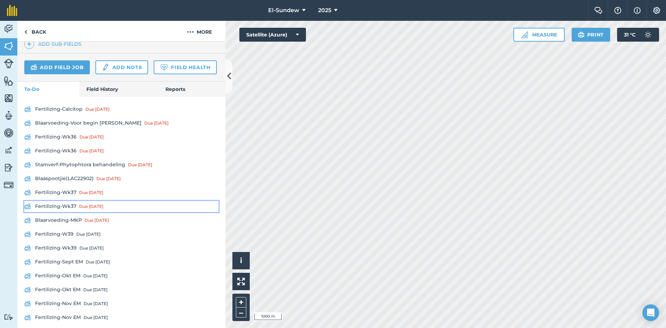
click at [73, 212] on link "Fertilizing-Wk37 Due [DATE]" at bounding box center [121, 206] width 194 height 11
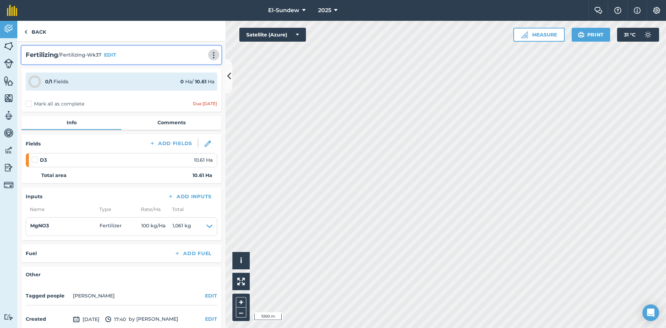
click at [212, 54] on img at bounding box center [213, 55] width 8 height 7
click at [192, 76] on link "Print" at bounding box center [199, 70] width 44 height 14
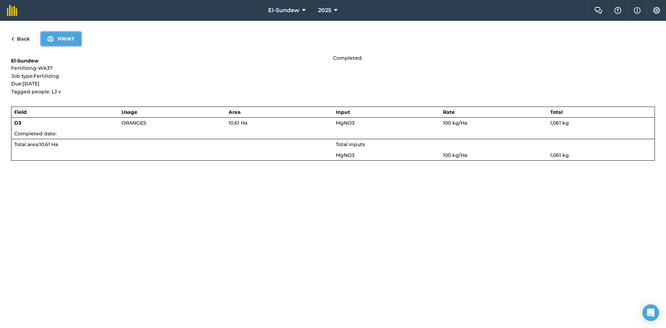
click at [62, 33] on button "Print" at bounding box center [61, 39] width 40 height 14
click at [24, 37] on link "Back" at bounding box center [20, 39] width 19 height 8
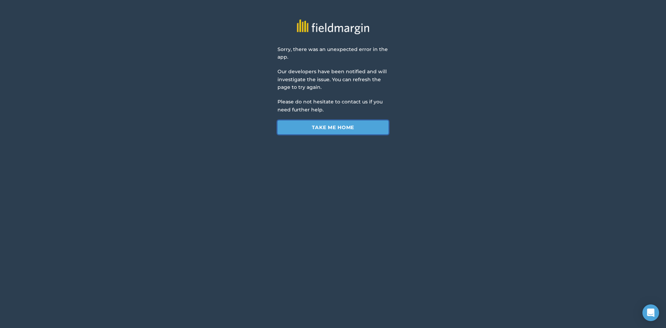
click at [301, 128] on link "Take me home" at bounding box center [332, 127] width 111 height 14
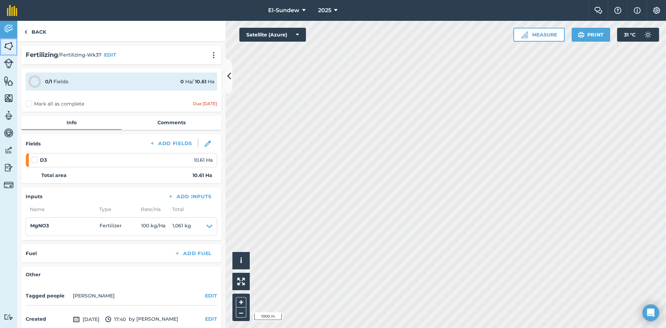
click at [12, 50] on img at bounding box center [9, 46] width 10 height 10
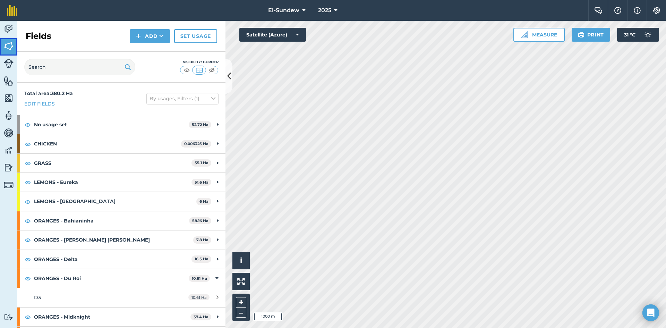
scroll to position [113, 0]
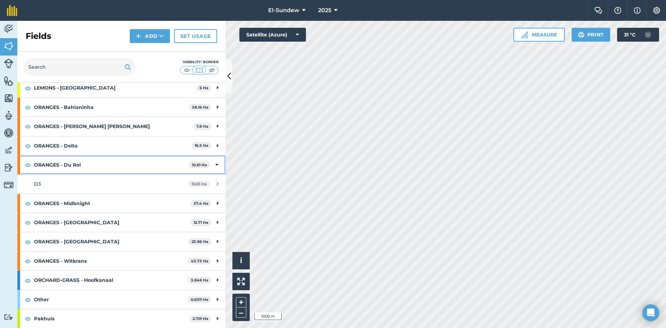
click at [104, 164] on strong "ORANGES - Du Roi" at bounding box center [111, 164] width 155 height 19
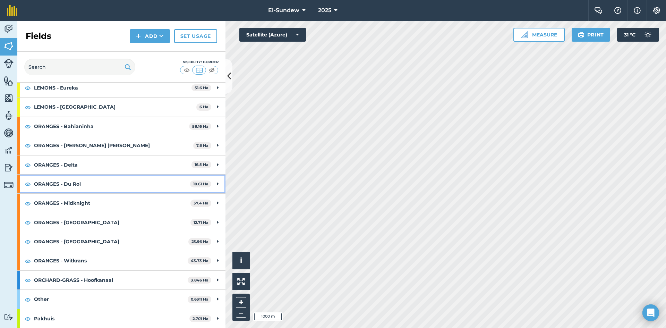
scroll to position [0, 0]
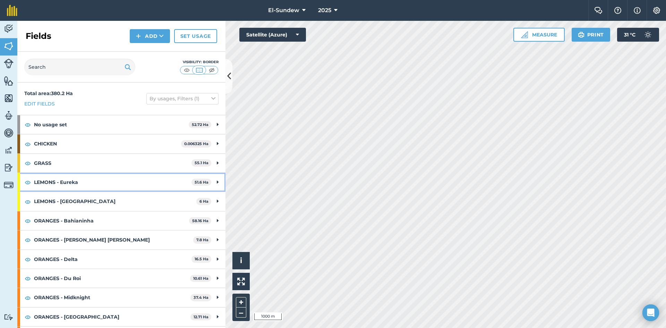
click at [74, 184] on strong "LEMONS - Eureka" at bounding box center [112, 182] width 157 height 19
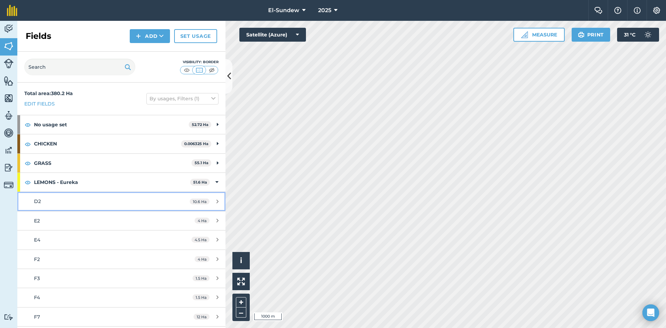
click at [72, 207] on link "D2 10.6 Ha" at bounding box center [121, 201] width 208 height 19
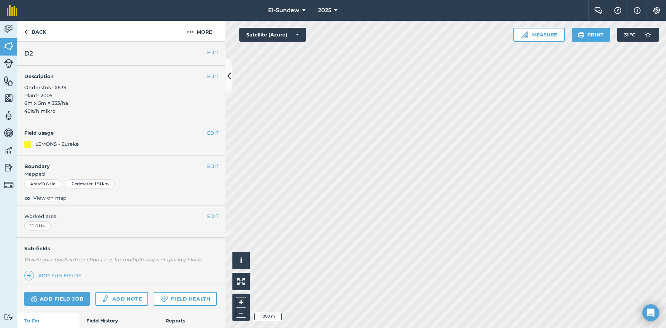
scroll to position [214, 0]
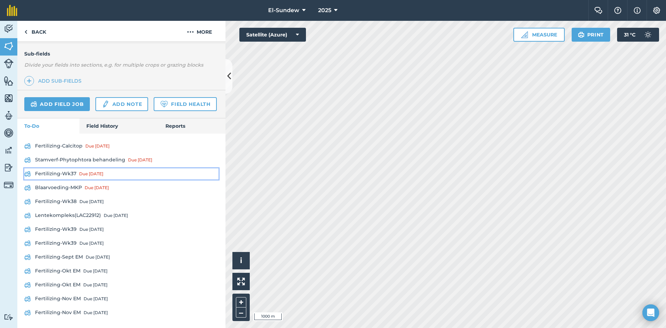
click at [74, 171] on link "Fertilizing-Wk37 Due [DATE]" at bounding box center [121, 173] width 194 height 11
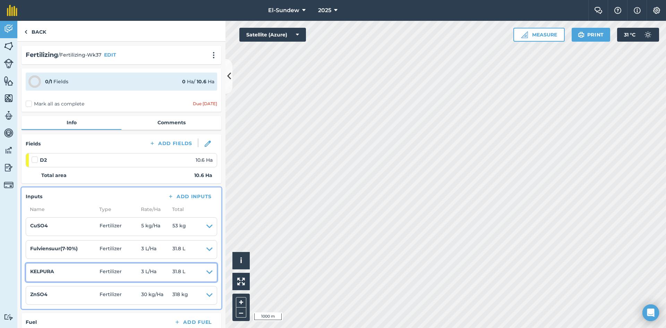
click at [206, 268] on icon at bounding box center [209, 272] width 6 height 10
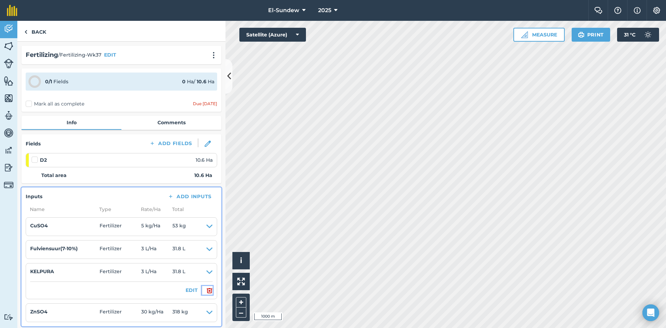
click at [202, 288] on button at bounding box center [207, 290] width 11 height 8
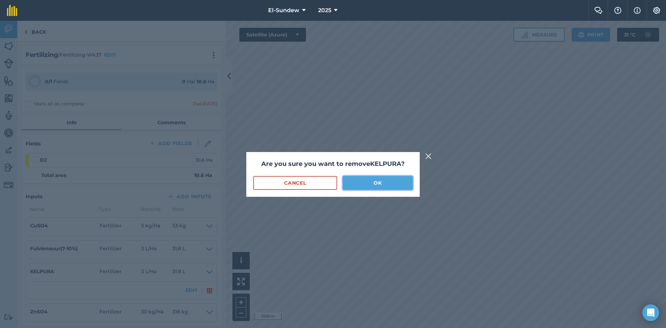
click at [374, 184] on button "OK" at bounding box center [377, 183] width 70 height 14
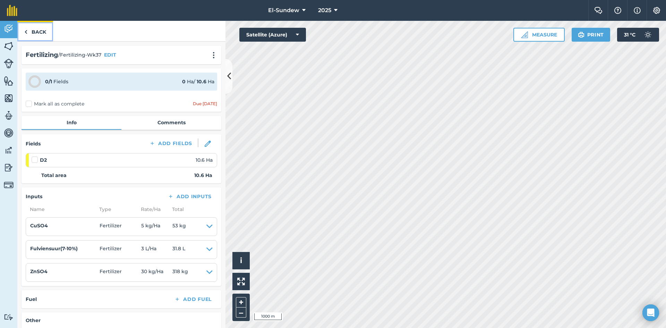
click at [37, 32] on link "Back" at bounding box center [35, 31] width 36 height 20
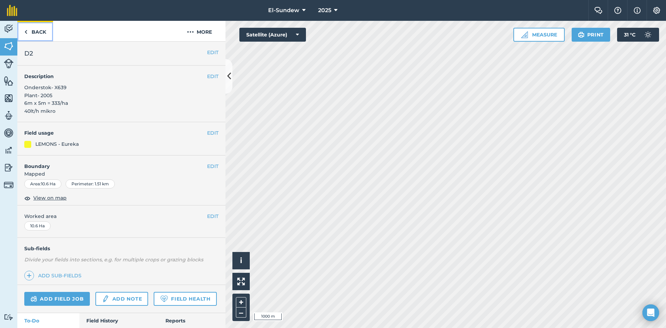
click at [37, 32] on link "Back" at bounding box center [35, 31] width 36 height 20
